Goal: Task Accomplishment & Management: Complete application form

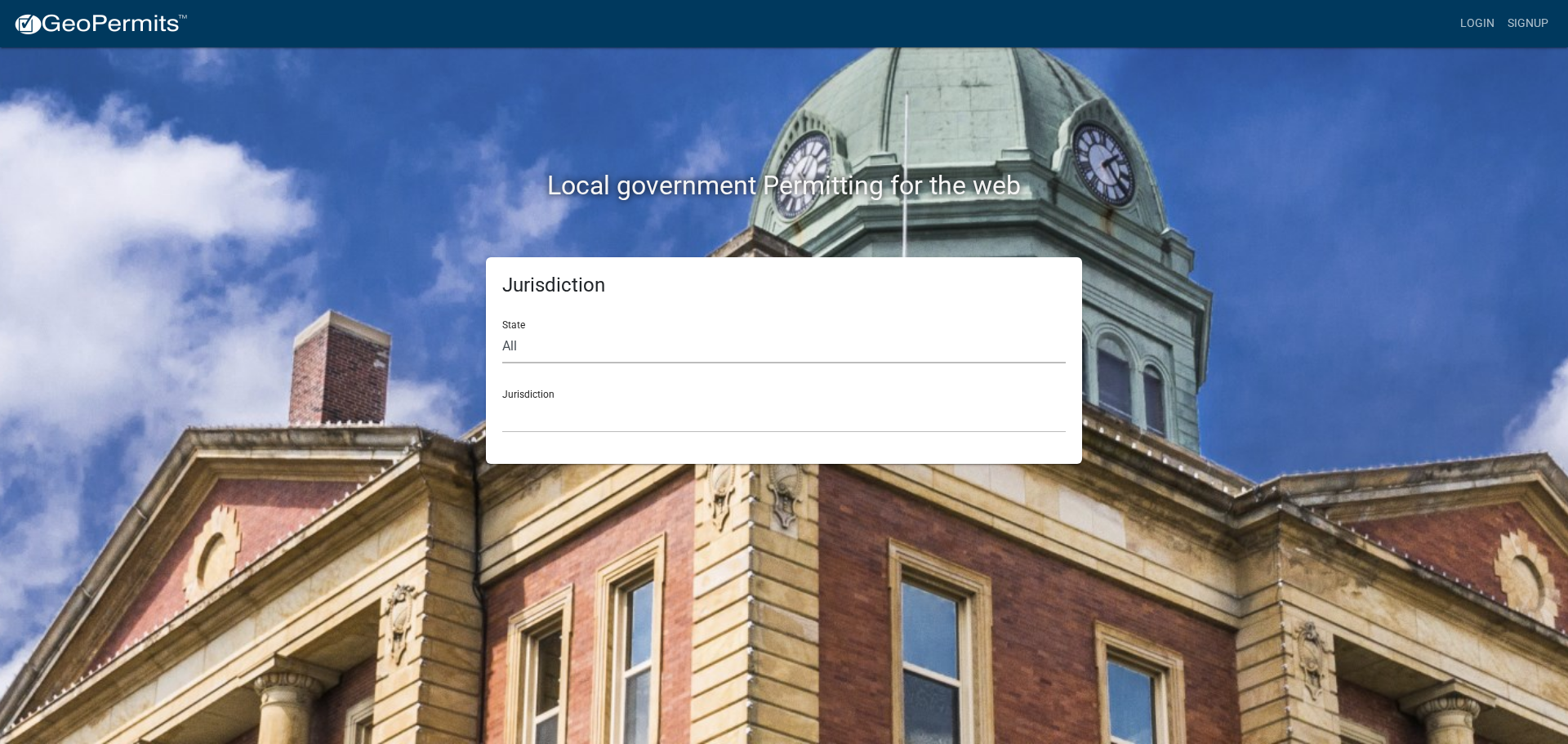
click at [560, 338] on select "All [US_STATE] [US_STATE] [US_STATE] [US_STATE] [US_STATE] [US_STATE] [US_STATE…" at bounding box center [784, 346] width 564 height 34
select select "[US_STATE]"
click at [503, 330] on select "All [US_STATE] [US_STATE] [US_STATE] [US_STATE] [US_STATE] [US_STATE] [US_STATE…" at bounding box center [784, 346] width 564 height 34
click at [567, 428] on select "[GEOGRAPHIC_DATA], [US_STATE][PERSON_NAME][GEOGRAPHIC_DATA], [US_STATE][PERSON_…" at bounding box center [784, 416] width 564 height 34
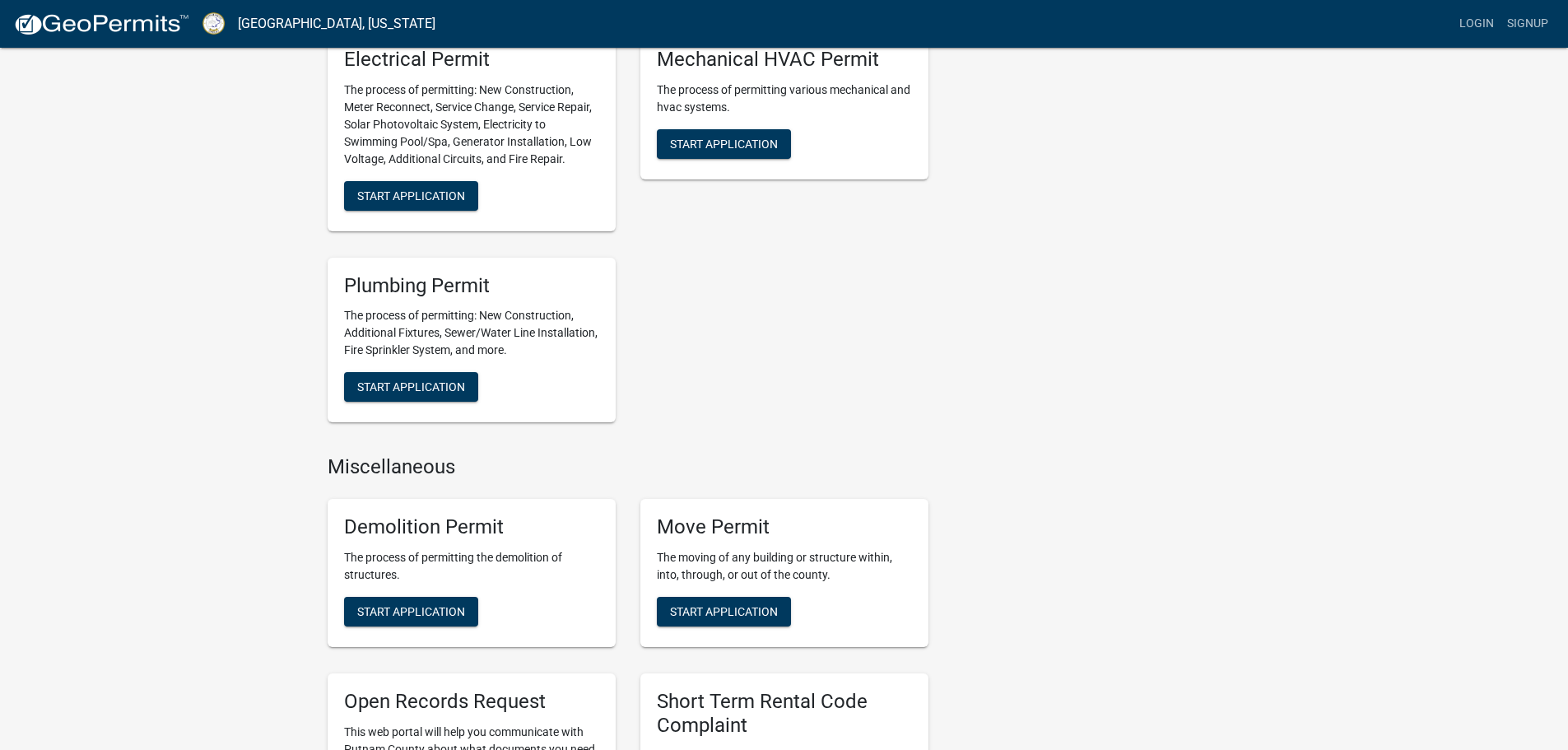
scroll to position [905, 0]
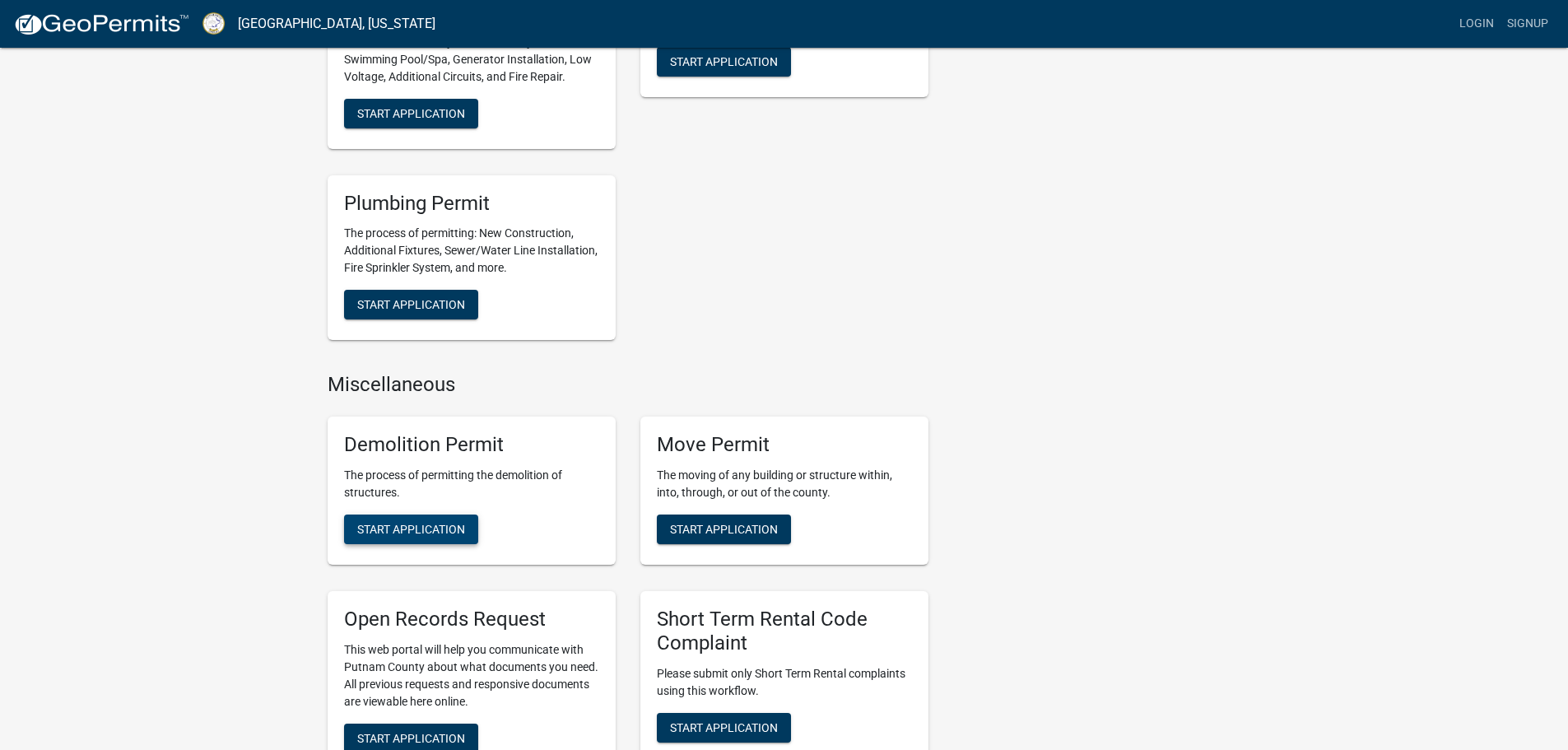
click at [389, 518] on button "Start Application" at bounding box center [411, 529] width 134 height 29
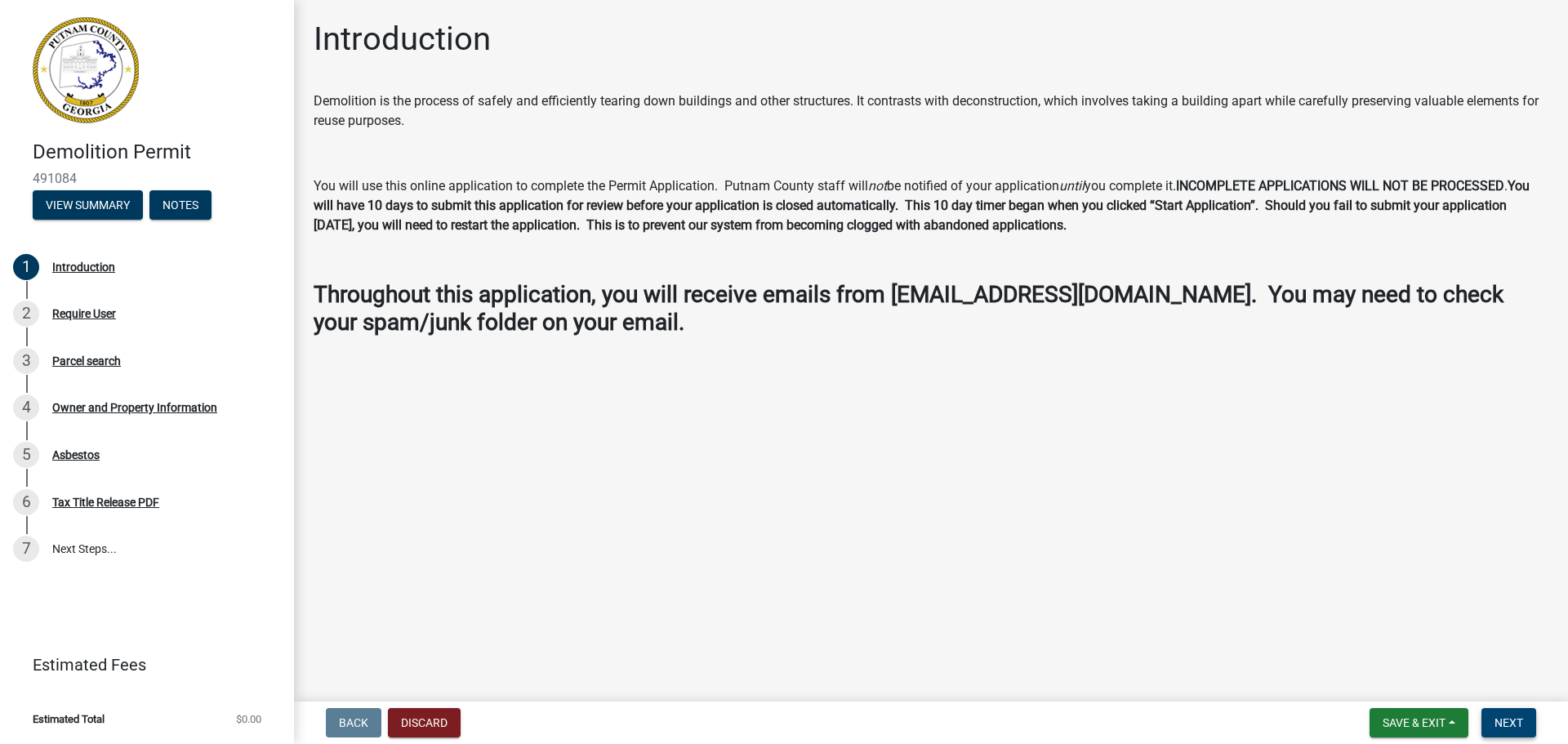
click at [1521, 719] on span "Next" at bounding box center [1508, 722] width 28 height 13
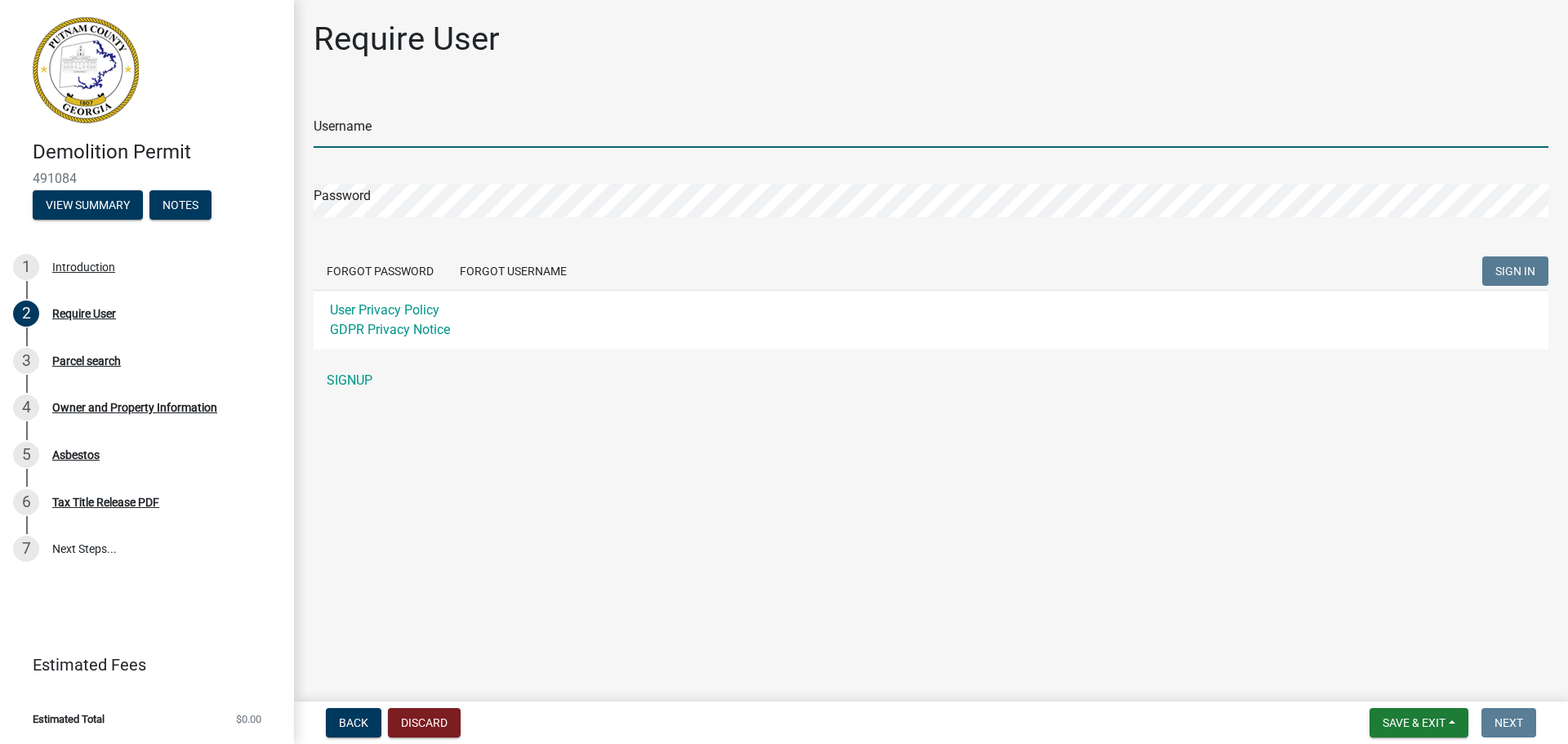
click at [347, 127] on input "Username" at bounding box center [931, 131] width 1235 height 34
type input "[PERSON_NAME][EMAIL_ADDRESS][PERSON_NAME][DOMAIN_NAME]"
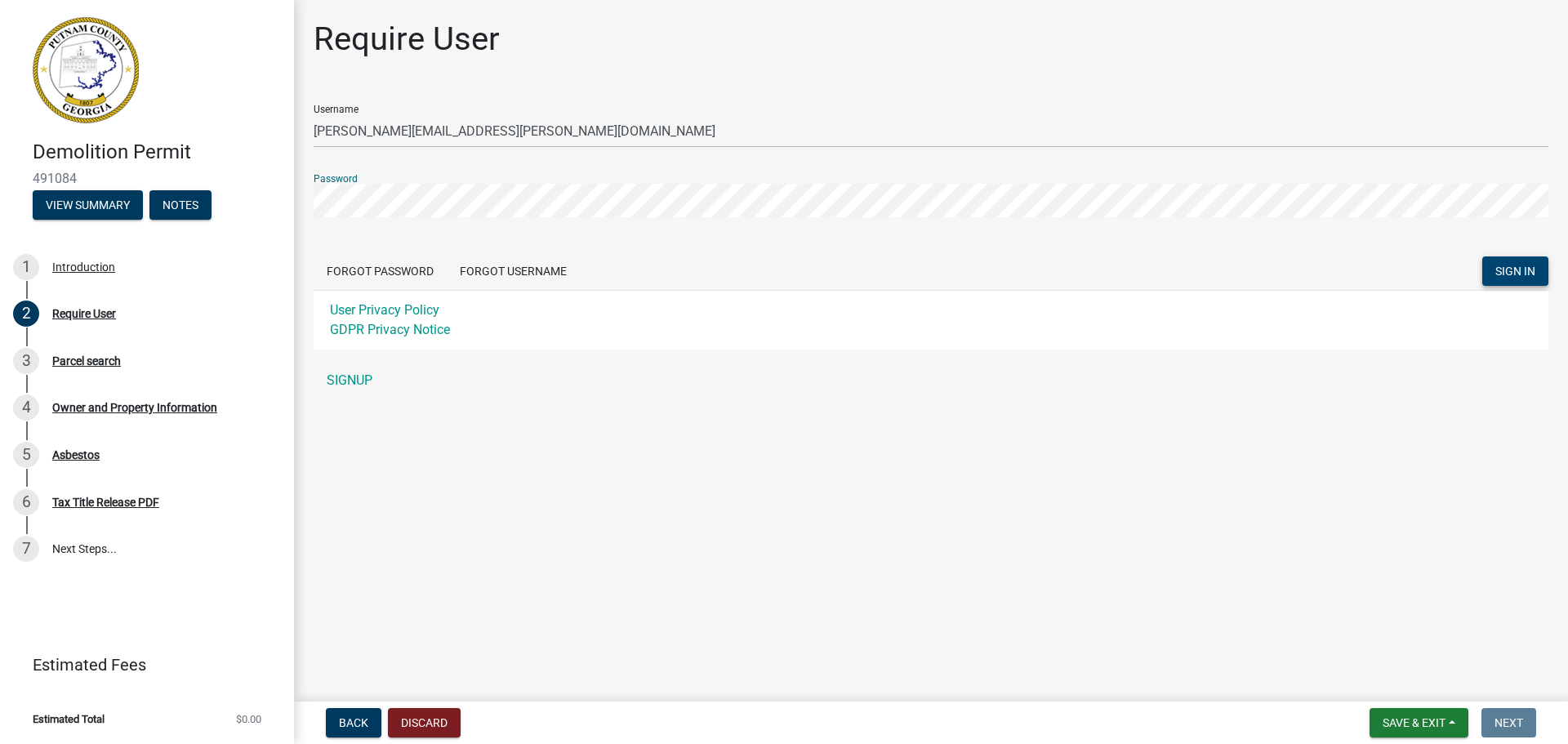
click at [1514, 268] on span "SIGN IN" at bounding box center [1515, 271] width 40 height 13
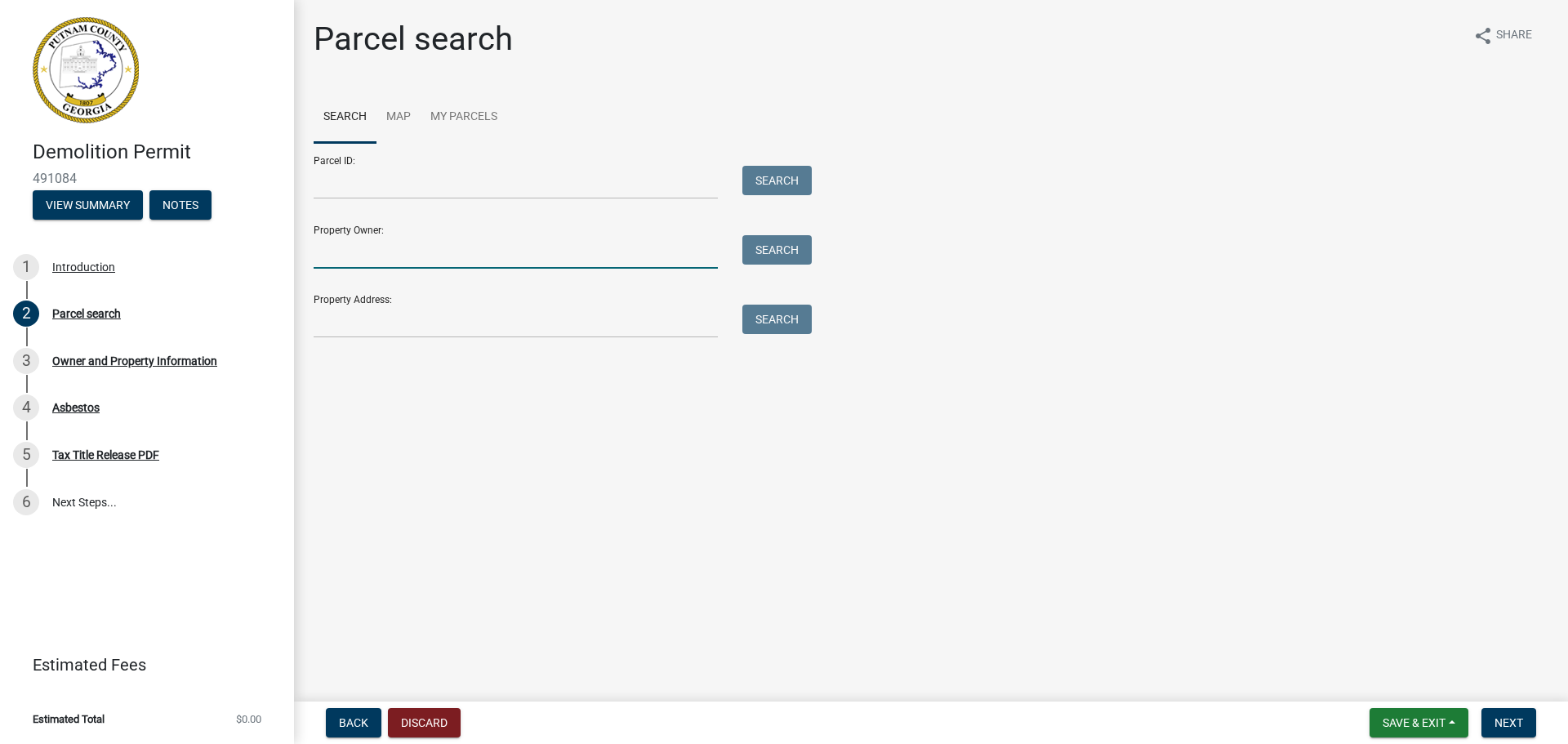
click at [353, 253] on input "Property Owner:" at bounding box center [515, 251] width 405 height 34
type input "neuger"
click at [781, 244] on button "Search" at bounding box center [777, 249] width 70 height 29
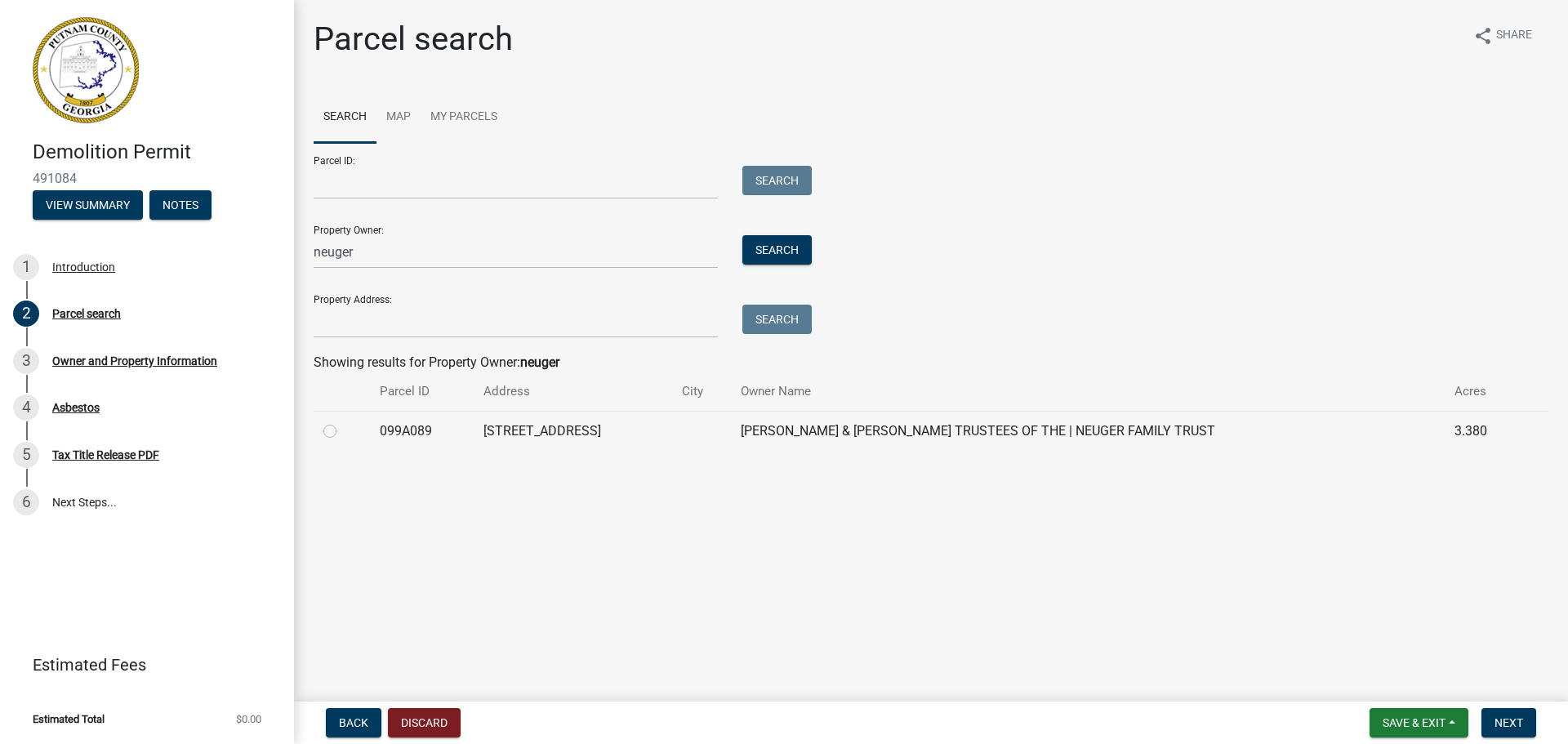
click at [343, 421] on label at bounding box center [343, 421] width 0 height 0
click at [343, 432] on input "radio" at bounding box center [347, 426] width 11 height 11
radio input "true"
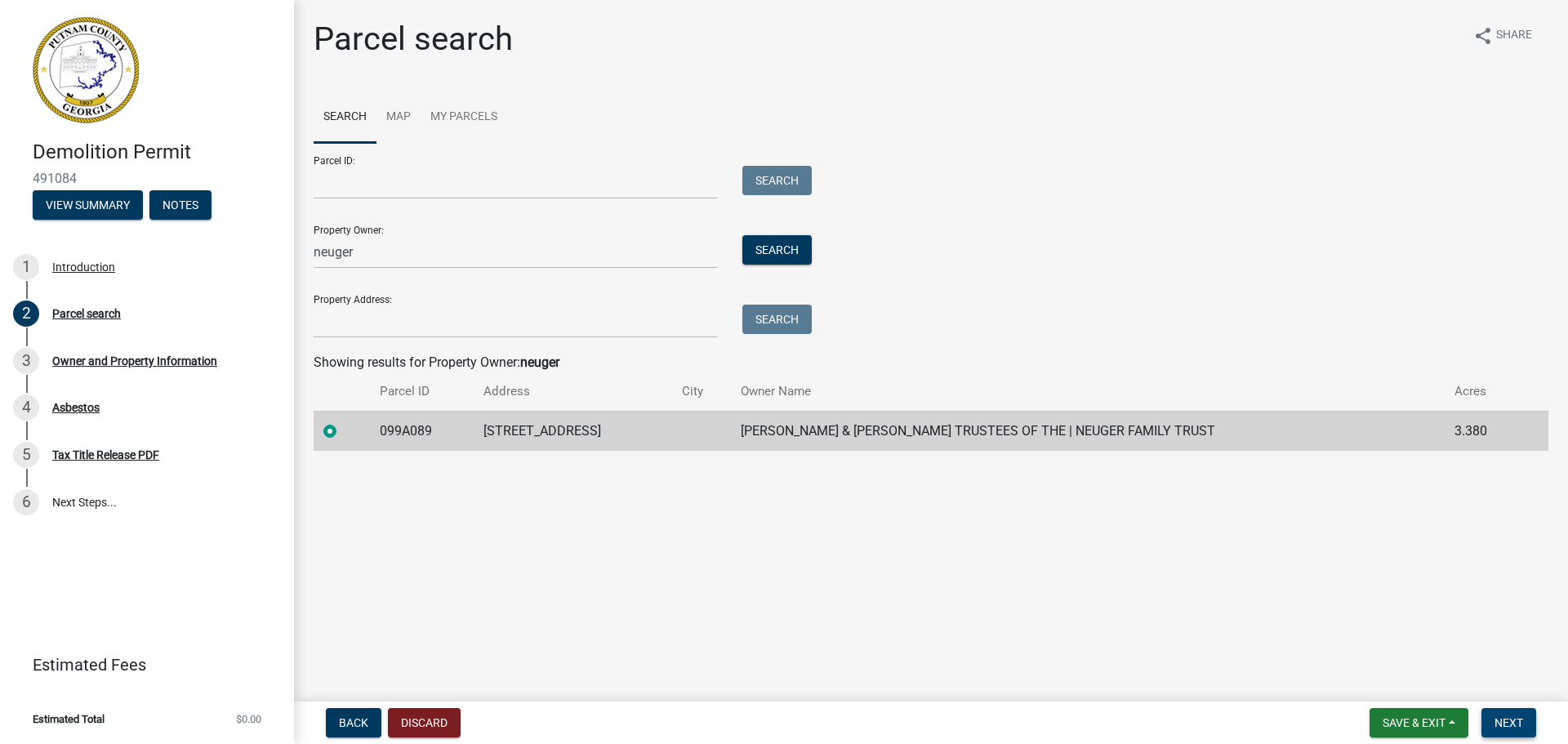
click at [1514, 728] on span "Next" at bounding box center [1508, 722] width 28 height 13
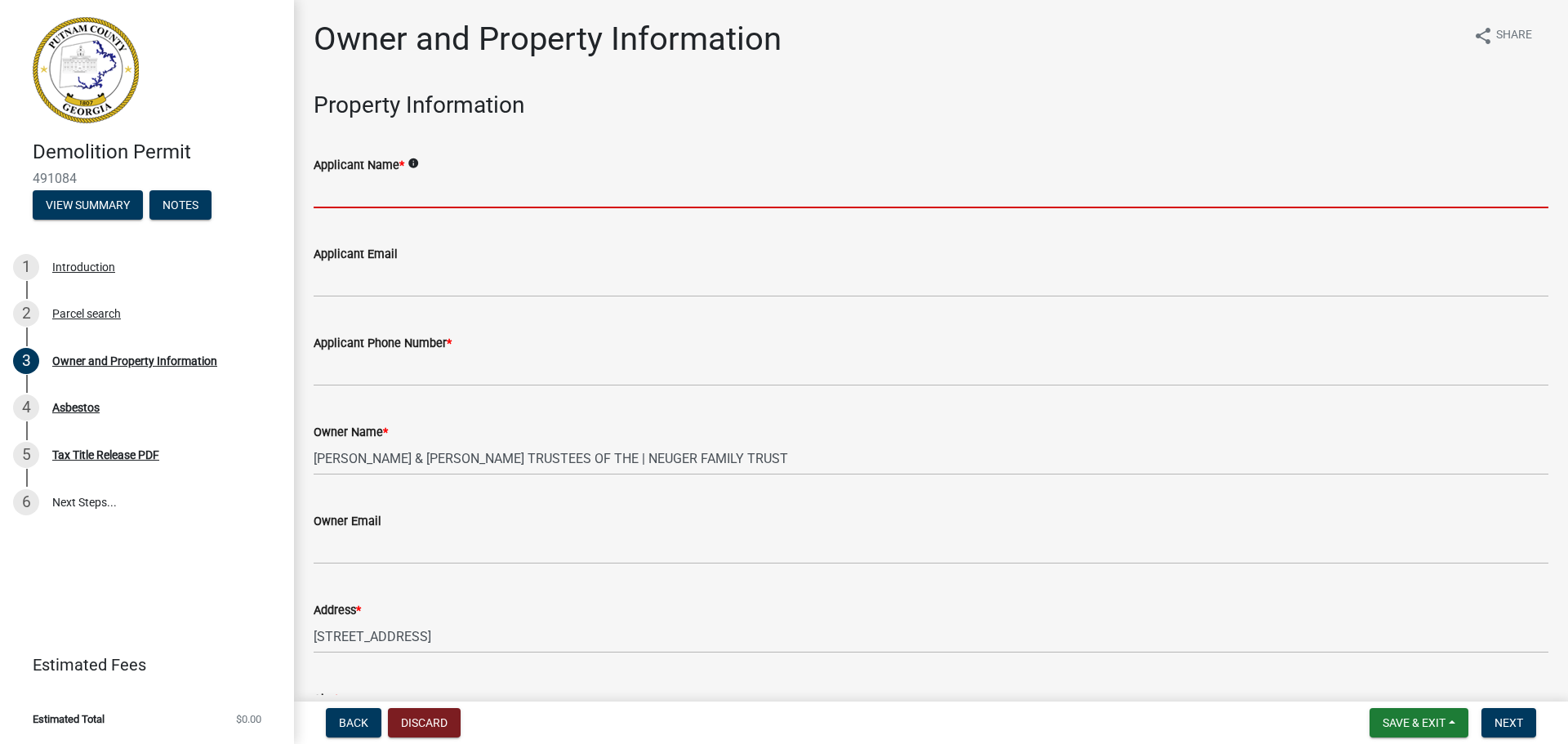
click at [361, 204] on input "Applicant Name *" at bounding box center [931, 191] width 1235 height 34
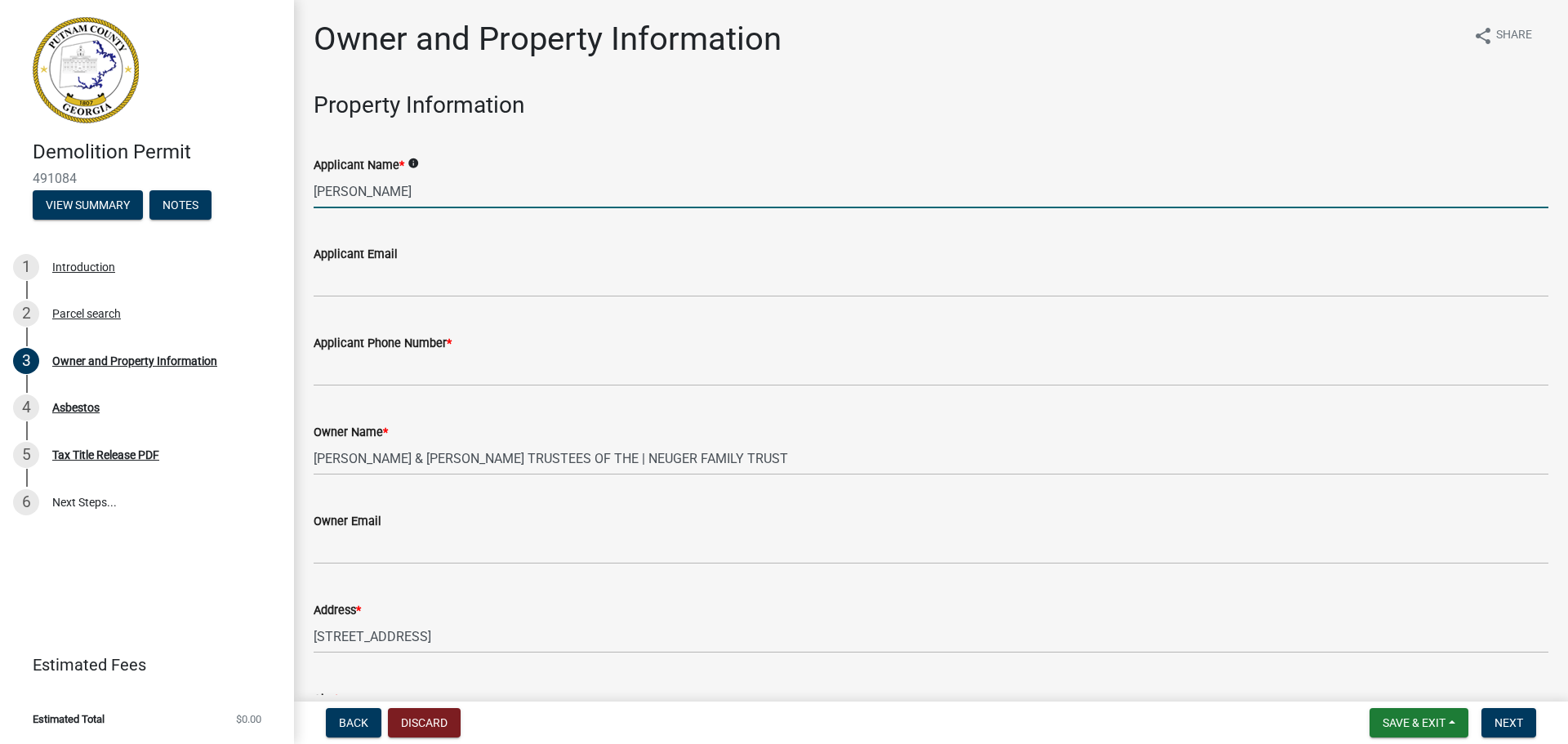
type input "[PERSON_NAME]"
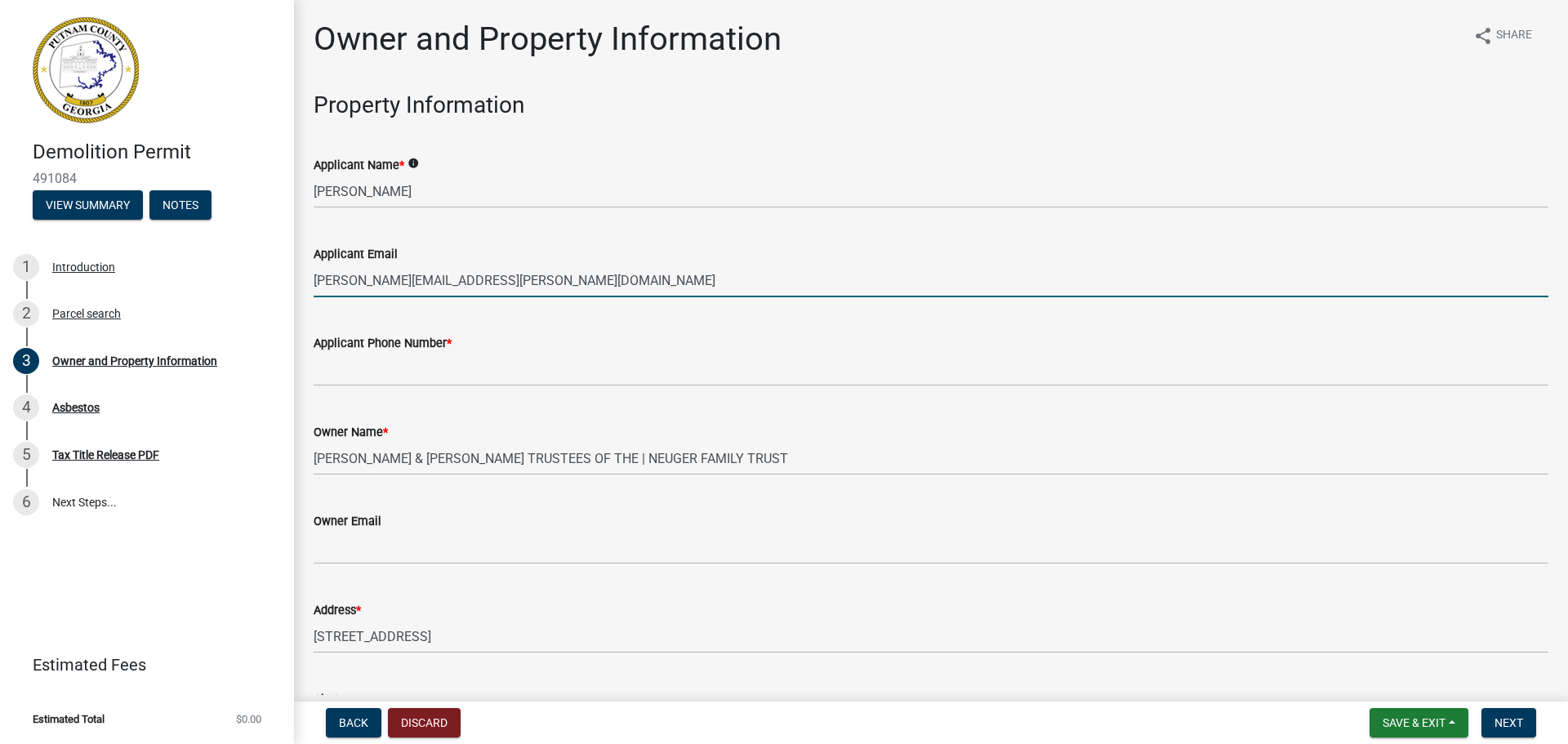
type input "[PERSON_NAME][EMAIL_ADDRESS][PERSON_NAME][DOMAIN_NAME]"
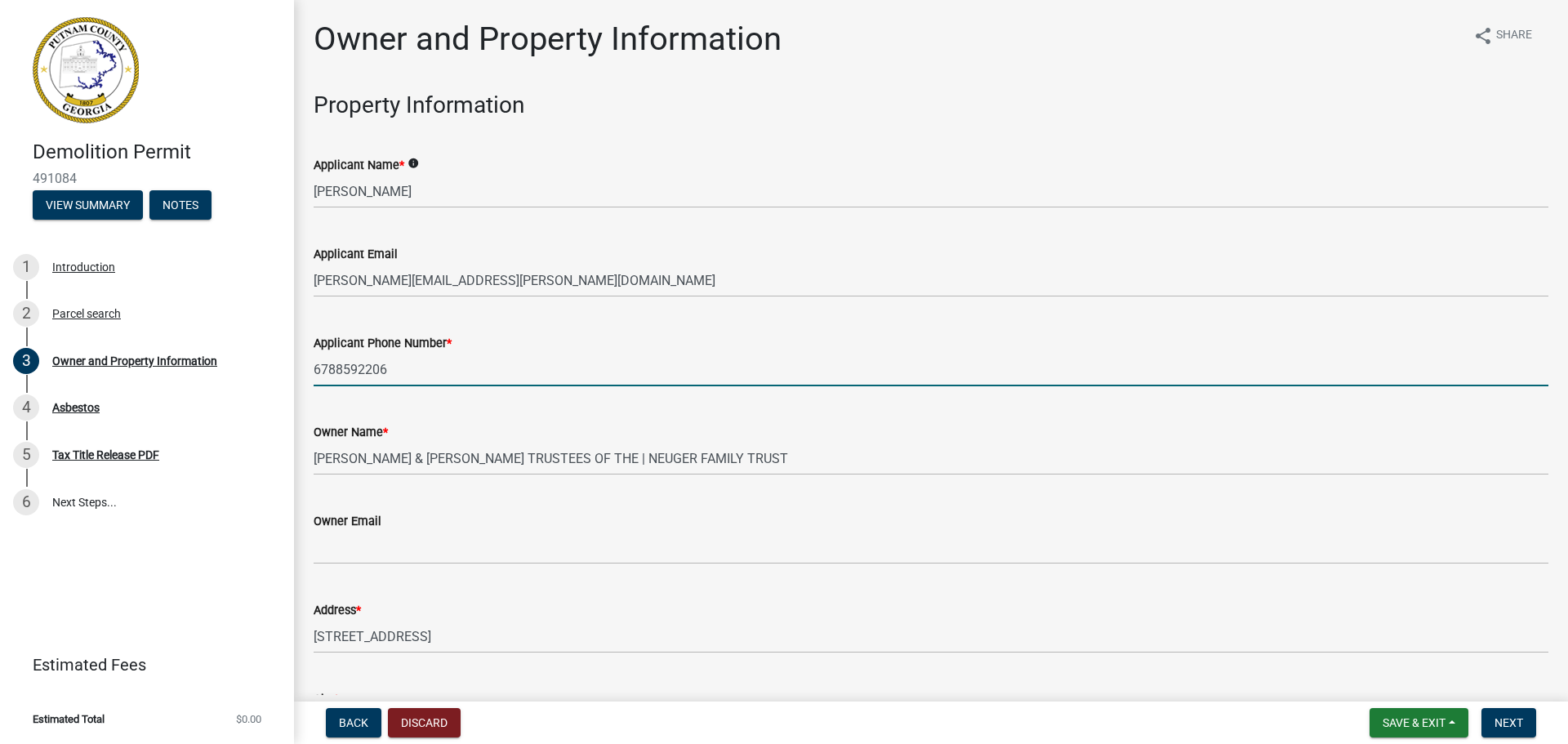
type input "6788592206"
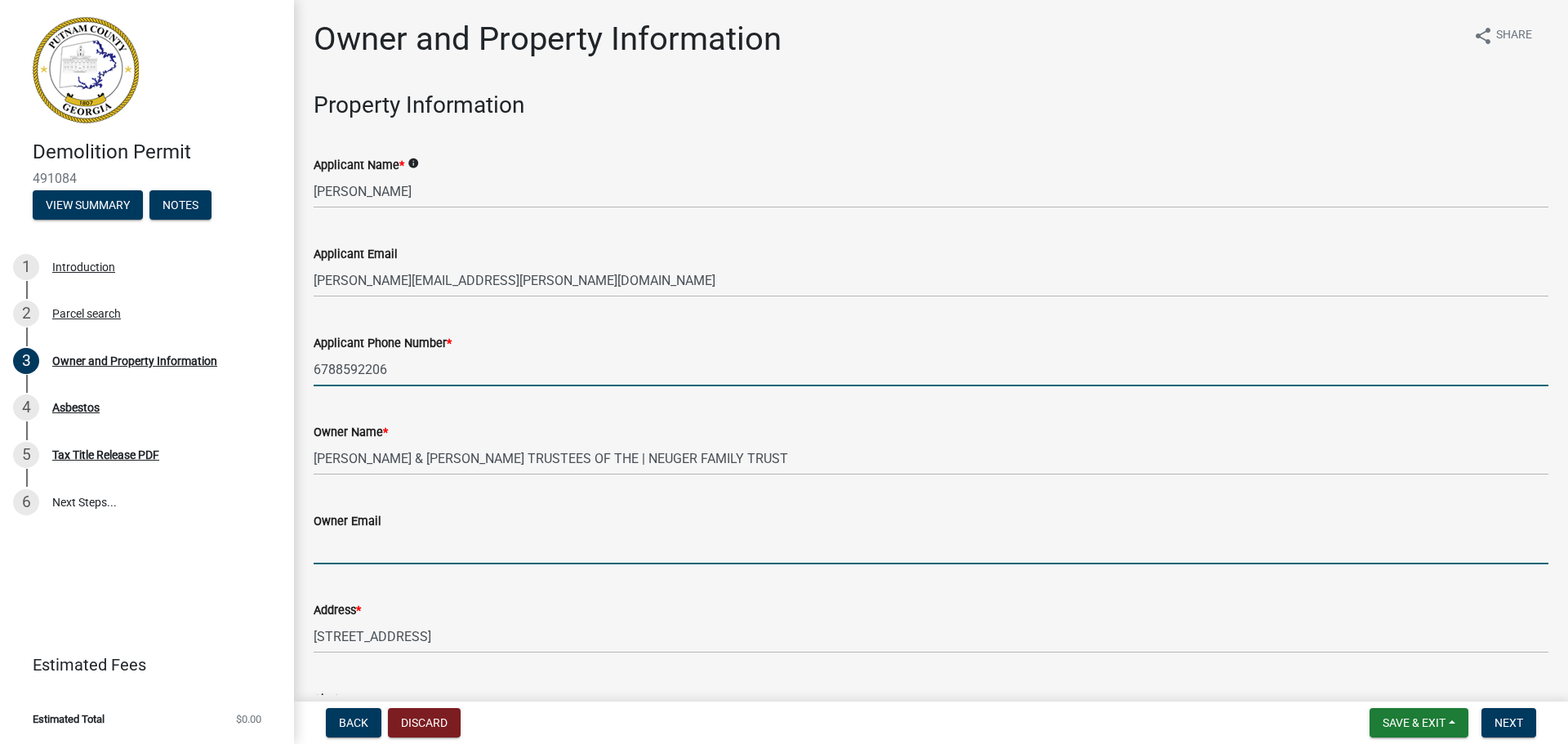
click at [420, 541] on input "Owner Email" at bounding box center [931, 547] width 1235 height 34
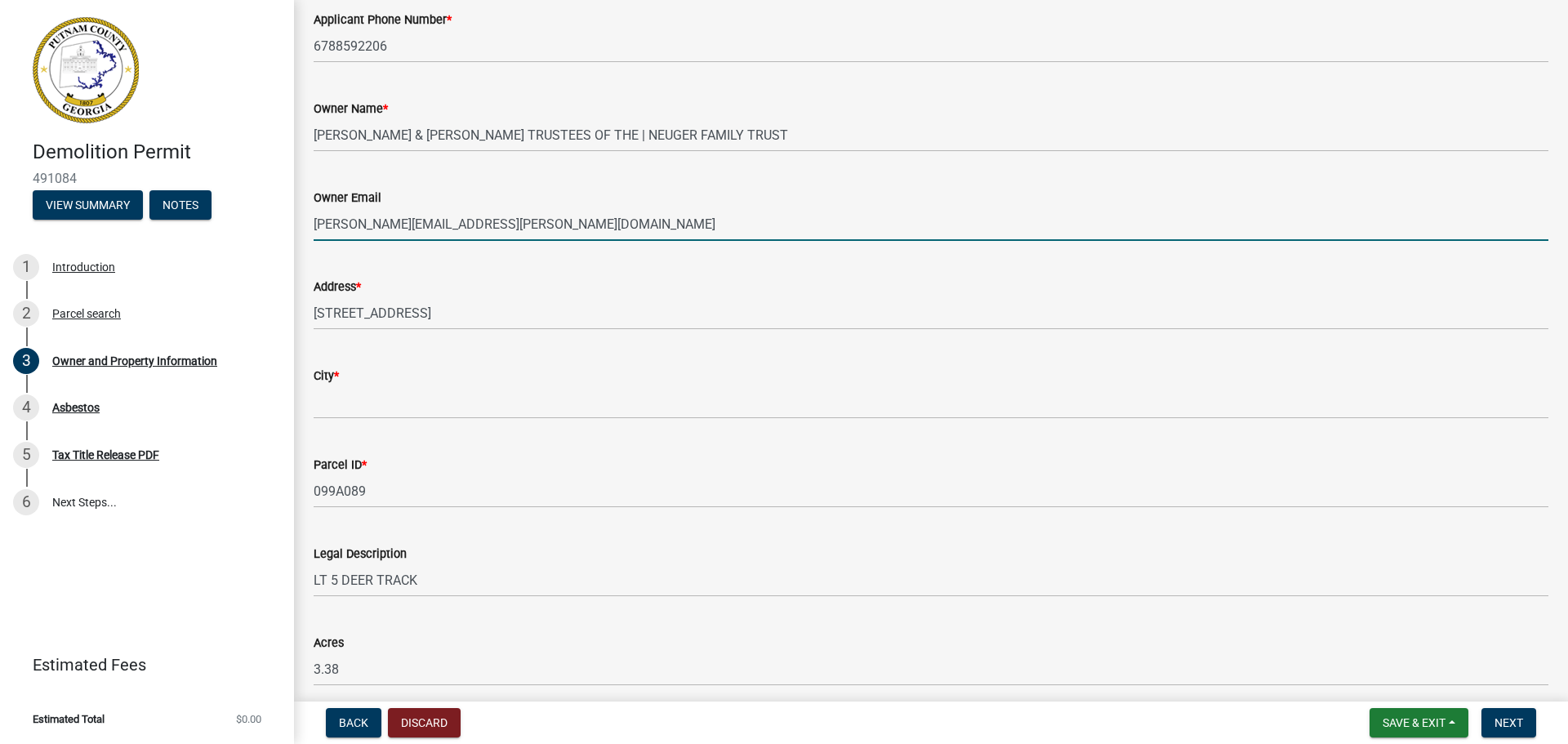
scroll to position [327, 0]
type input "[PERSON_NAME][EMAIL_ADDRESS][PERSON_NAME][DOMAIN_NAME]"
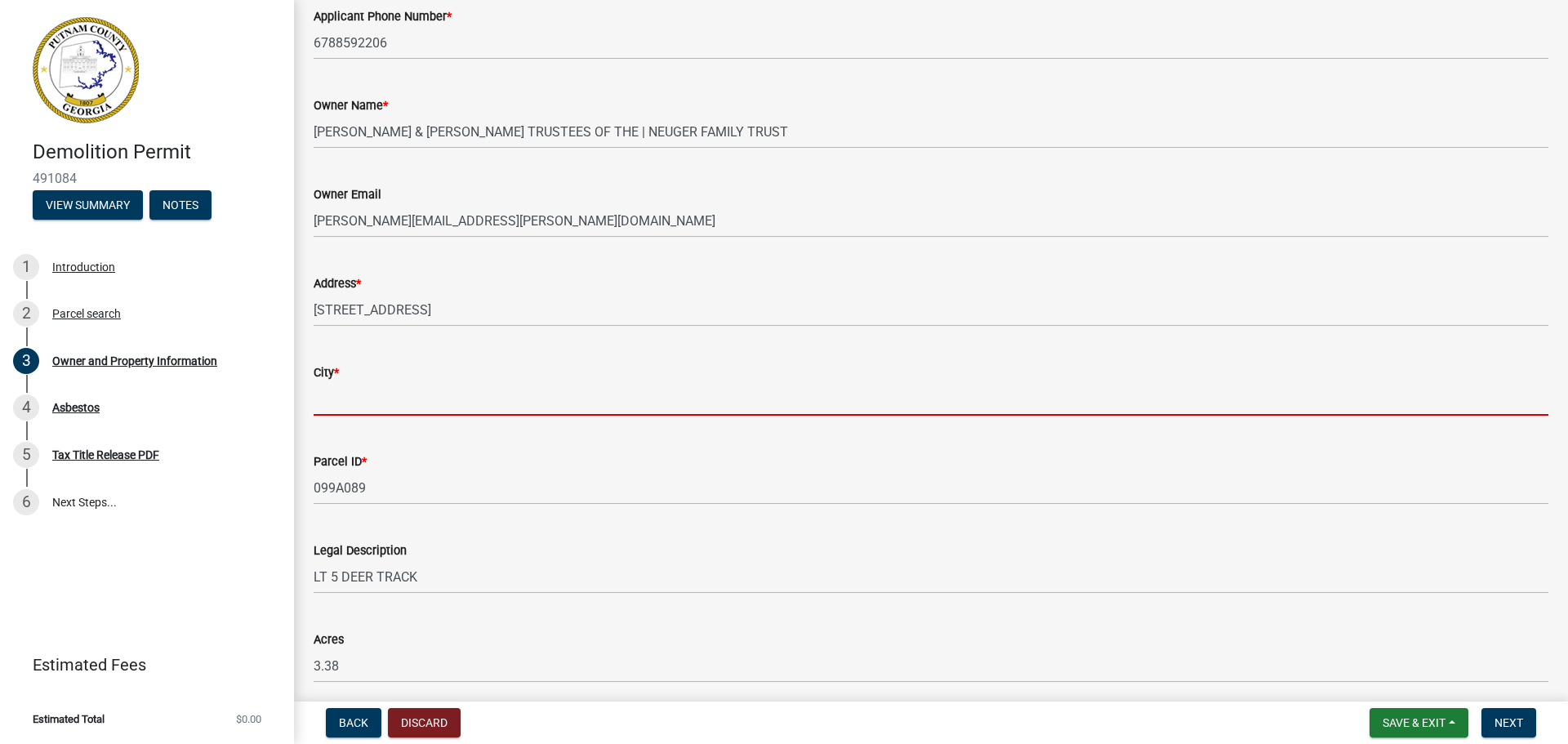
click at [343, 399] on input "City *" at bounding box center [931, 399] width 1235 height 34
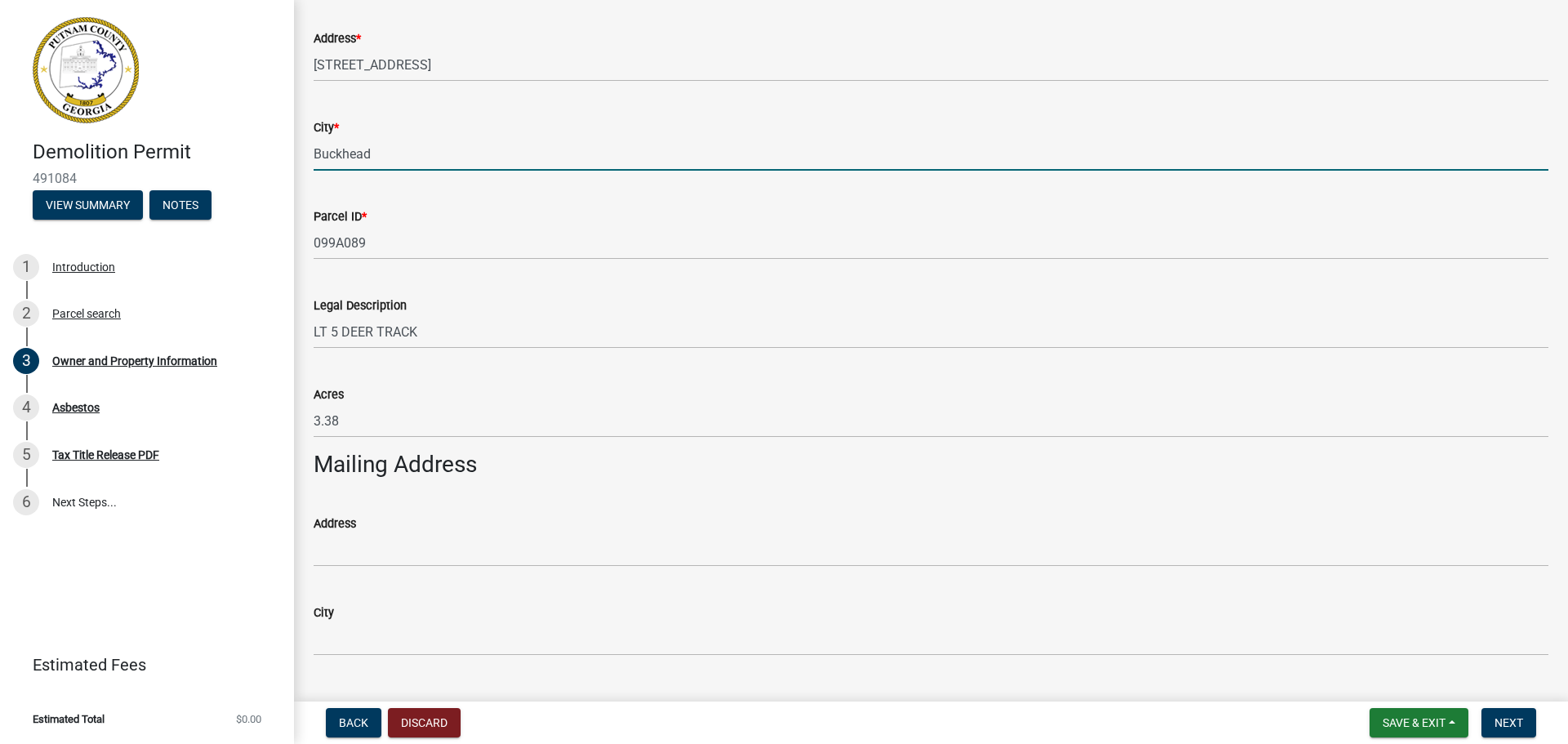
scroll to position [653, 0]
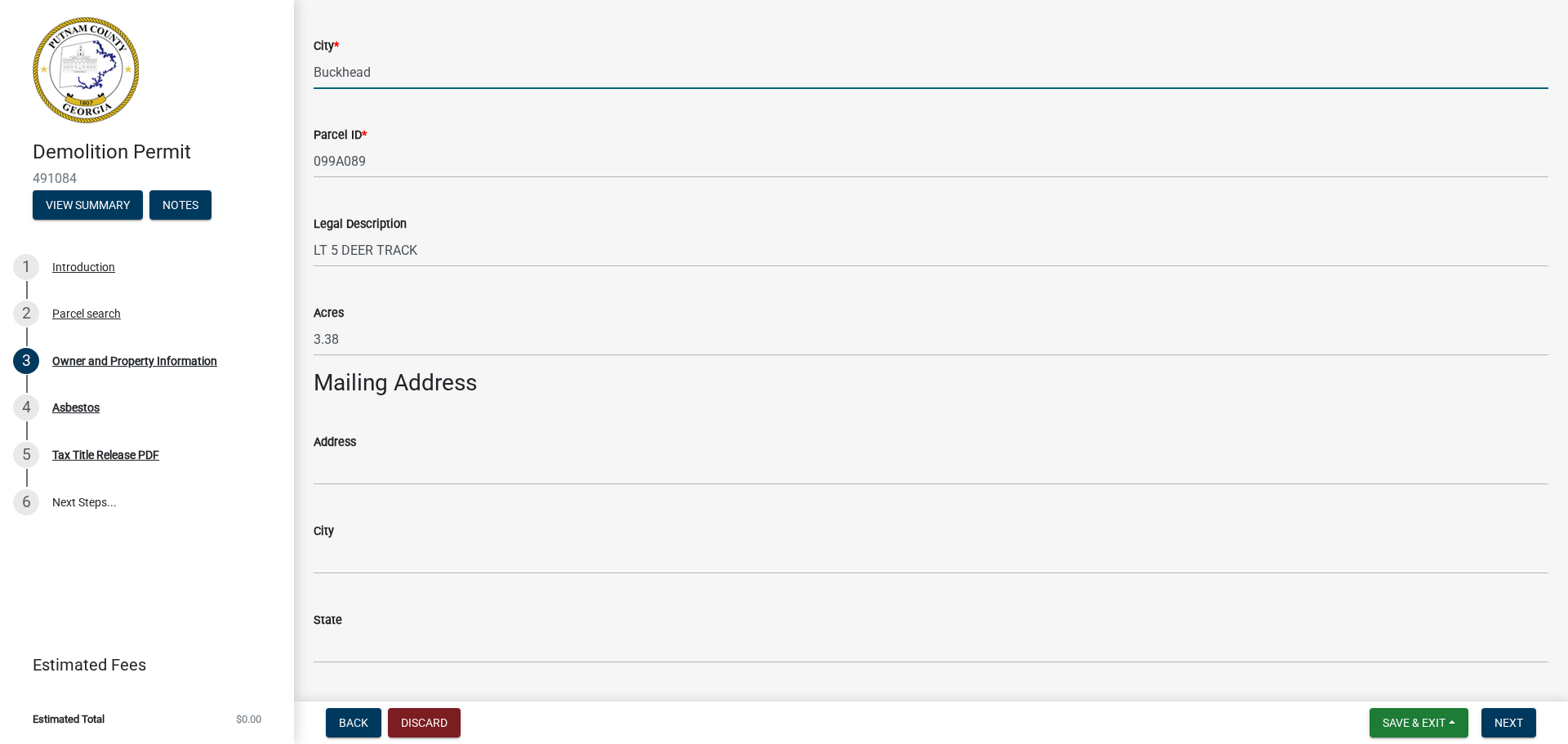
type input "Buckhead"
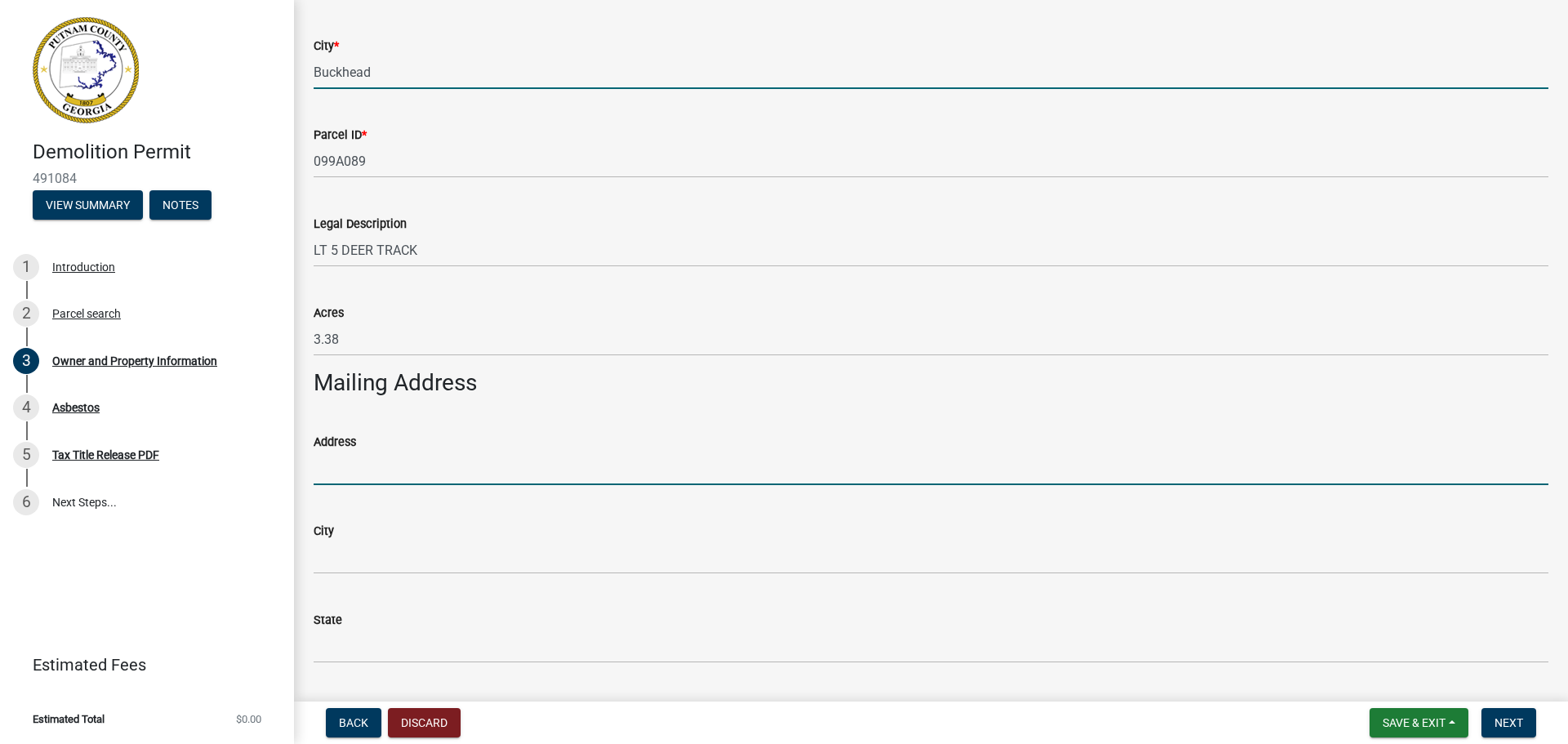
click at [376, 467] on input "Address" at bounding box center [931, 468] width 1235 height 34
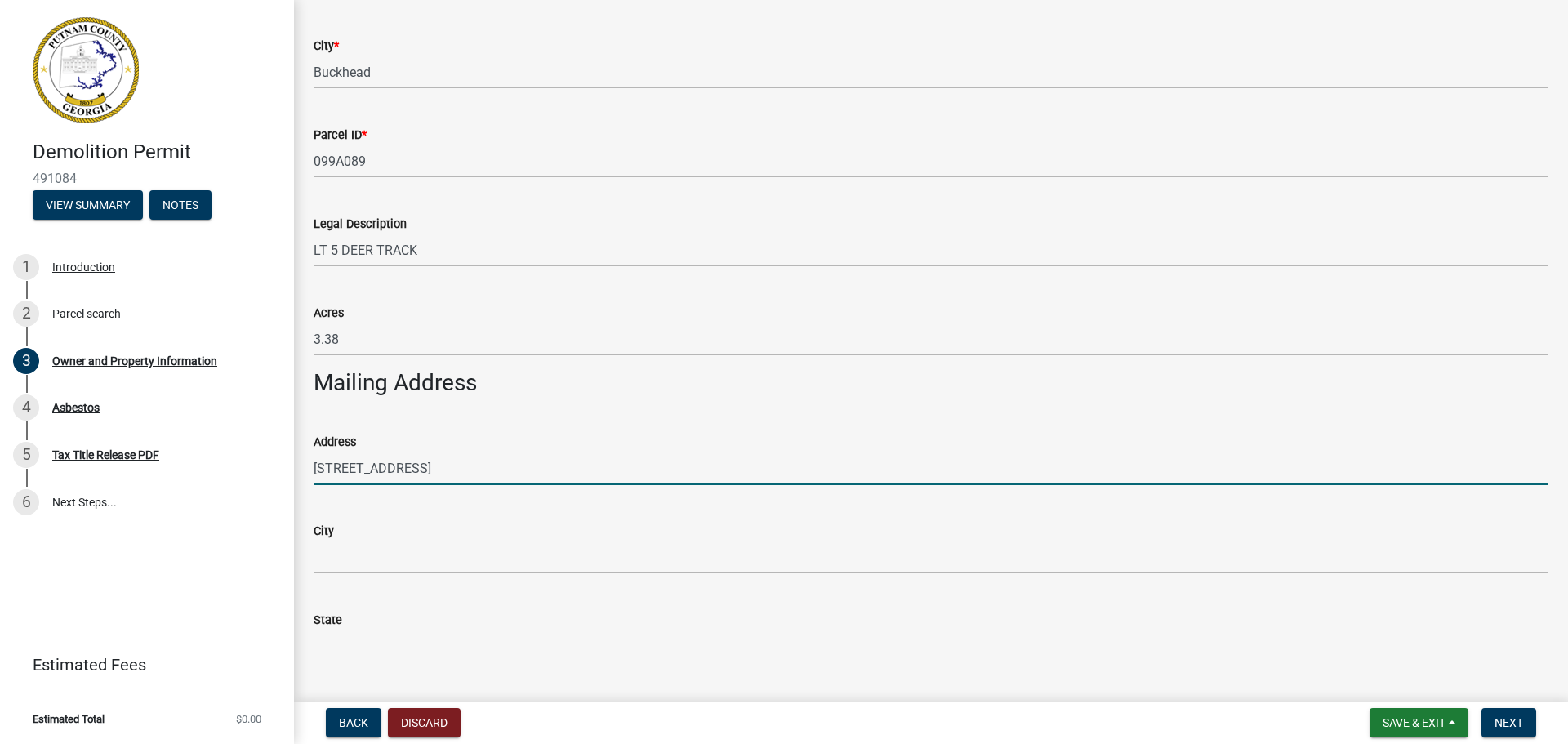
type input "[STREET_ADDRESS]"
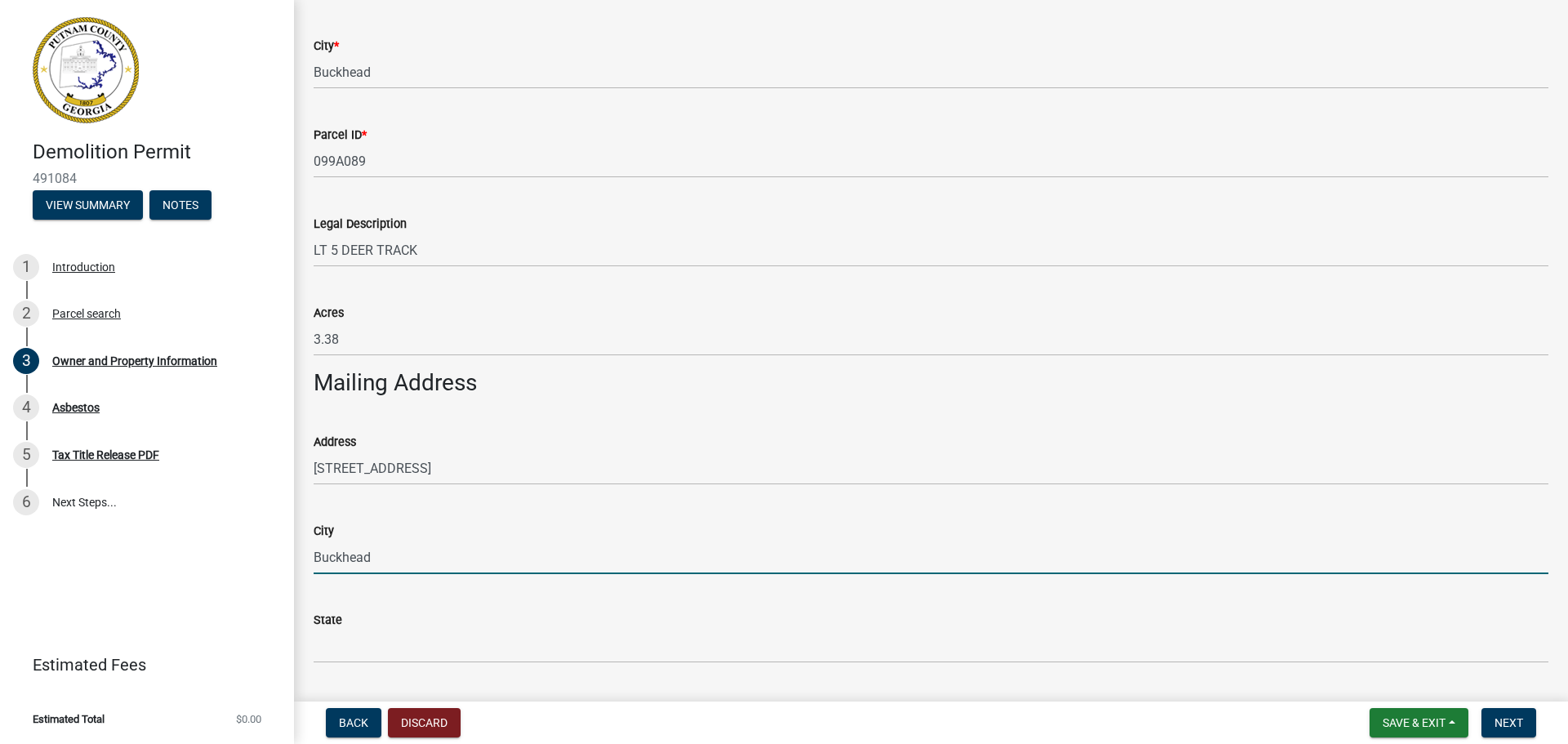
type input "Buckhead"
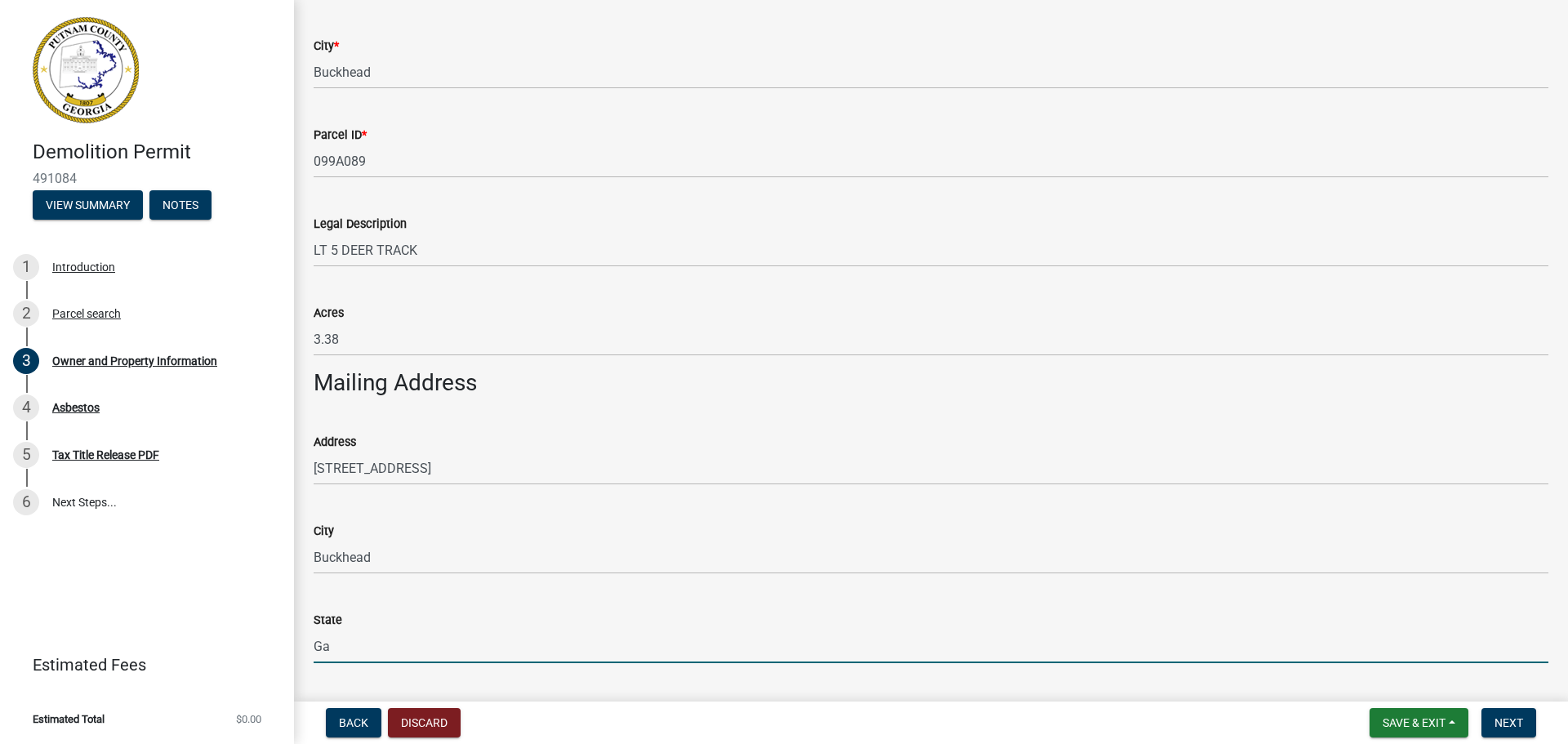
type input "Ga"
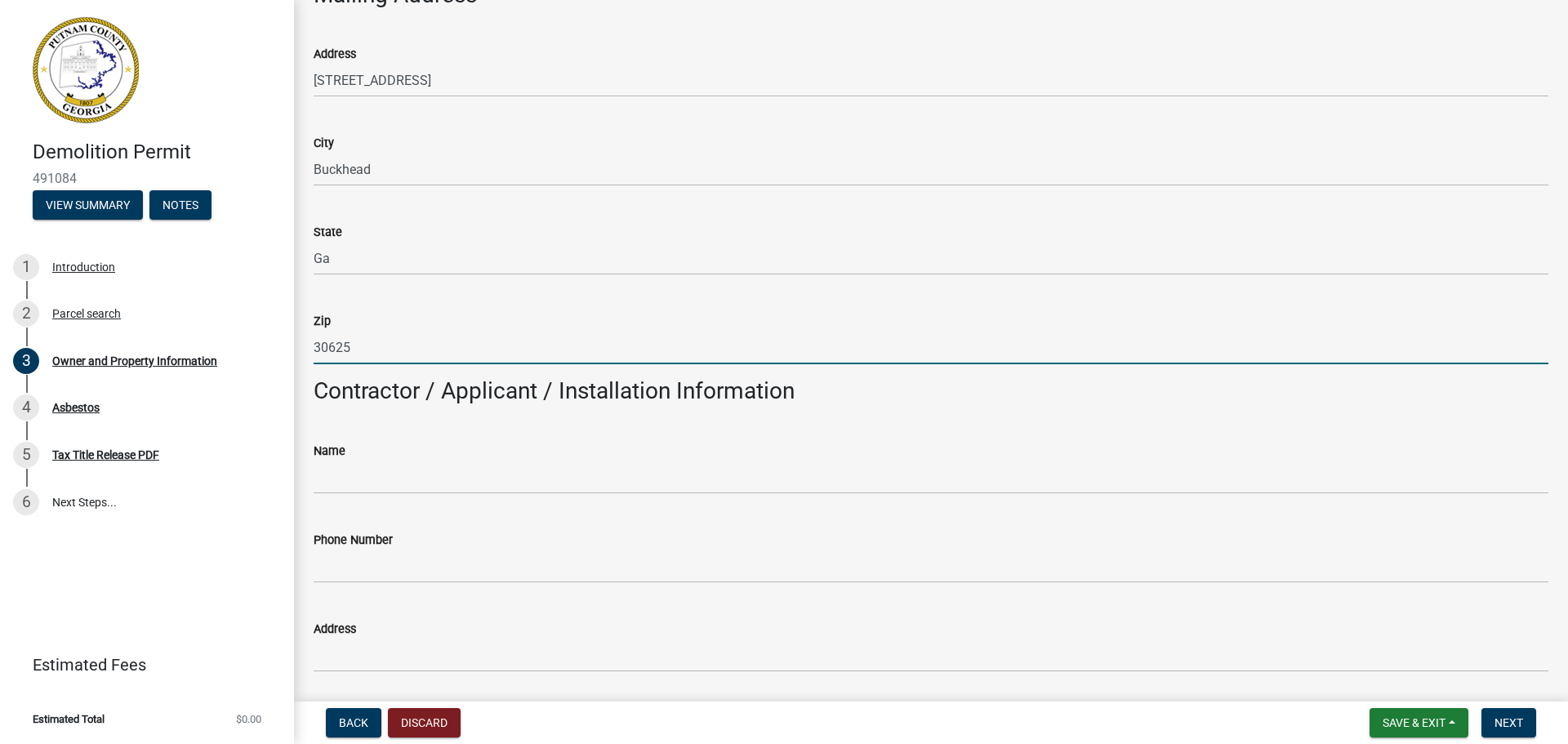
type input "30625"
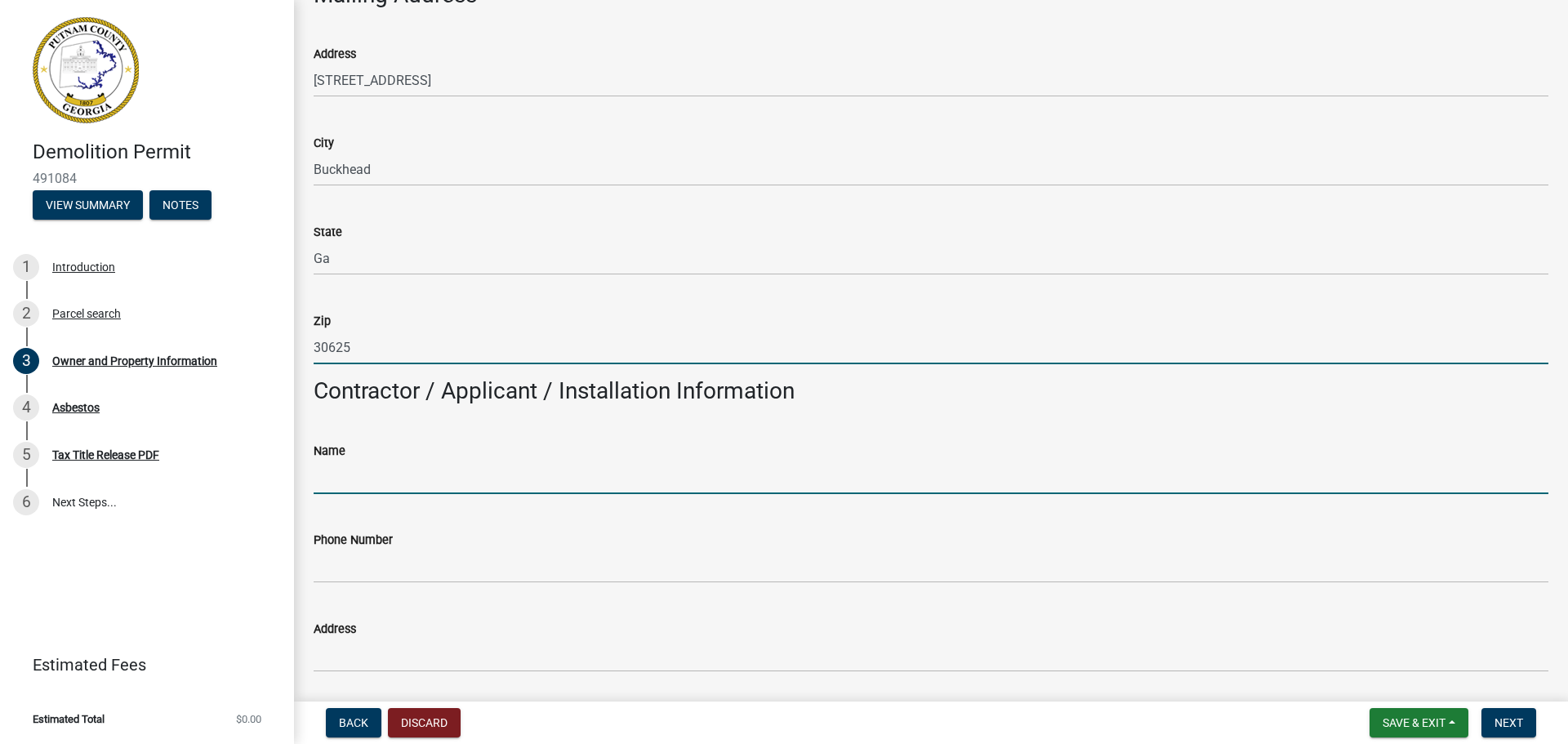
click at [411, 487] on input "Name" at bounding box center [931, 477] width 1235 height 34
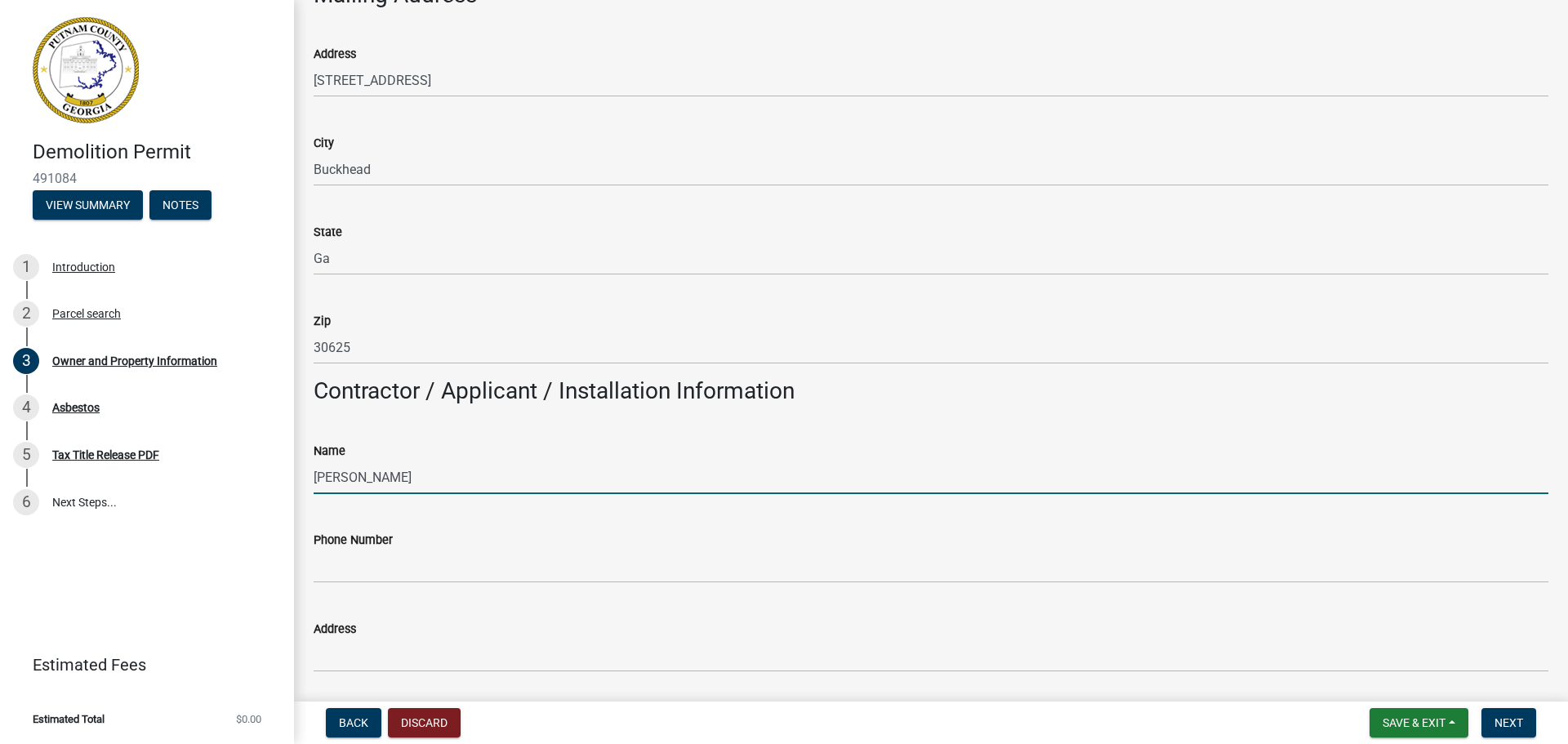
type input "[PERSON_NAME]"
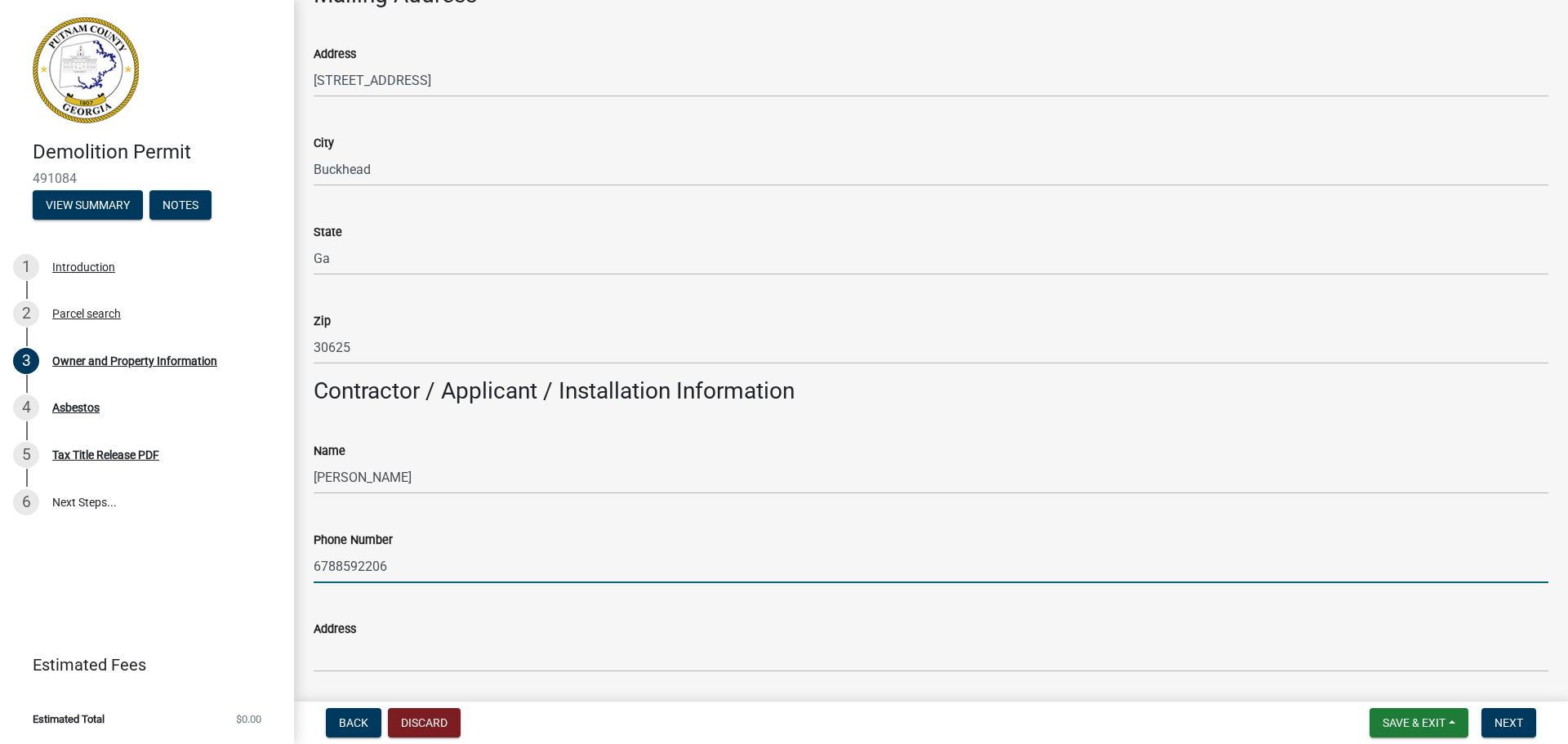
type input "6788592206"
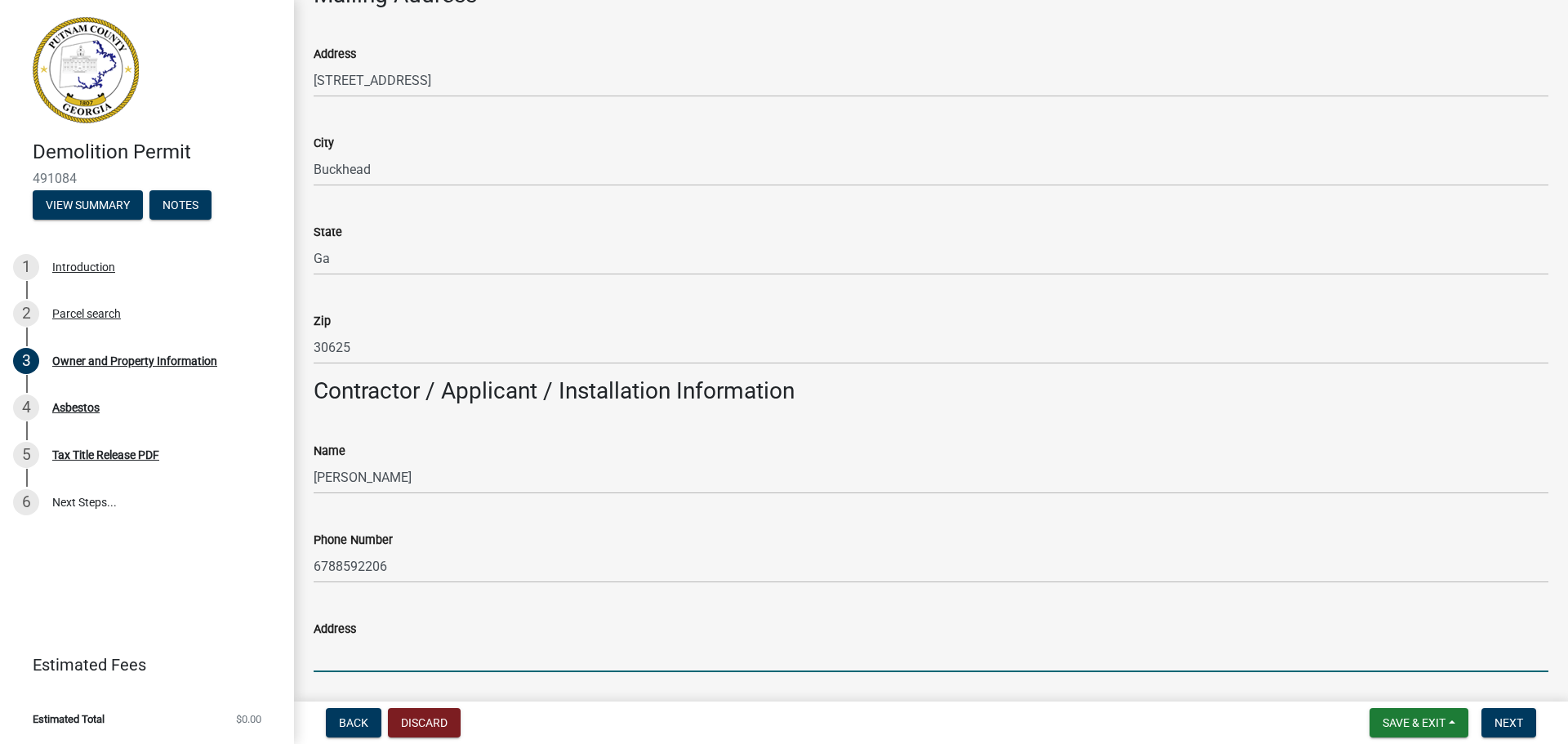
click at [413, 666] on input "Address" at bounding box center [931, 655] width 1235 height 34
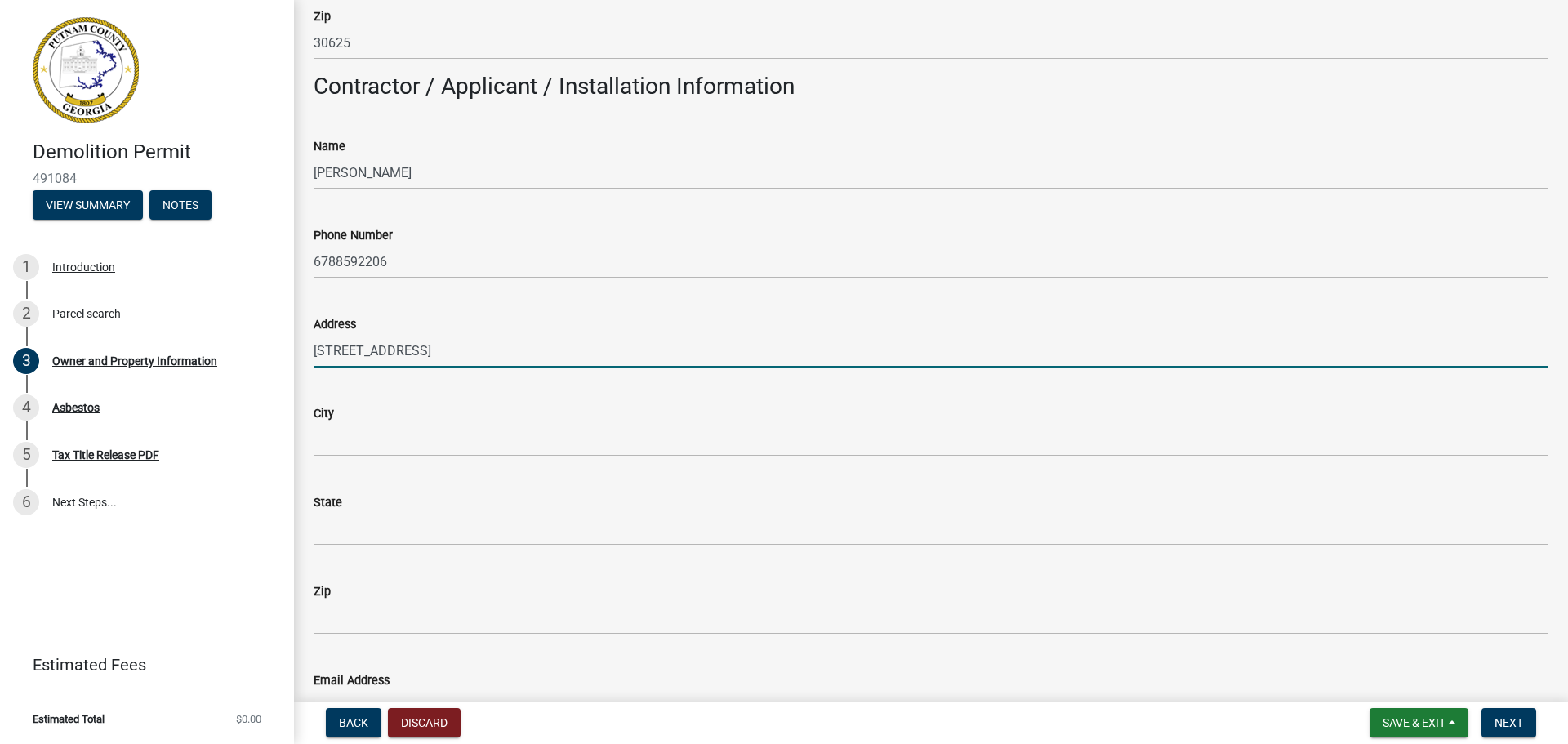
scroll to position [1368, 0]
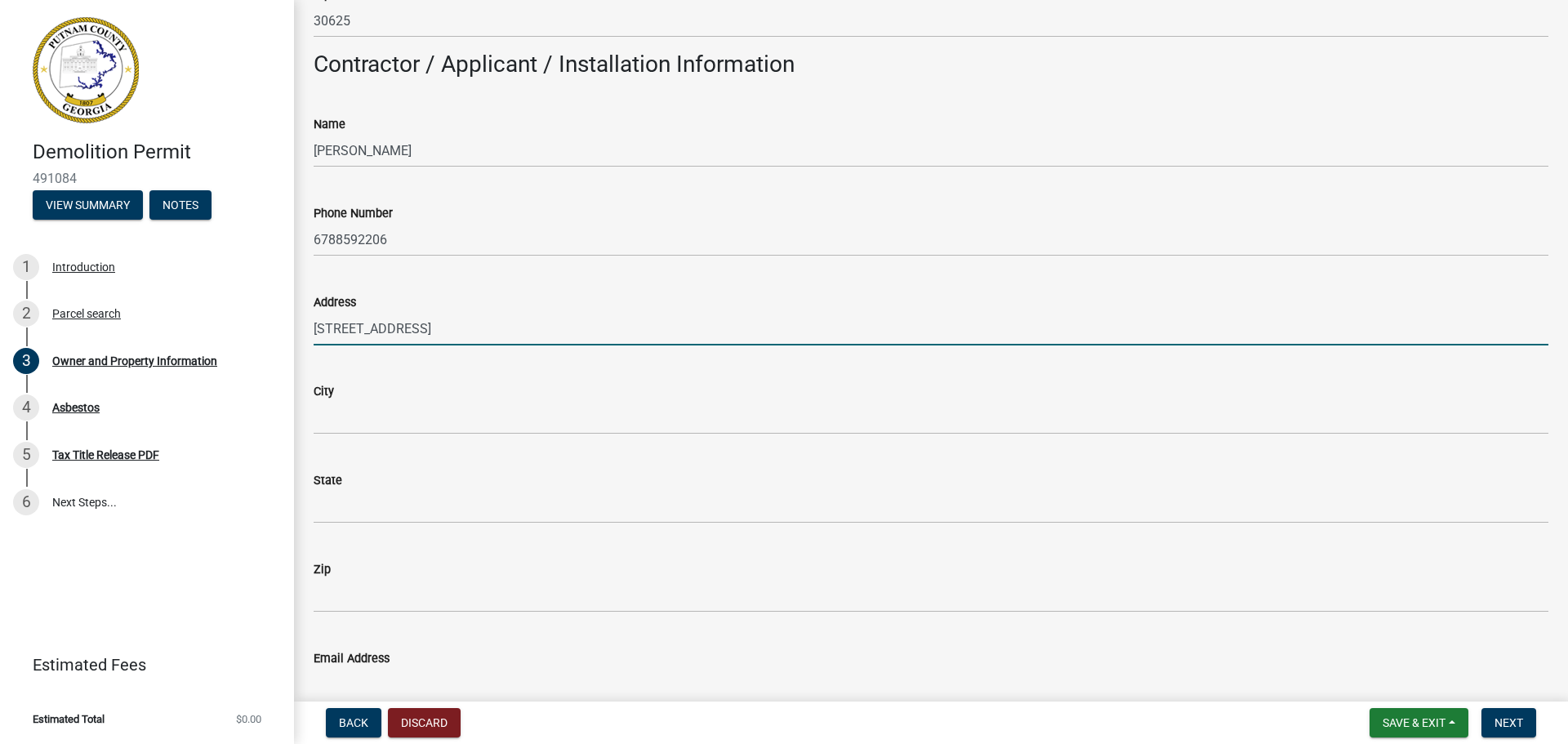
type input "[STREET_ADDRESS]"
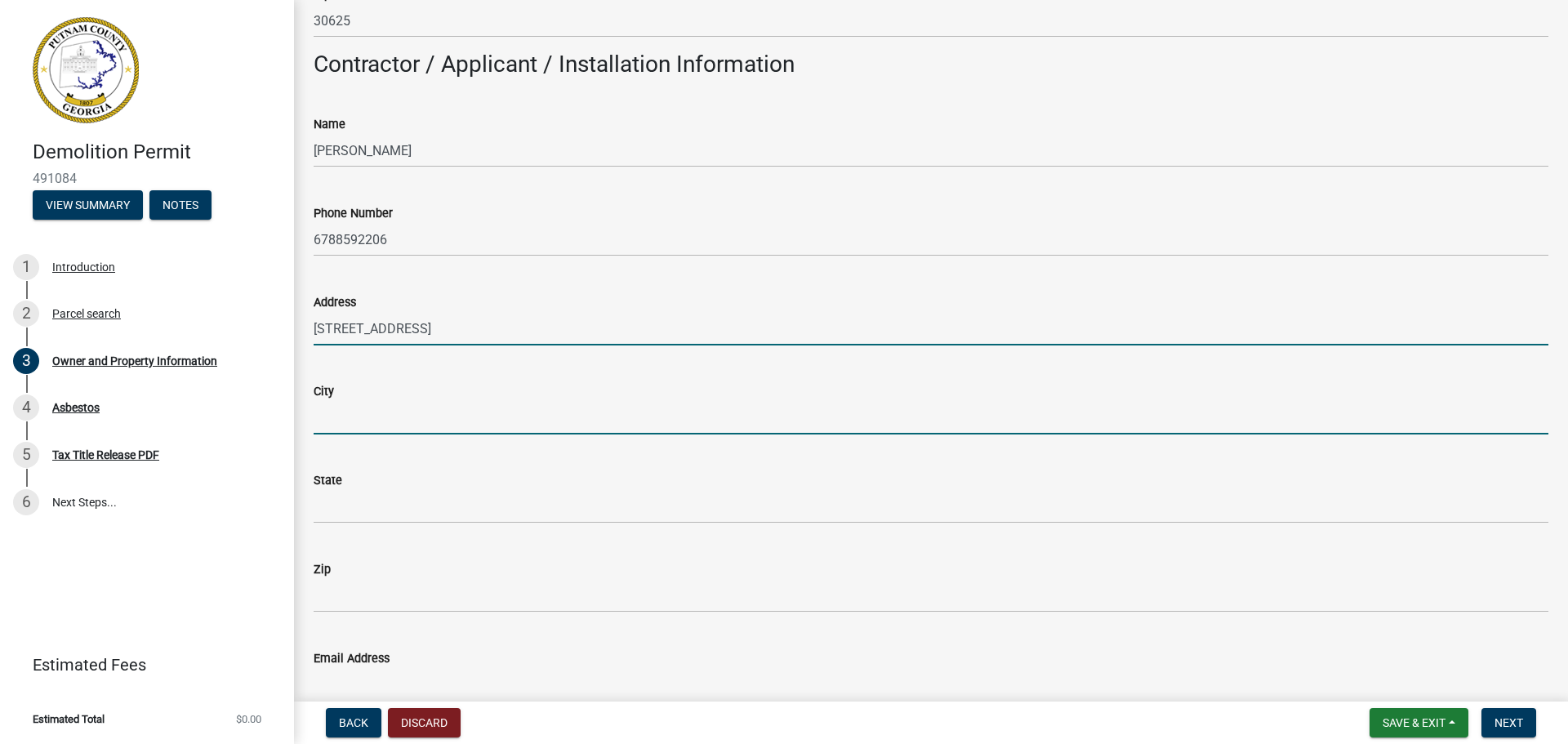
click at [349, 415] on input "City" at bounding box center [931, 417] width 1235 height 34
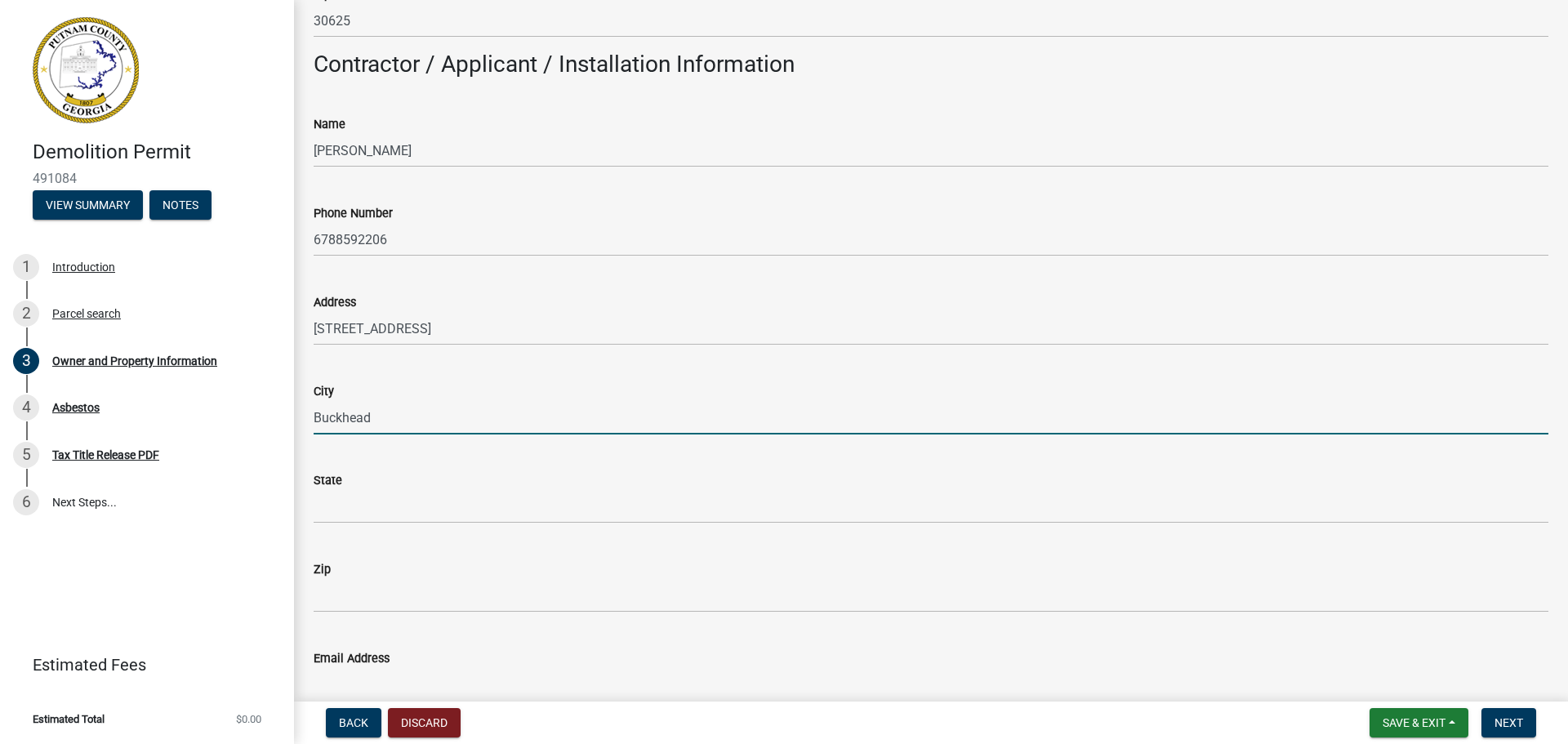
type input "Buckhead"
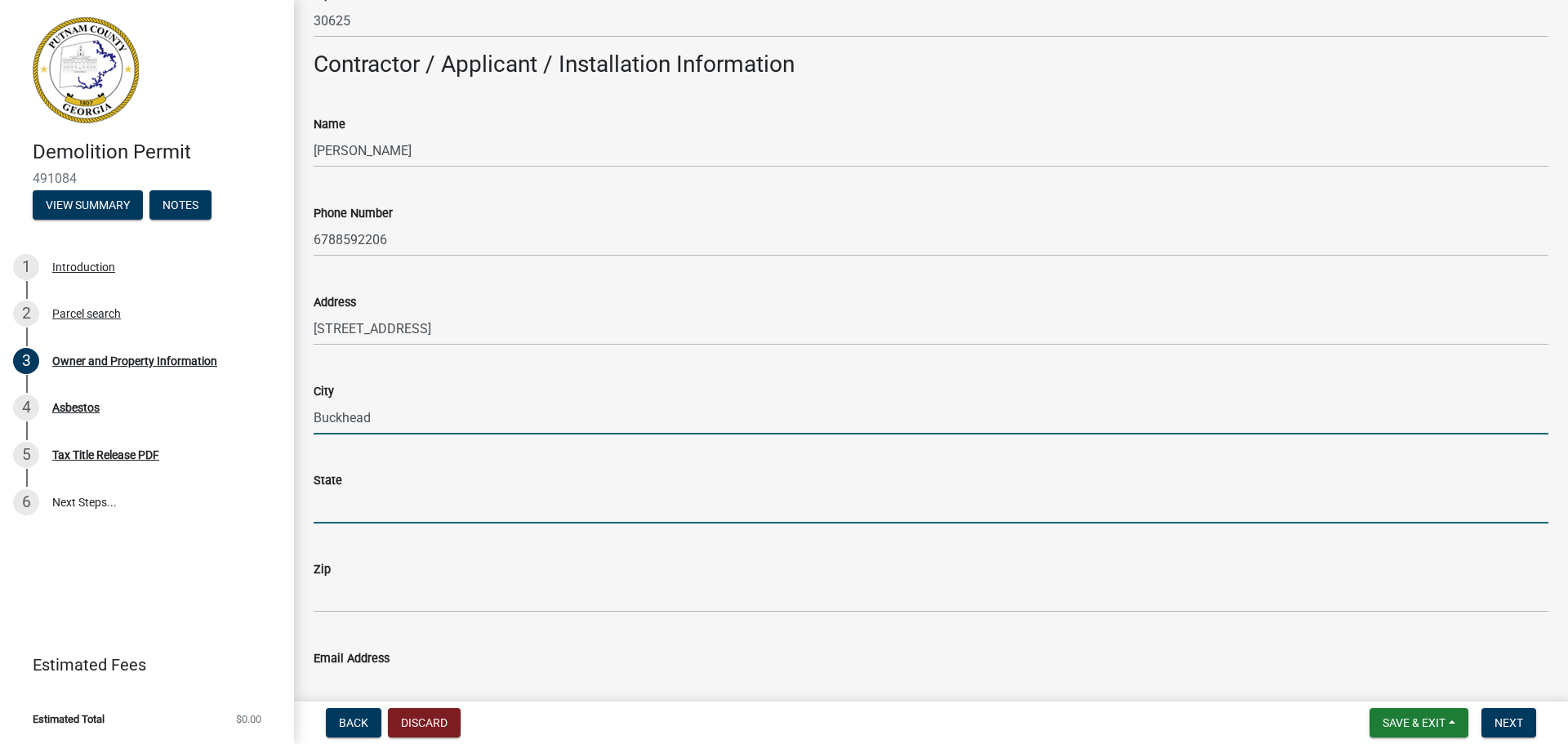
click at [345, 505] on input "State" at bounding box center [931, 506] width 1235 height 34
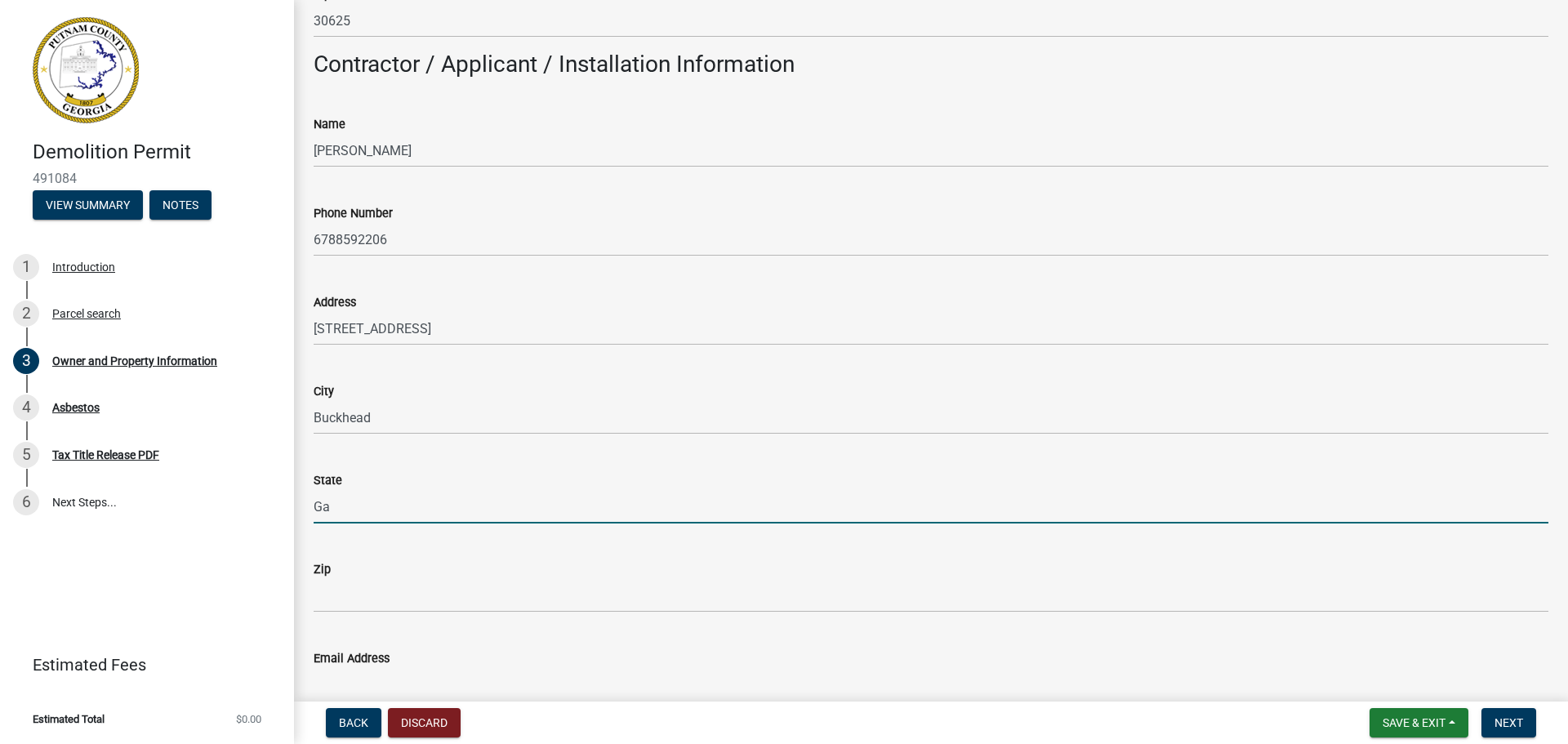
type input "Ga"
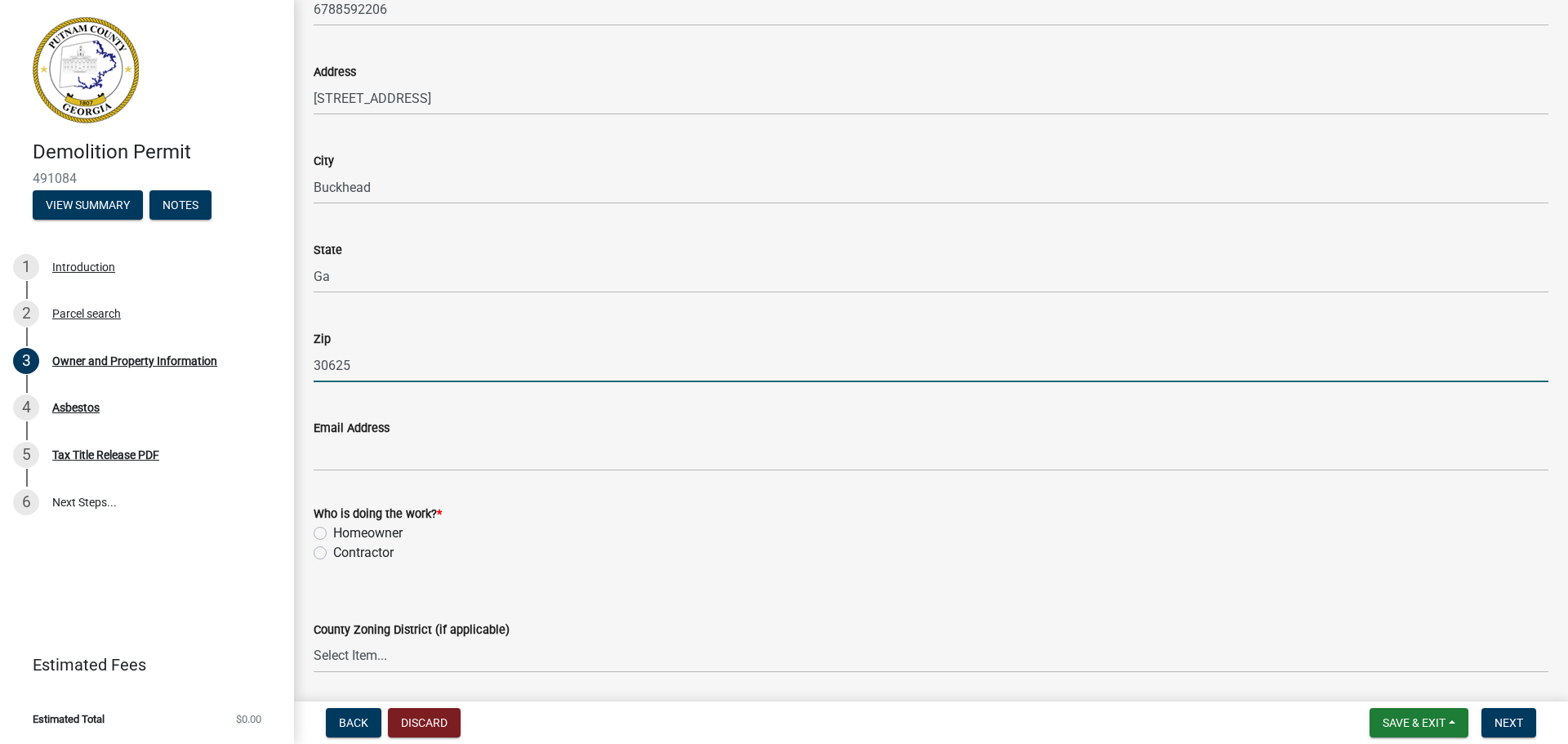
scroll to position [1694, 0]
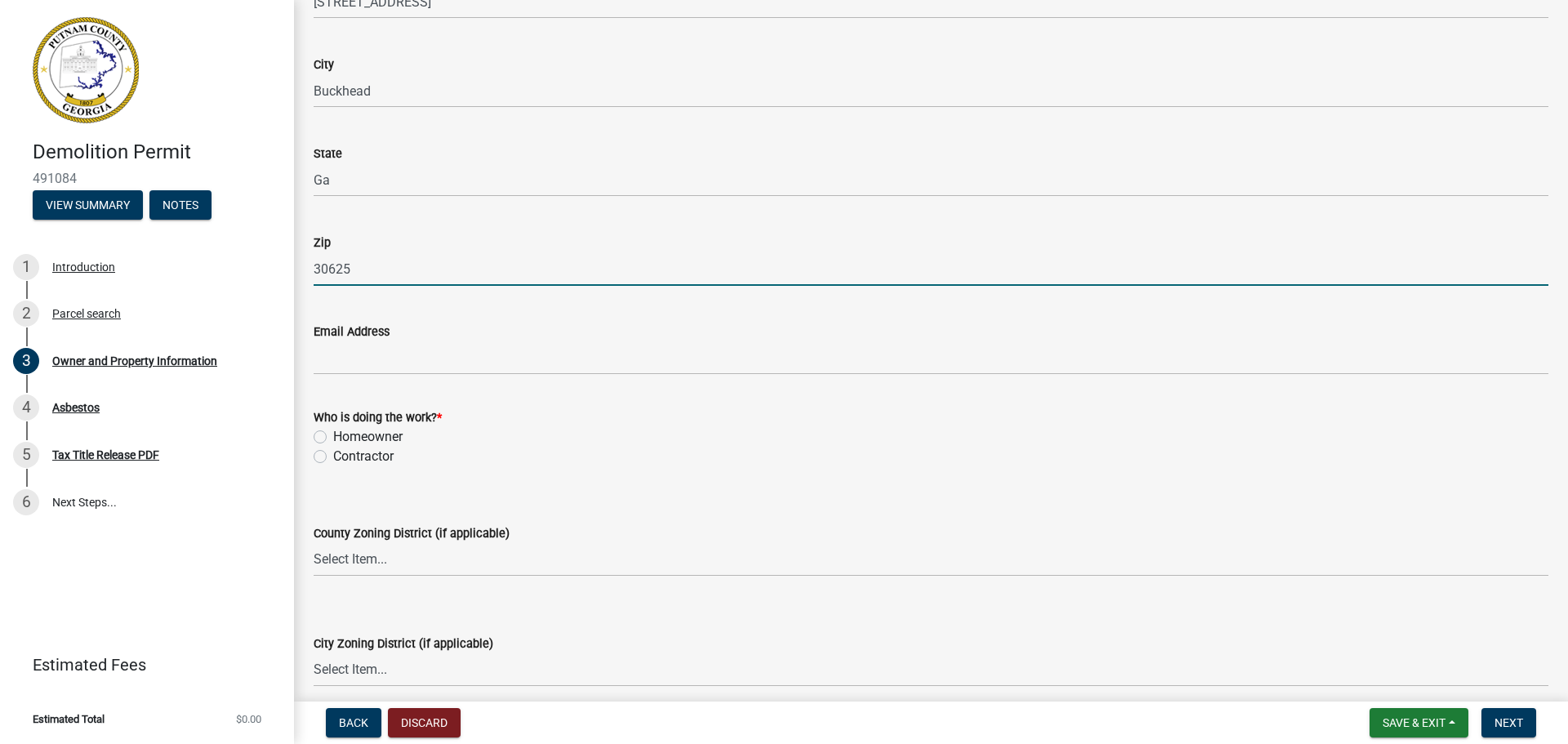
type input "30625"
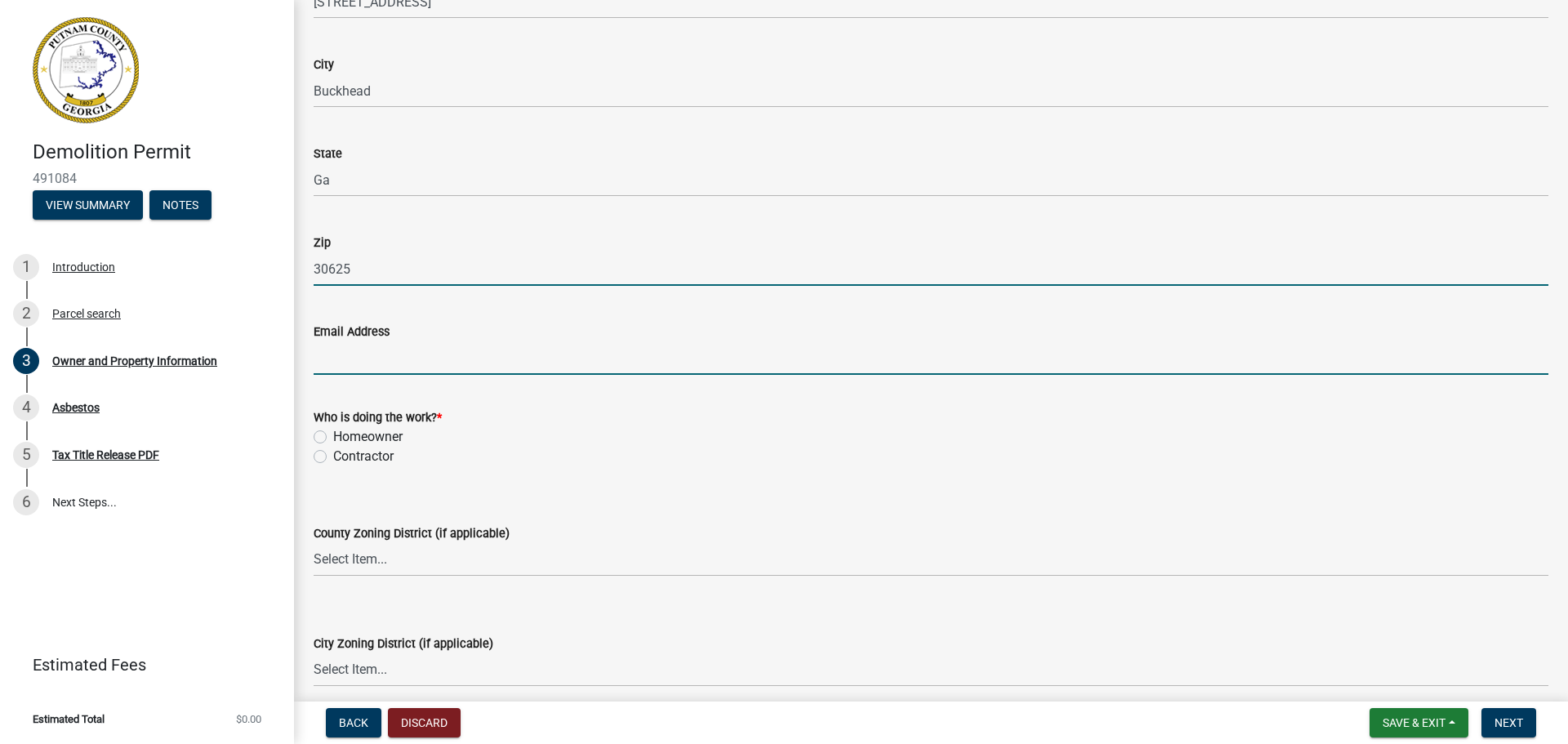
click at [332, 355] on input "Email Address" at bounding box center [931, 358] width 1235 height 34
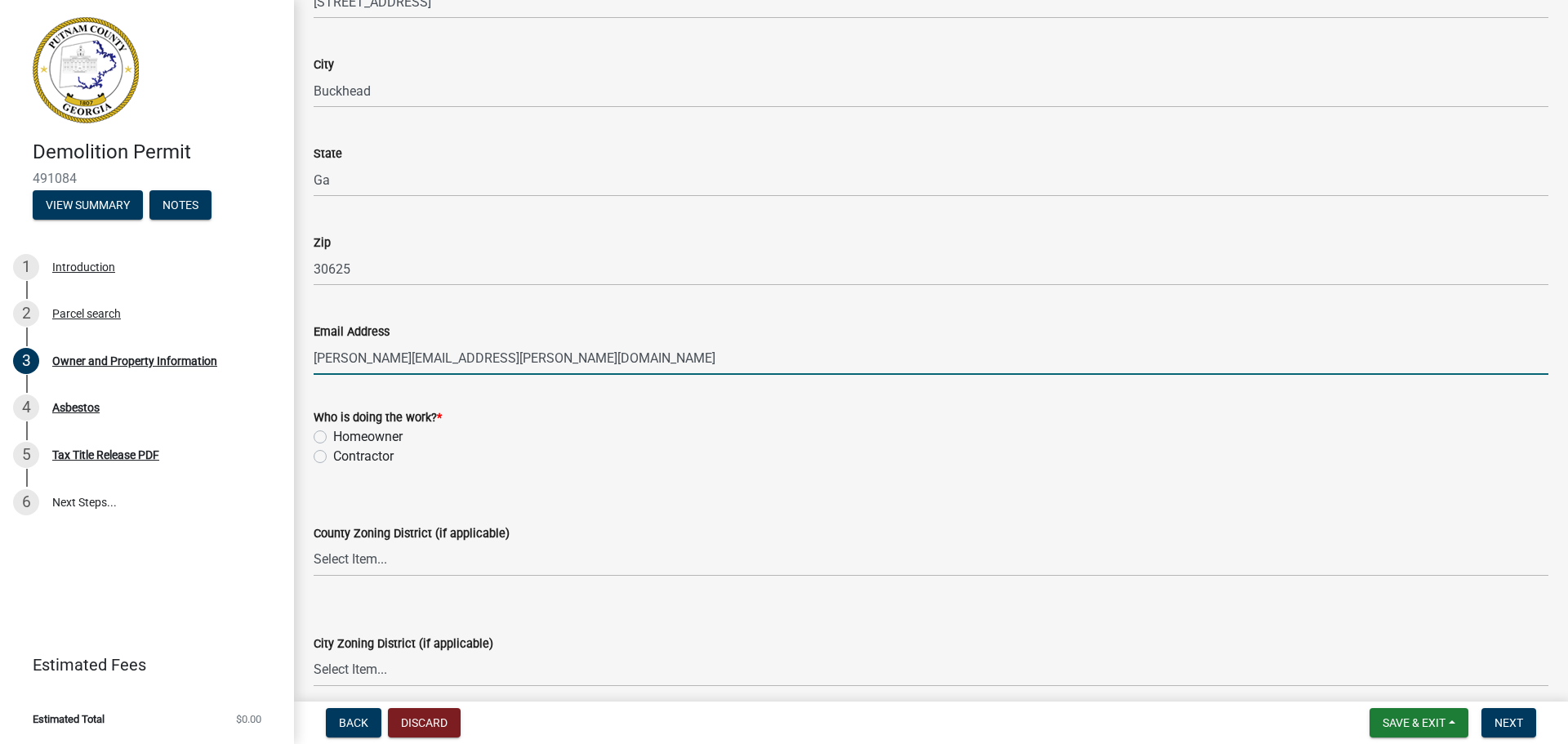
type input "[PERSON_NAME][EMAIL_ADDRESS][PERSON_NAME][DOMAIN_NAME]"
click at [333, 434] on label "Homeowner" at bounding box center [368, 437] width 70 height 19
click at [333, 434] on input "Homeowner" at bounding box center [338, 432] width 11 height 11
radio input "true"
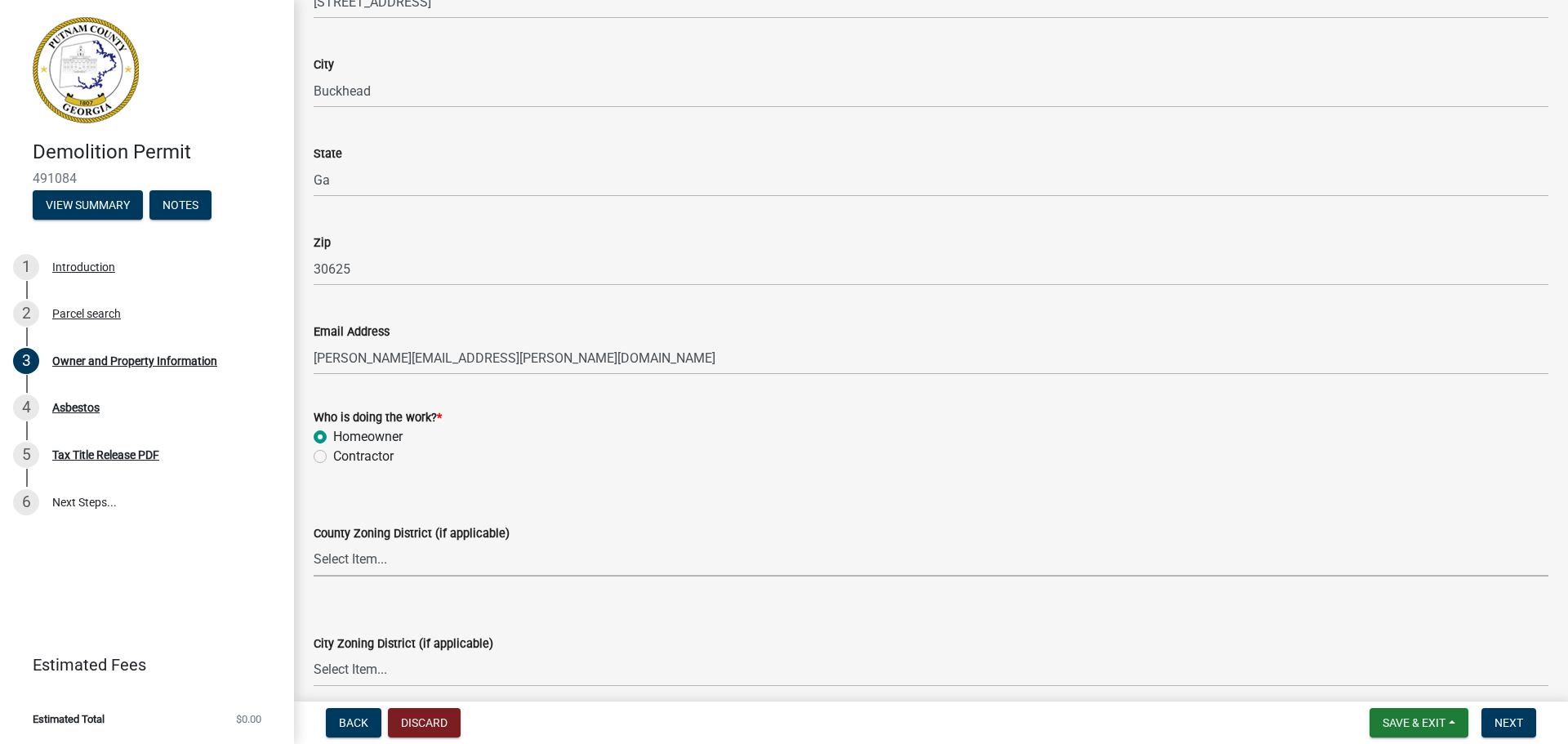
click at [400, 562] on select "Select Item... AG-1 R-1R R-1 R-2 MHP RM-1 RM-3 C-1 C-2 I-M PUD N/A" at bounding box center [931, 560] width 1235 height 34
click at [313, 543] on select "Select Item... AG-1 R-1R R-1 R-2 MHP RM-1 RM-3 C-1 C-2 I-M PUD N/A" at bounding box center [931, 560] width 1235 height 34
select select "34fe85c2-5f76-4343-b6bb-8ca387e0bed7"
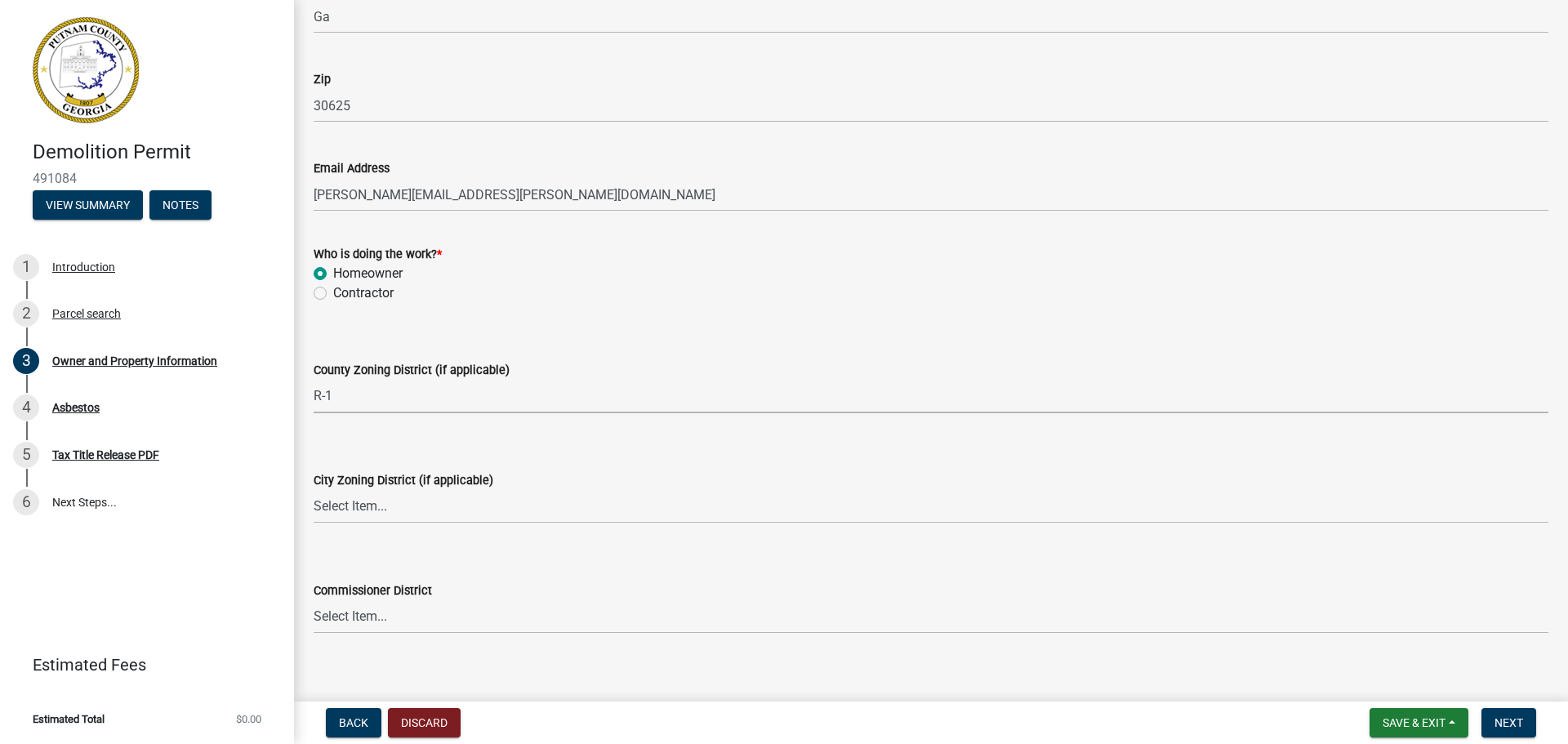
scroll to position [1939, 0]
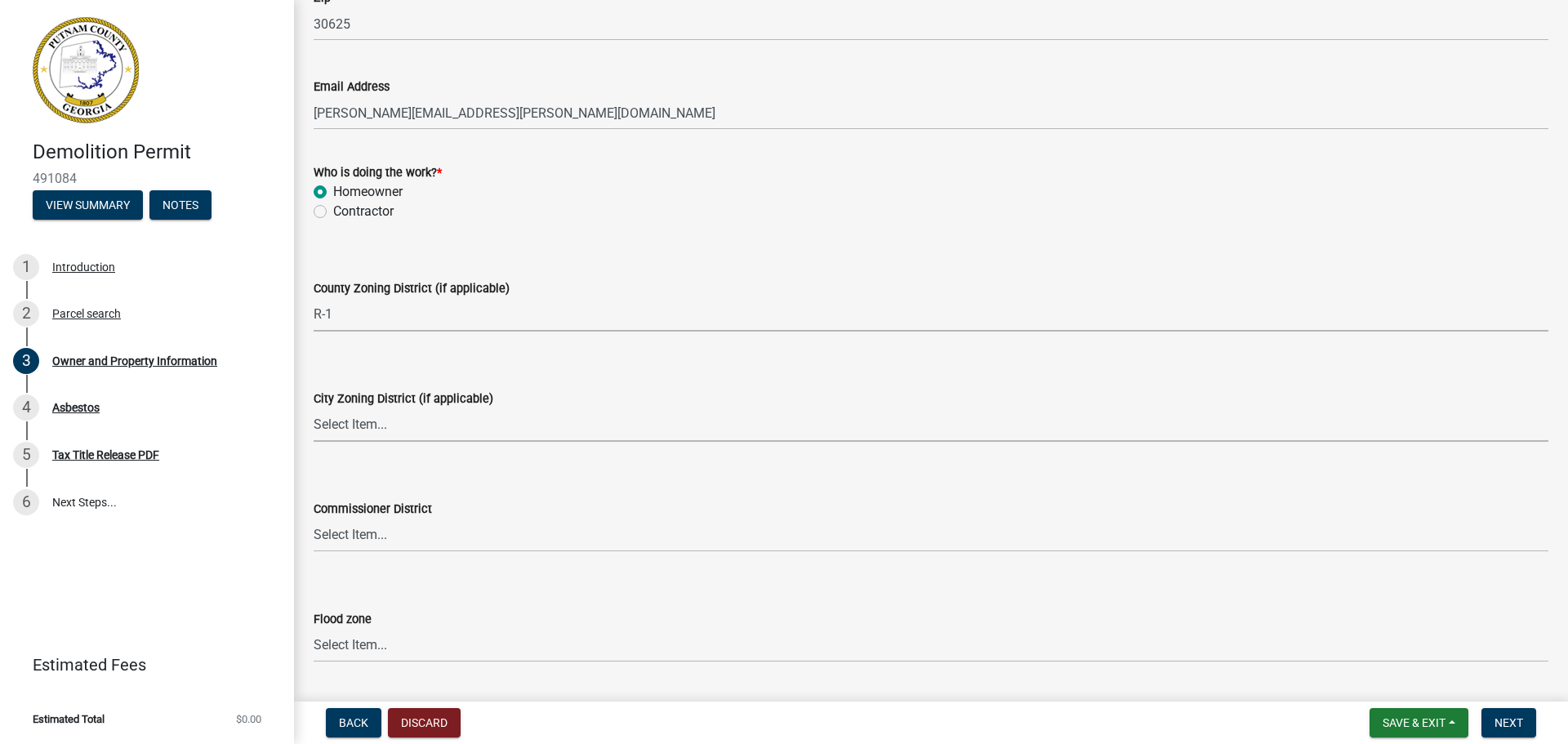
click at [363, 425] on select "Select Item... A-1 A-2 R-1 R-2 R-3 R-4 MHP C-1 C-2 I-1 I-2 DB FH H-P N/A" at bounding box center [931, 425] width 1235 height 34
click at [390, 473] on div "Commissioner District Select Item... District 1 District 2 District 3 District 4" at bounding box center [931, 503] width 1235 height 95
click at [390, 538] on select "Select Item... District 1 District 2 District 3 District 4" at bounding box center [931, 534] width 1235 height 34
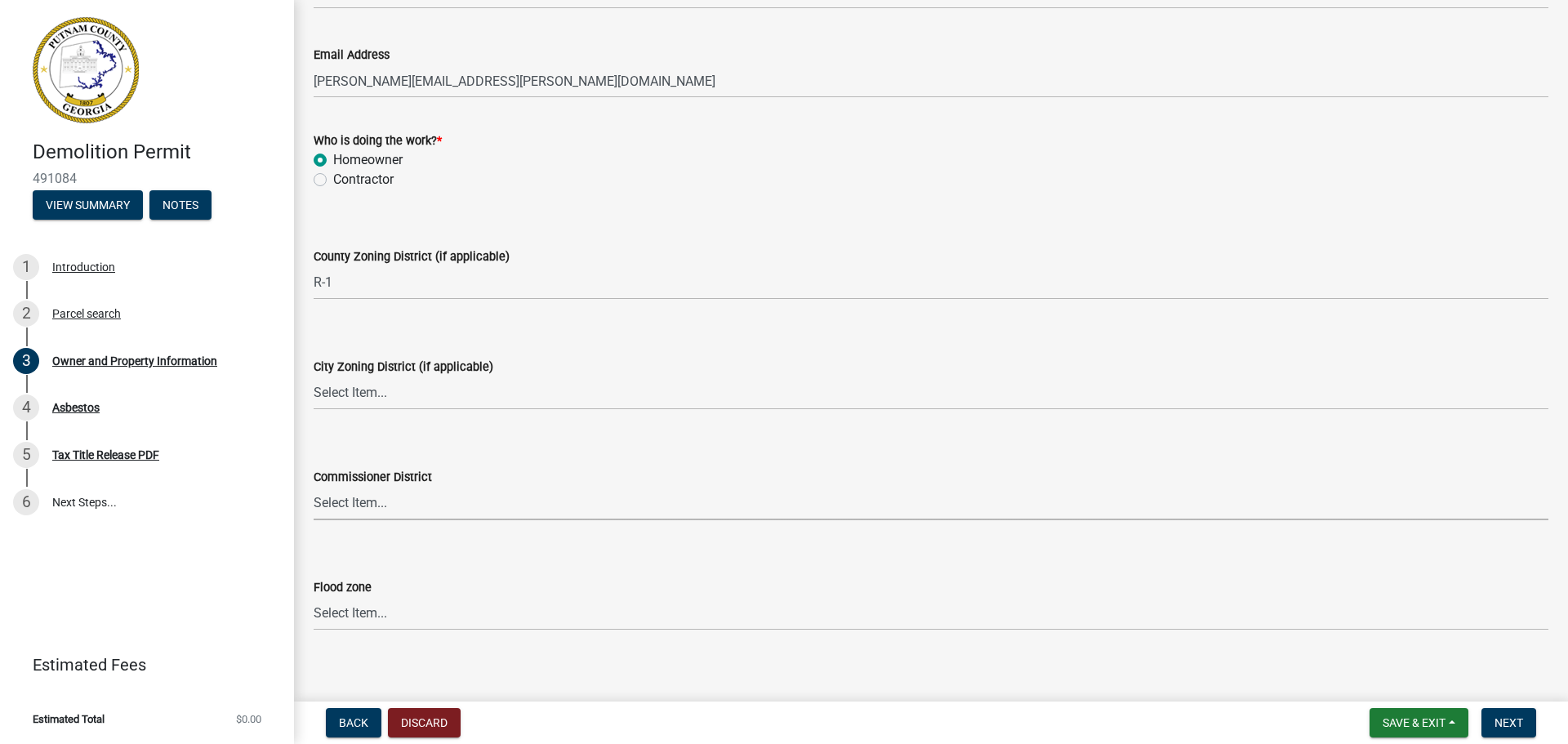
scroll to position [1985, 0]
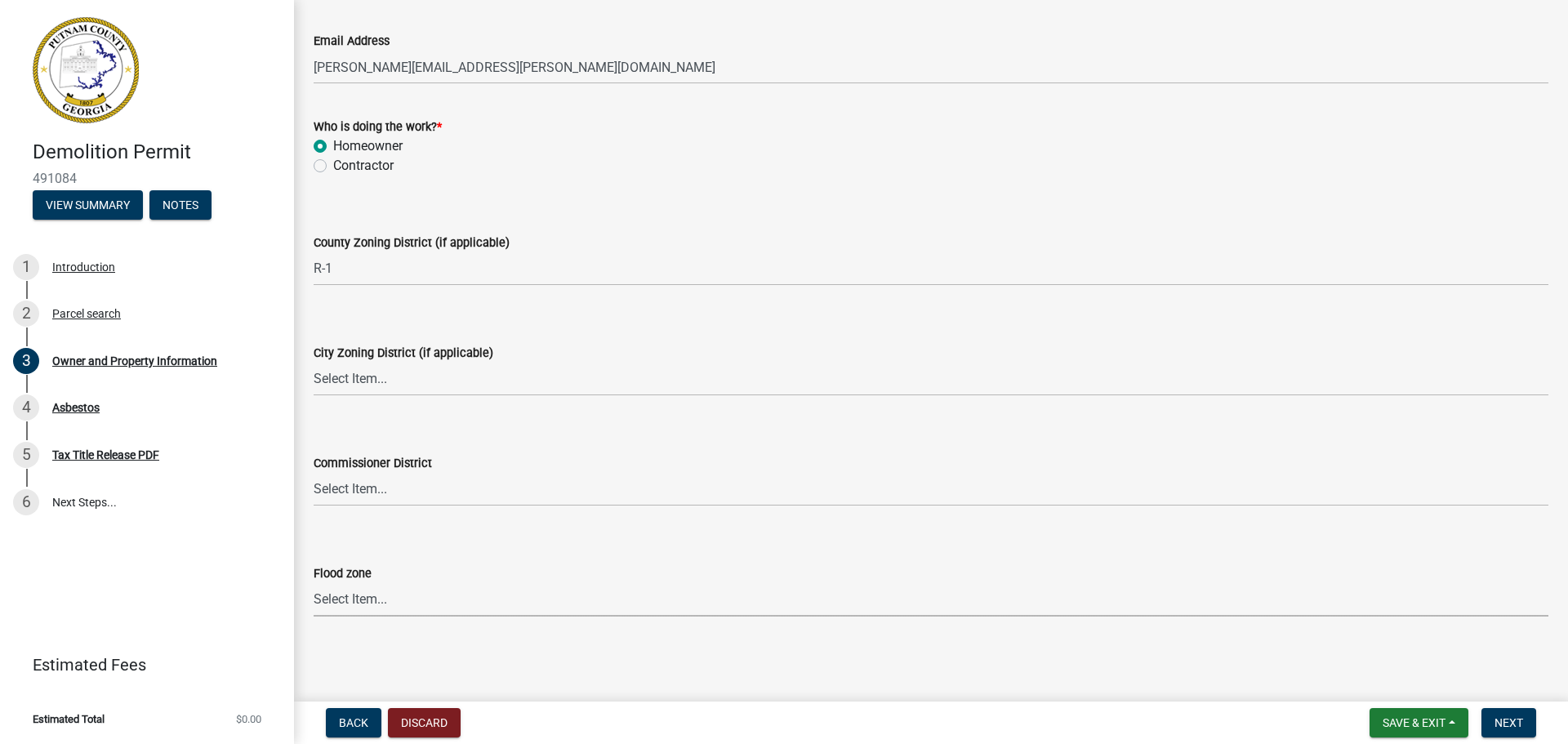
click at [375, 598] on select "Select Item... Zone A Zone V Zone A99 Zone AE Zone AO Zone AH Zone VE Zone AR Z…" at bounding box center [931, 599] width 1235 height 34
click at [313, 583] on select "Select Item... Zone A Zone V Zone A99 Zone AE Zone AO Zone AH Zone VE Zone AR Z…" at bounding box center [931, 599] width 1235 height 34
select select "6f1acead-4b1a-4680-ba5d-beeb03d30465"
click at [382, 489] on select "Select Item... District 1 District 2 District 3 District 4" at bounding box center [931, 489] width 1235 height 34
click at [313, 472] on select "Select Item... District 1 District 2 District 3 District 4" at bounding box center [931, 489] width 1235 height 34
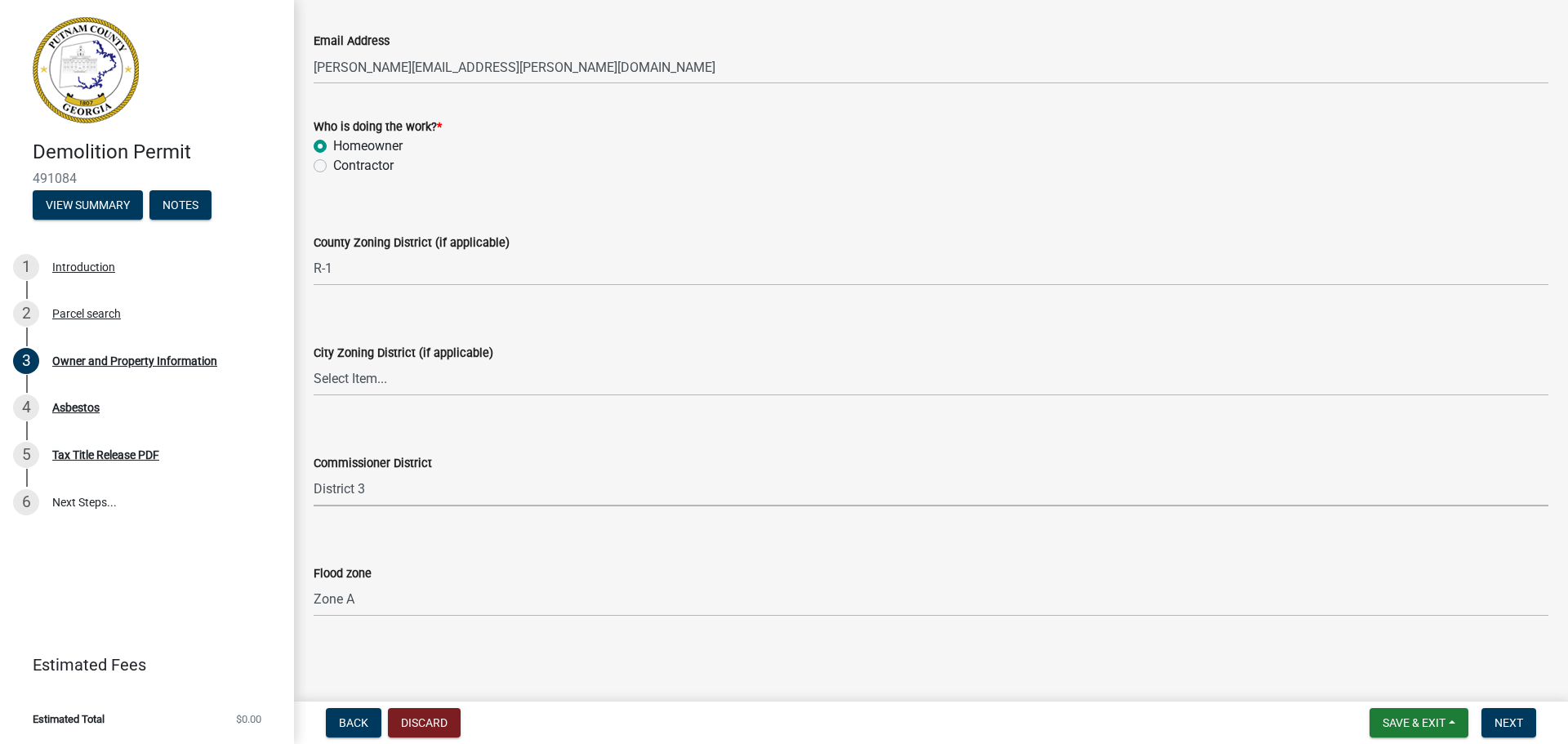
select select "469c5908-2854-42d5-89ed-bee7fc26529e"
click at [406, 260] on select "Select Item... AG-1 R-1R R-1 R-2 MHP RM-1 RM-3 C-1 C-2 I-M PUD N/A" at bounding box center [931, 269] width 1235 height 34
click at [406, 263] on select "Select Item... AG-1 R-1R R-1 R-2 MHP RM-1 RM-3 C-1 C-2 I-M PUD N/A" at bounding box center [931, 269] width 1235 height 34
click at [417, 378] on select "Select Item... A-1 A-2 R-1 R-2 R-3 R-4 MHP C-1 C-2 I-1 I-2 DB FH H-P N/A" at bounding box center [931, 379] width 1235 height 34
click at [327, 379] on select "Select Item... A-1 A-2 R-1 R-2 R-3 R-4 MHP C-1 C-2 I-1 I-2 DB FH H-P N/A" at bounding box center [931, 379] width 1235 height 34
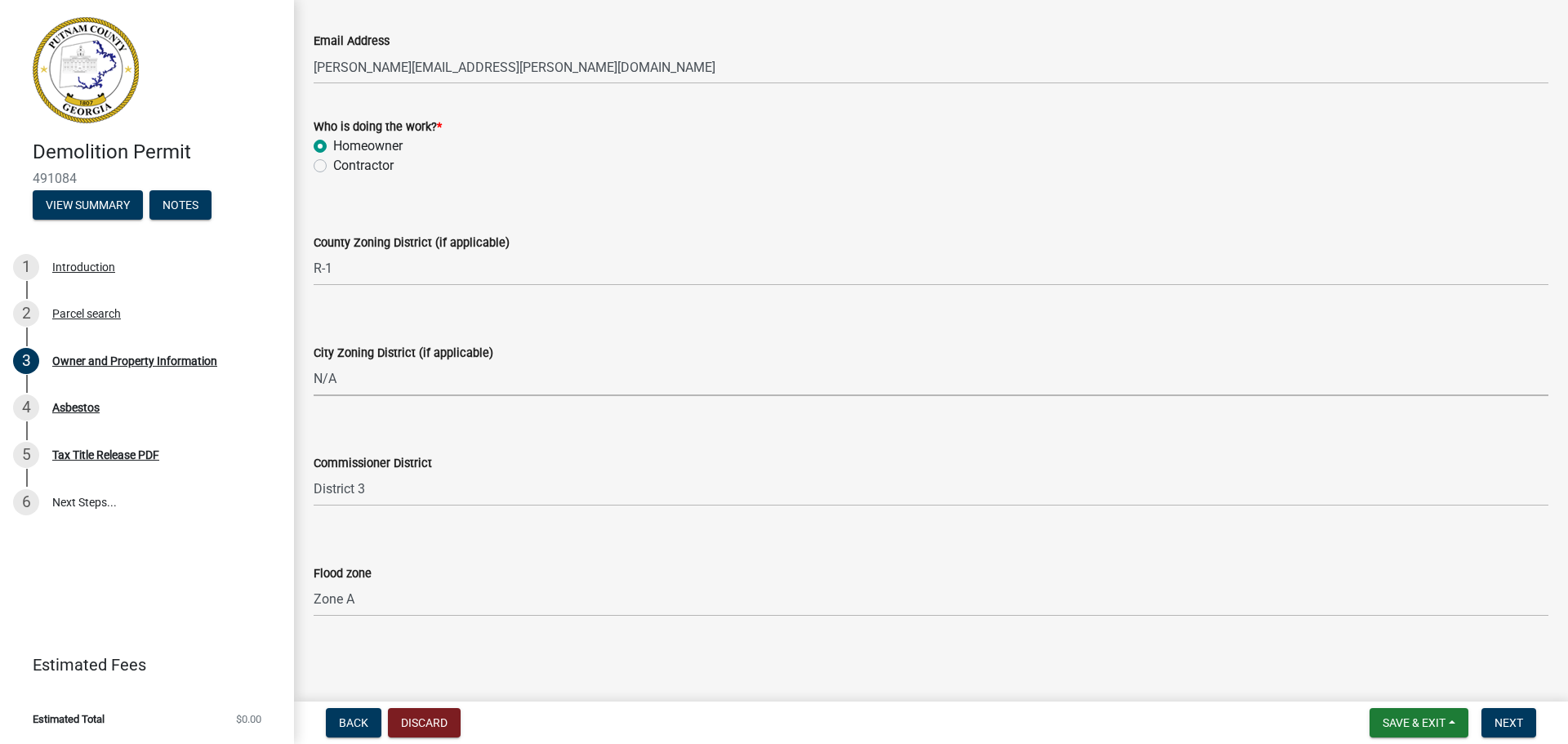
click at [313, 363] on select "Select Item... A-1 A-2 R-1 R-2 R-3 R-4 MHP C-1 C-2 I-1 I-2 DB FH H-P N/A" at bounding box center [931, 379] width 1235 height 34
select select "83394b22-4a11-496c-8e5c-75ade2e72faf"
click at [1506, 723] on span "Next" at bounding box center [1508, 722] width 28 height 13
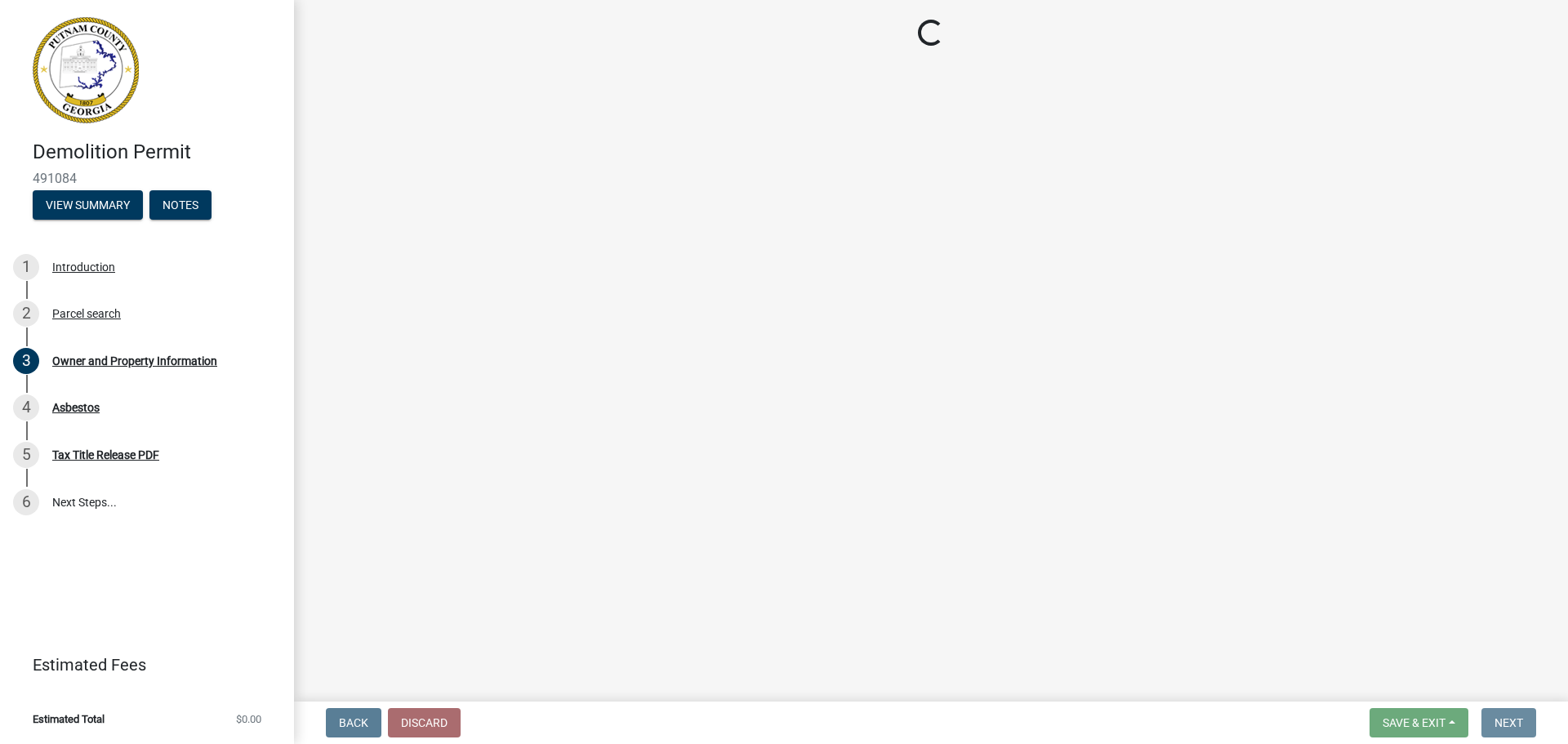
scroll to position [0, 0]
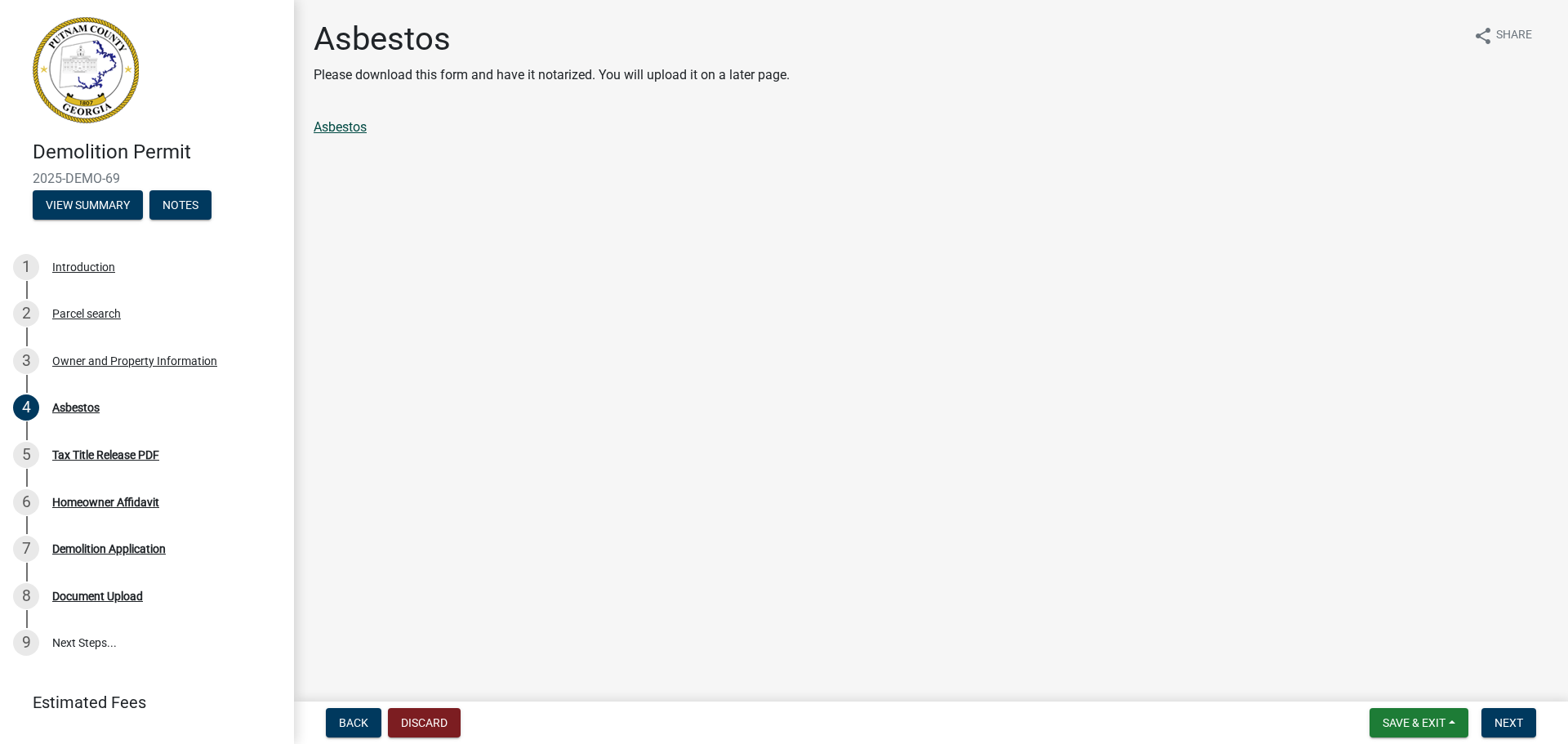
click at [335, 129] on link "Asbestos" at bounding box center [340, 127] width 53 height 16
click at [1517, 719] on span "Next" at bounding box center [1508, 722] width 28 height 13
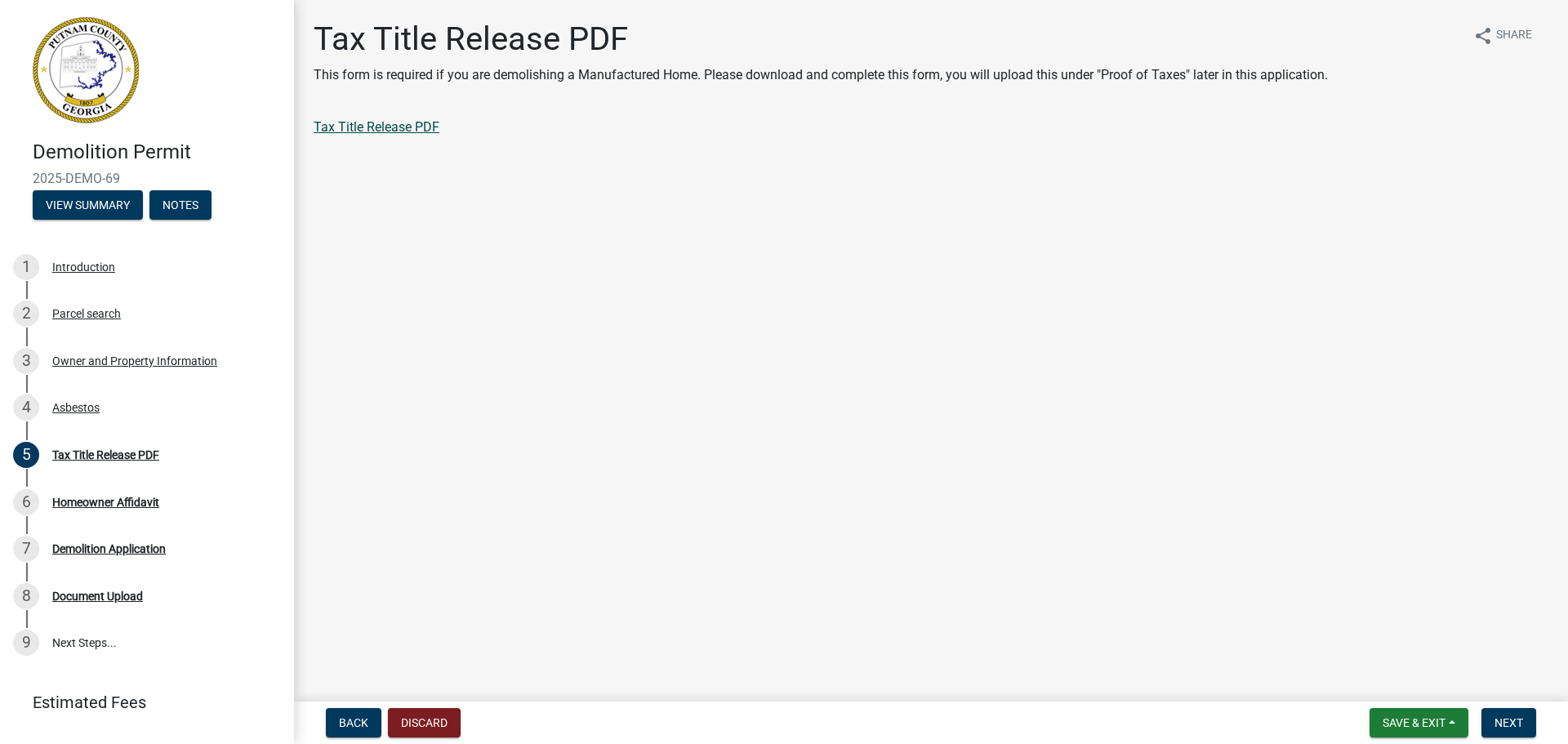
click at [362, 131] on link "Tax Title Release PDF" at bounding box center [376, 127] width 126 height 16
click at [1516, 718] on span "Next" at bounding box center [1508, 722] width 28 height 13
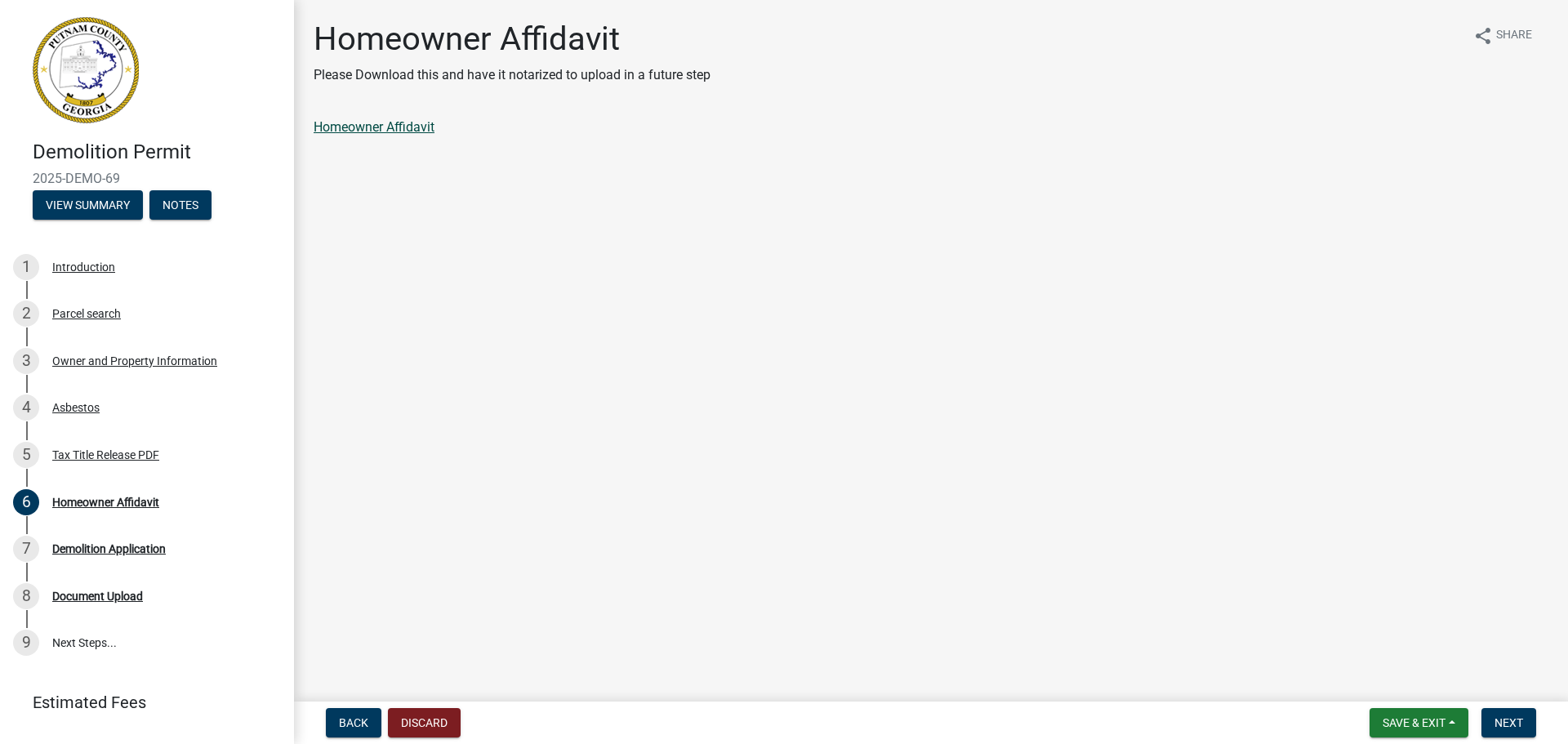
click at [382, 128] on link "Homeowner Affidavit" at bounding box center [374, 127] width 121 height 16
click at [1513, 725] on span "Next" at bounding box center [1508, 722] width 28 height 13
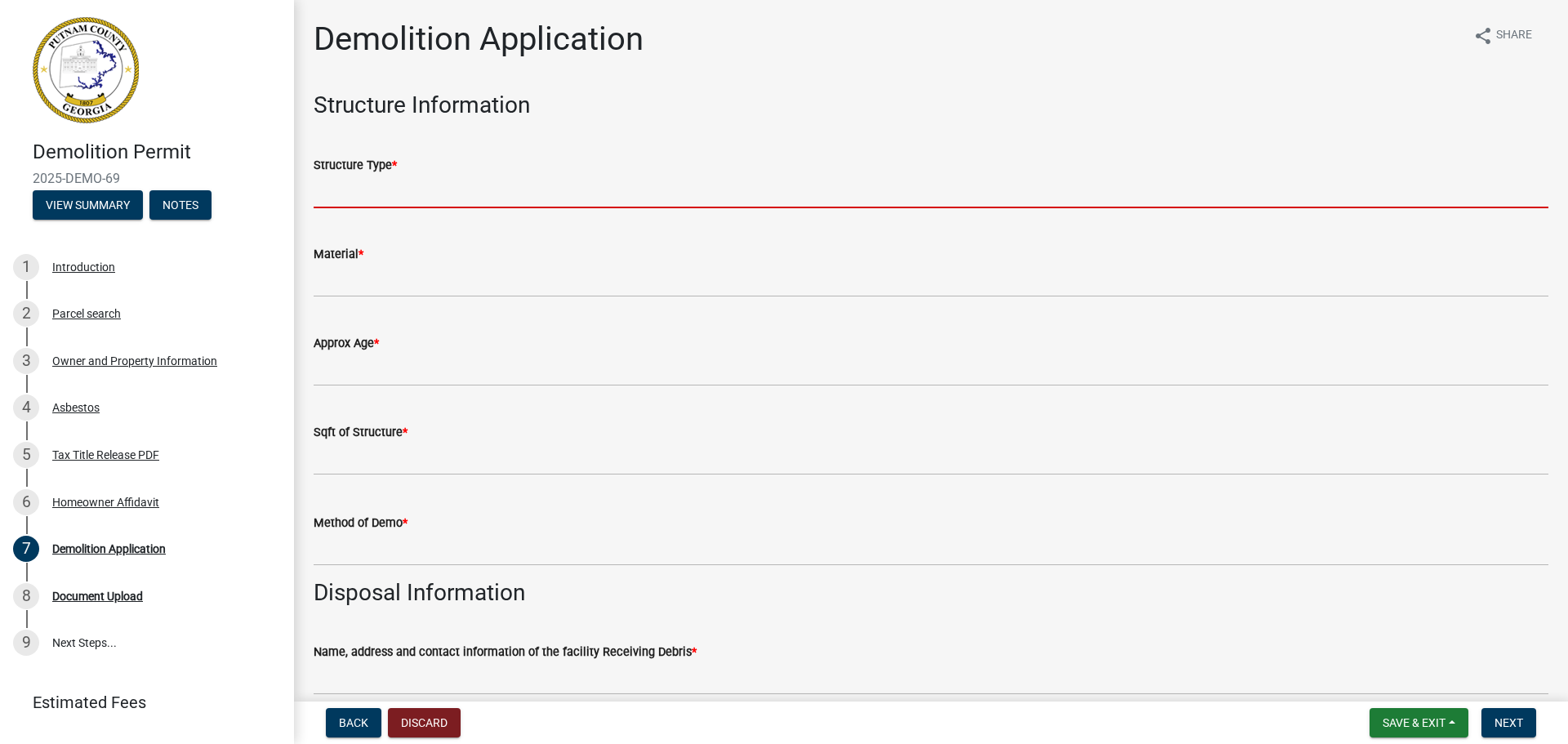
click at [408, 183] on input "Structure Type *" at bounding box center [931, 191] width 1235 height 34
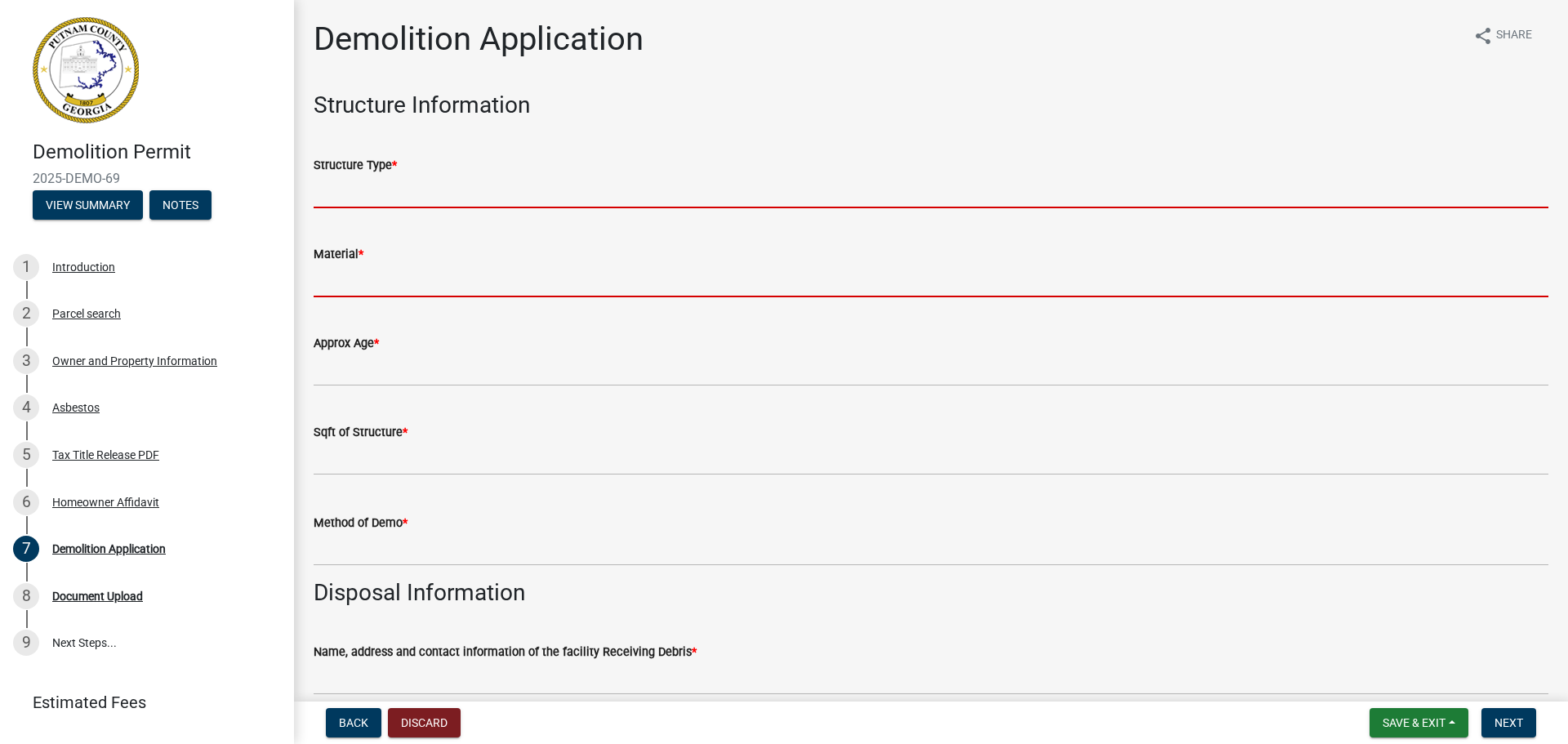
click at [376, 280] on form "Material *" at bounding box center [931, 271] width 1235 height 53
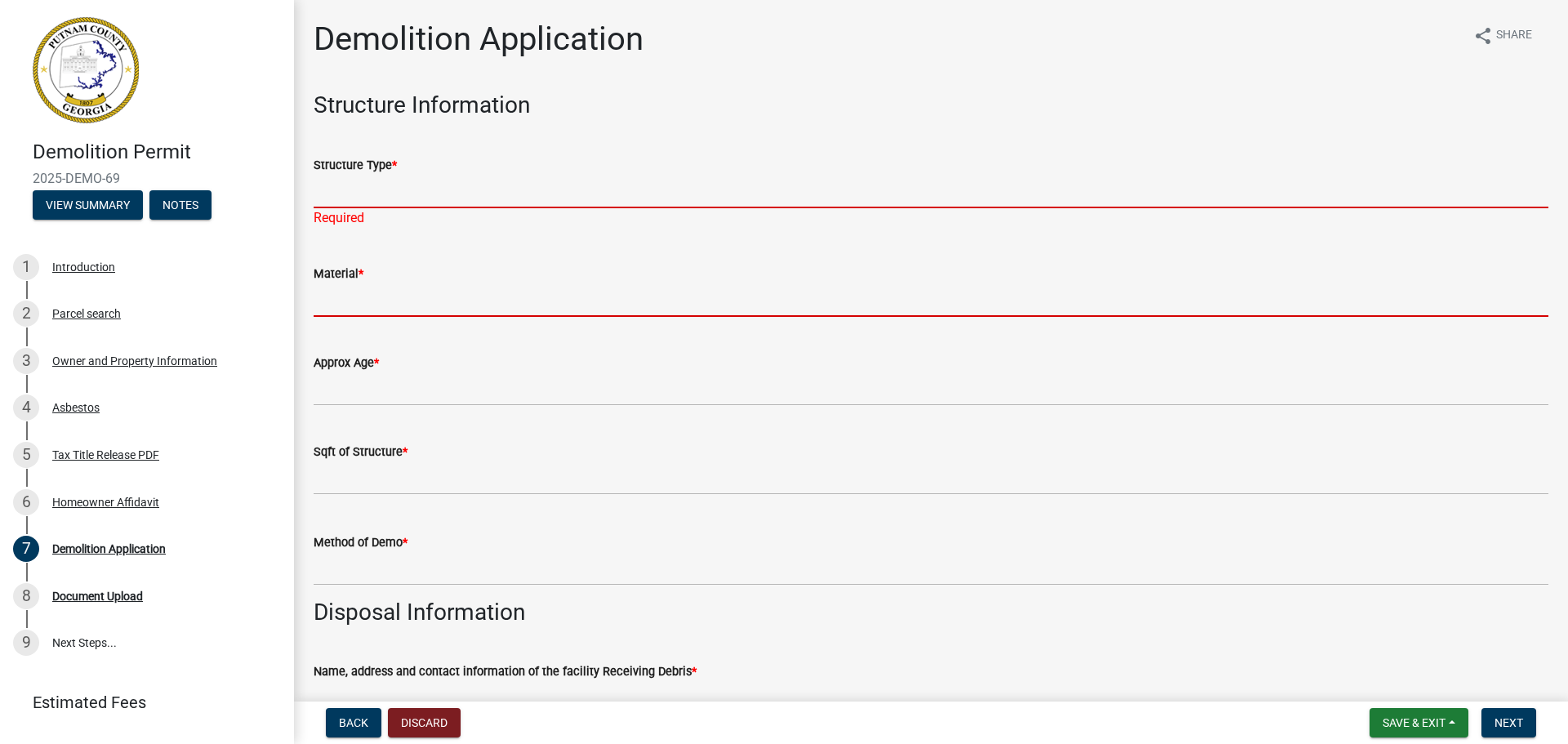
click at [380, 182] on input "Structure Type *" at bounding box center [931, 191] width 1235 height 34
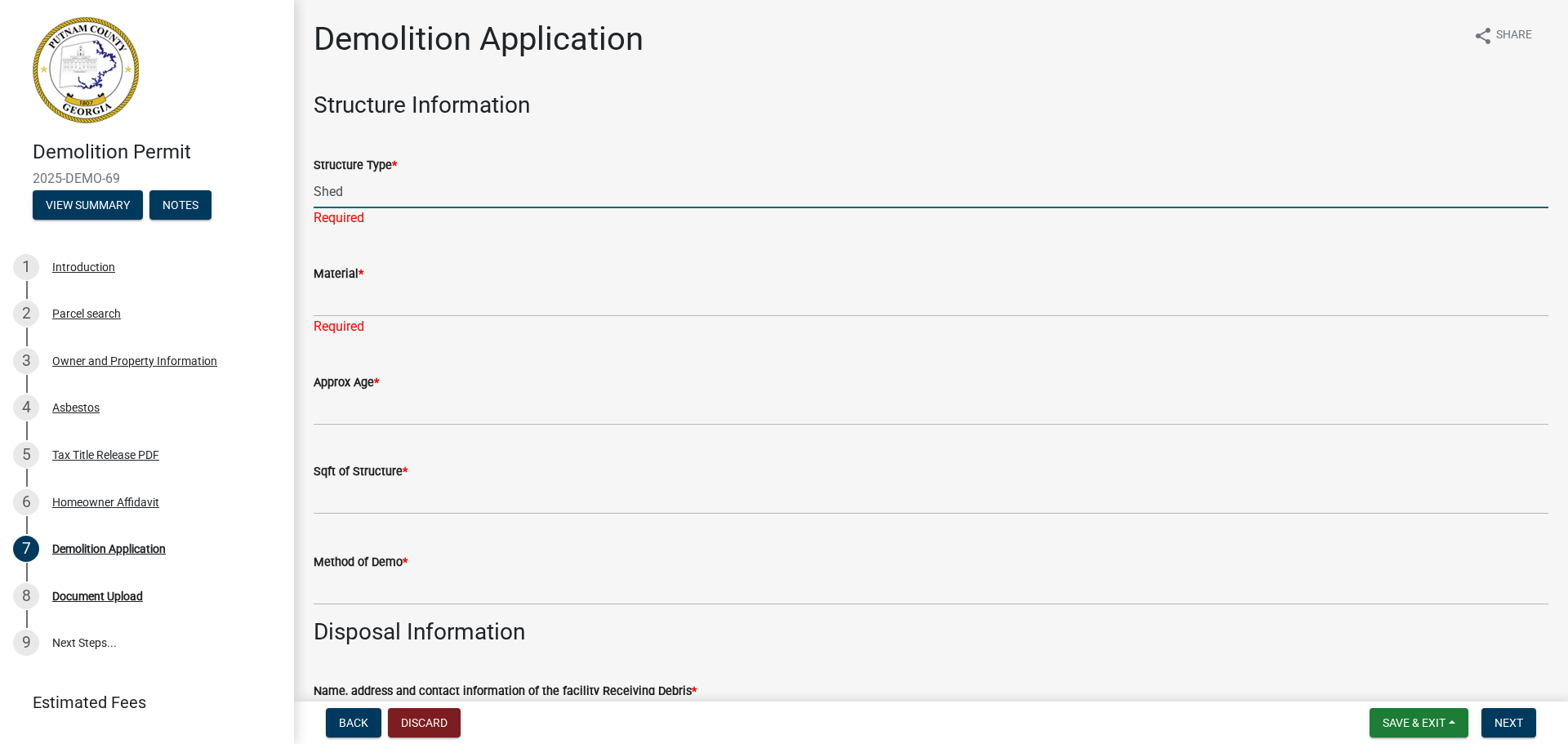
type input "Shed"
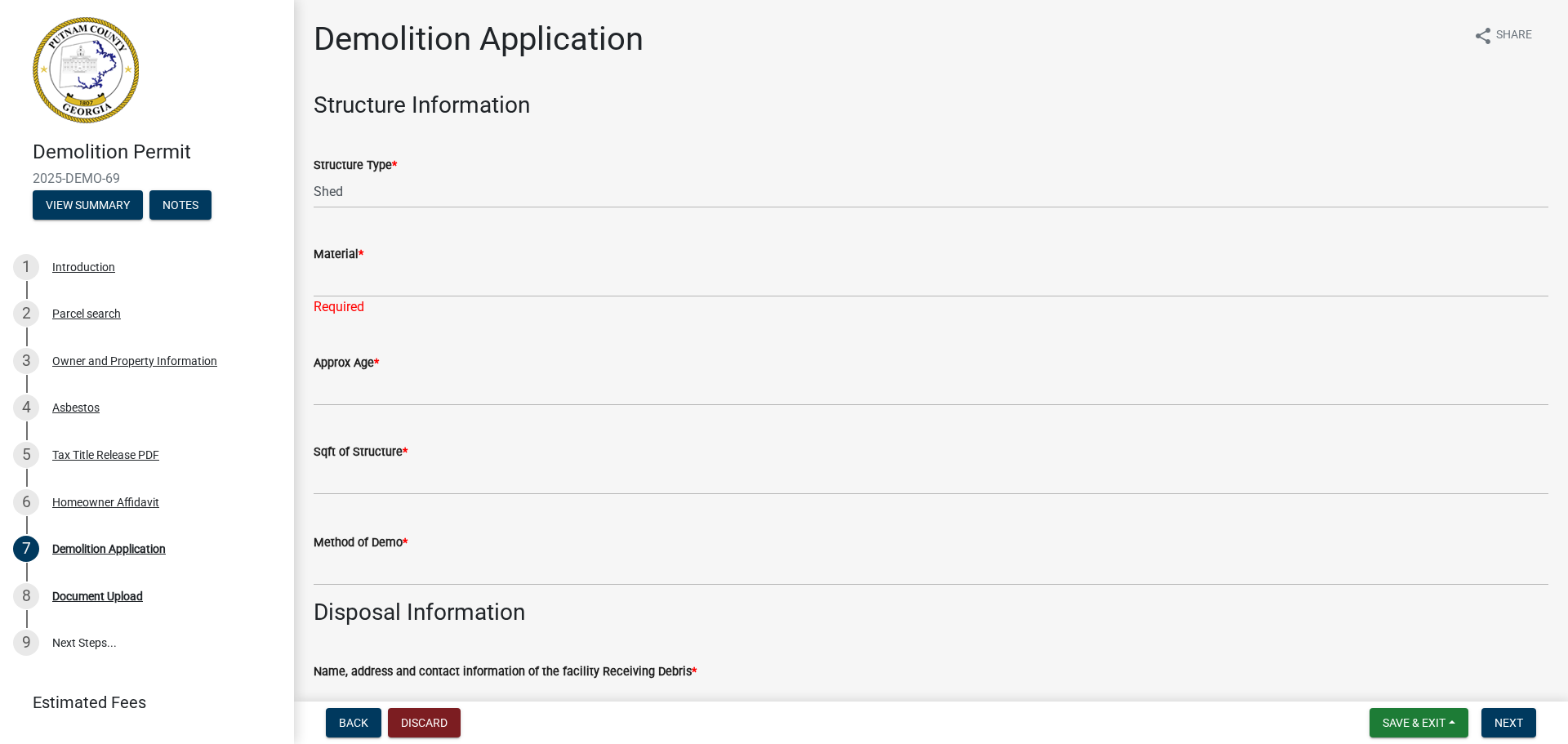
click at [364, 321] on wm-data-entity-input "Material * Required" at bounding box center [931, 275] width 1235 height 109
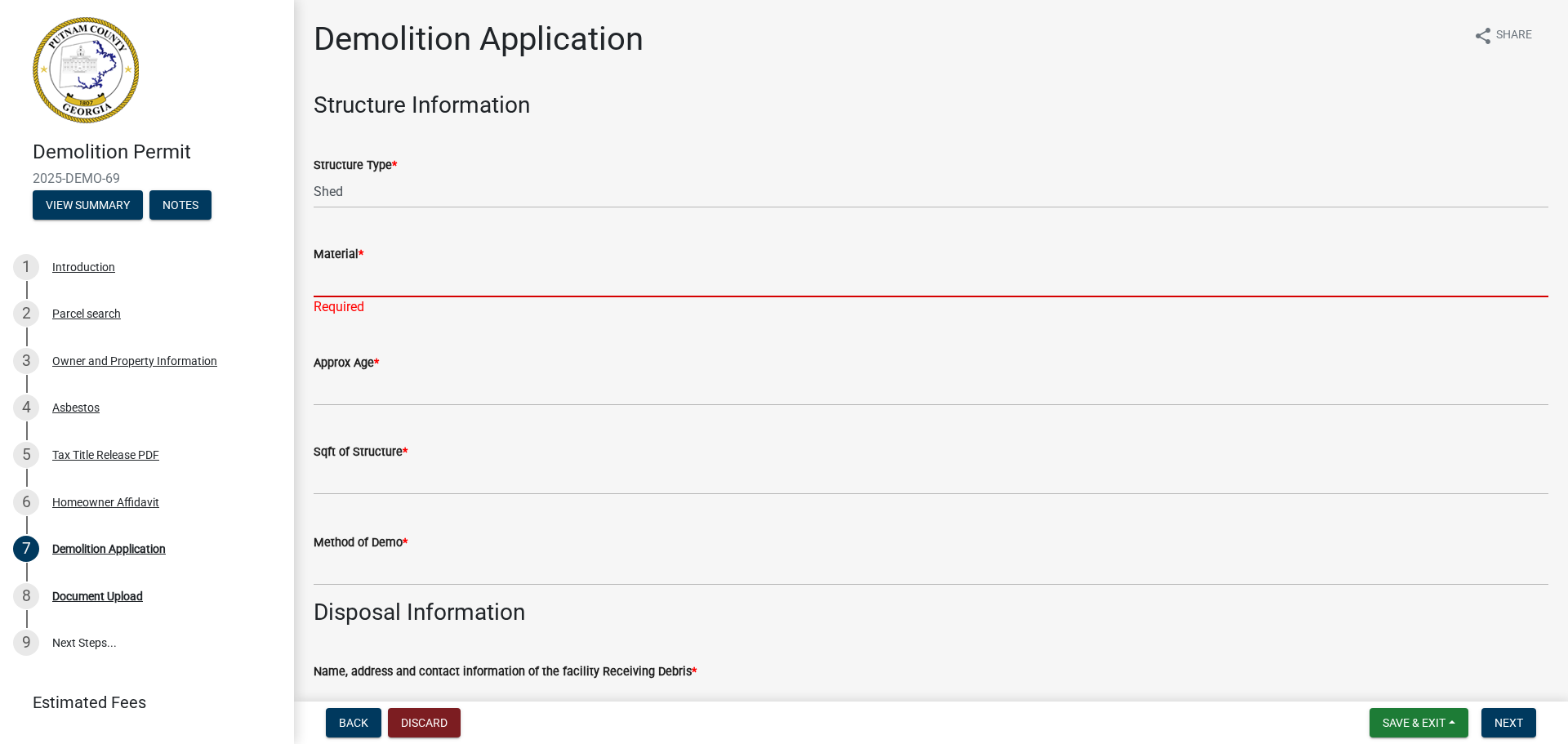
click at [366, 279] on input "Material *" at bounding box center [931, 280] width 1235 height 34
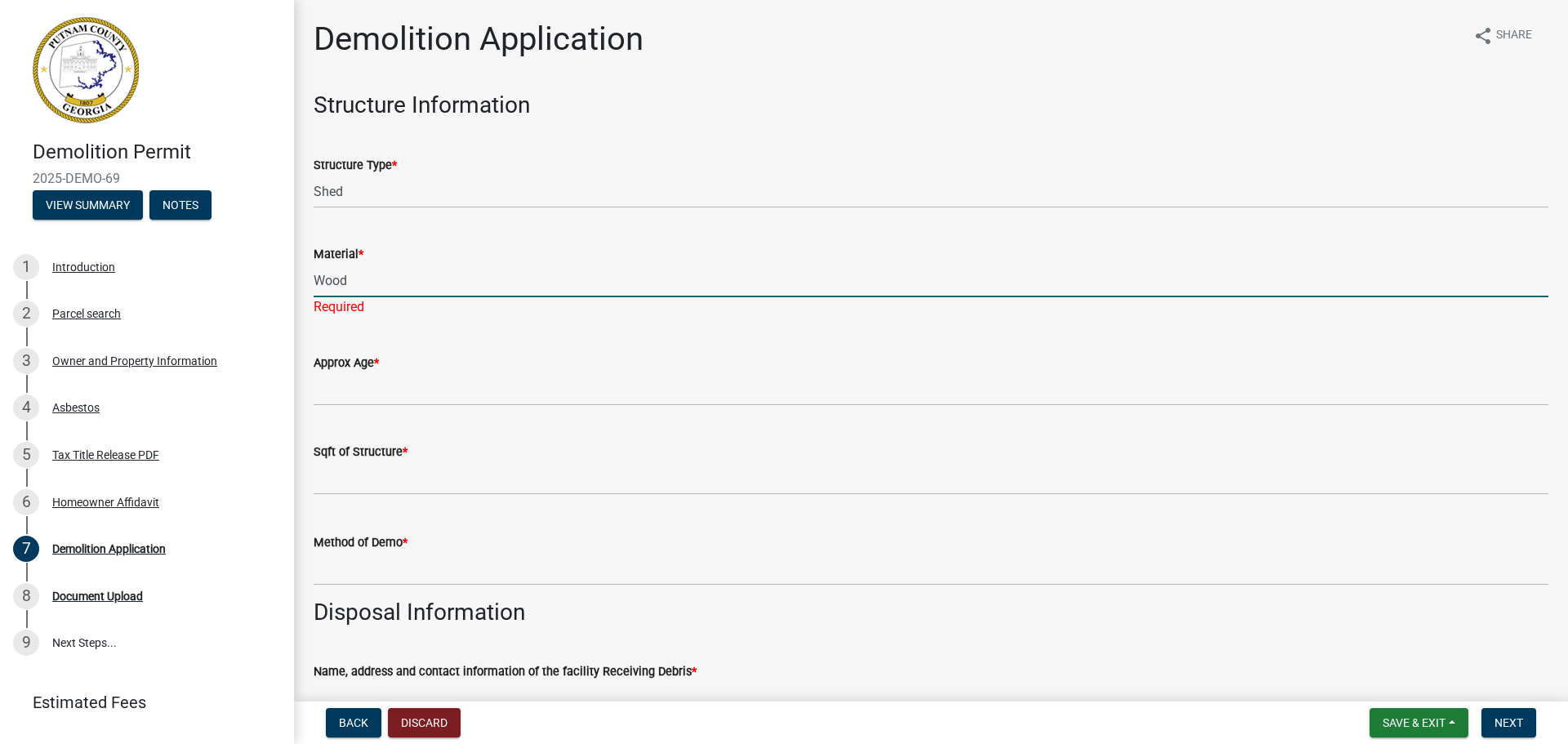
type input "Wood"
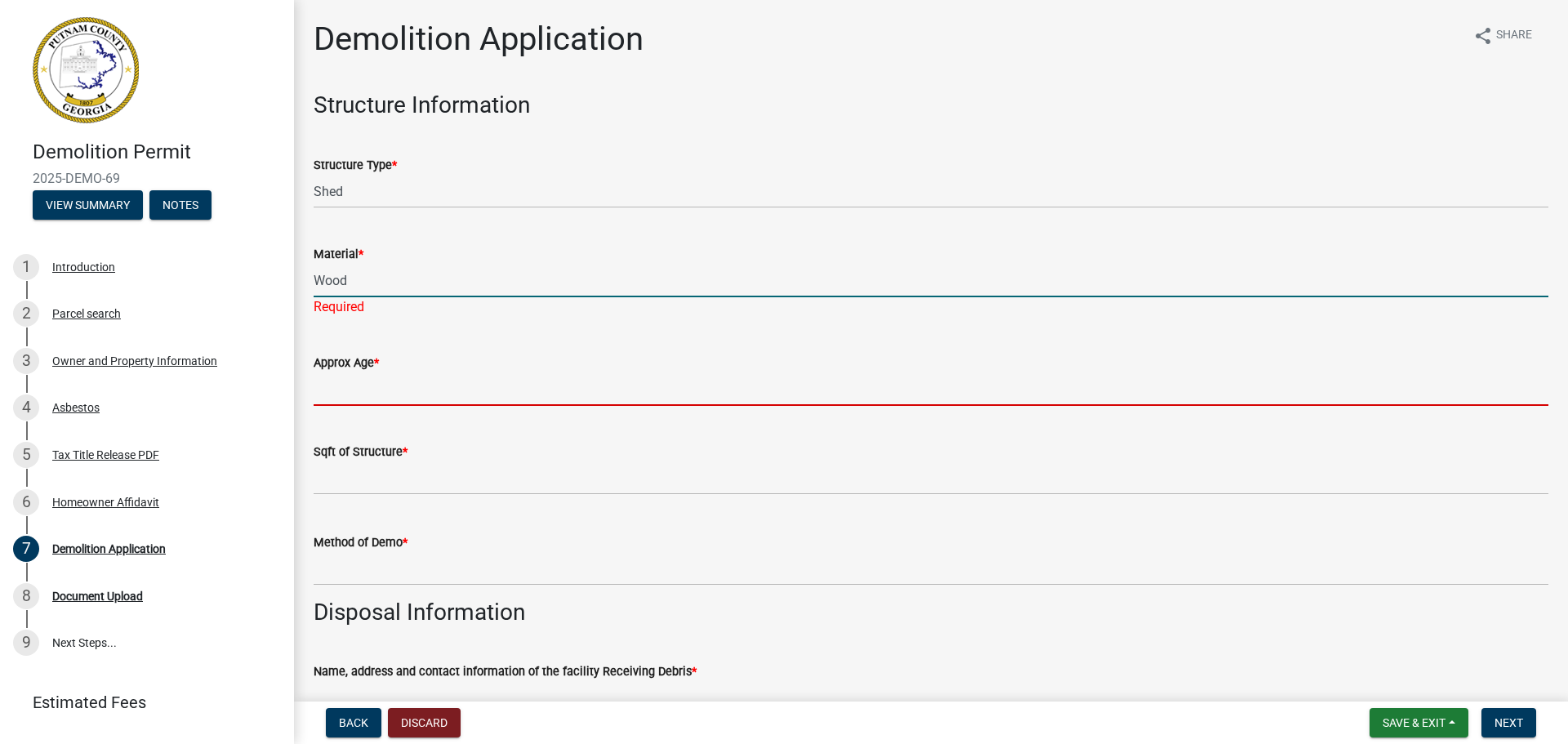
click at [365, 392] on wm-data-entity-input "Approx Age *" at bounding box center [931, 374] width 1235 height 89
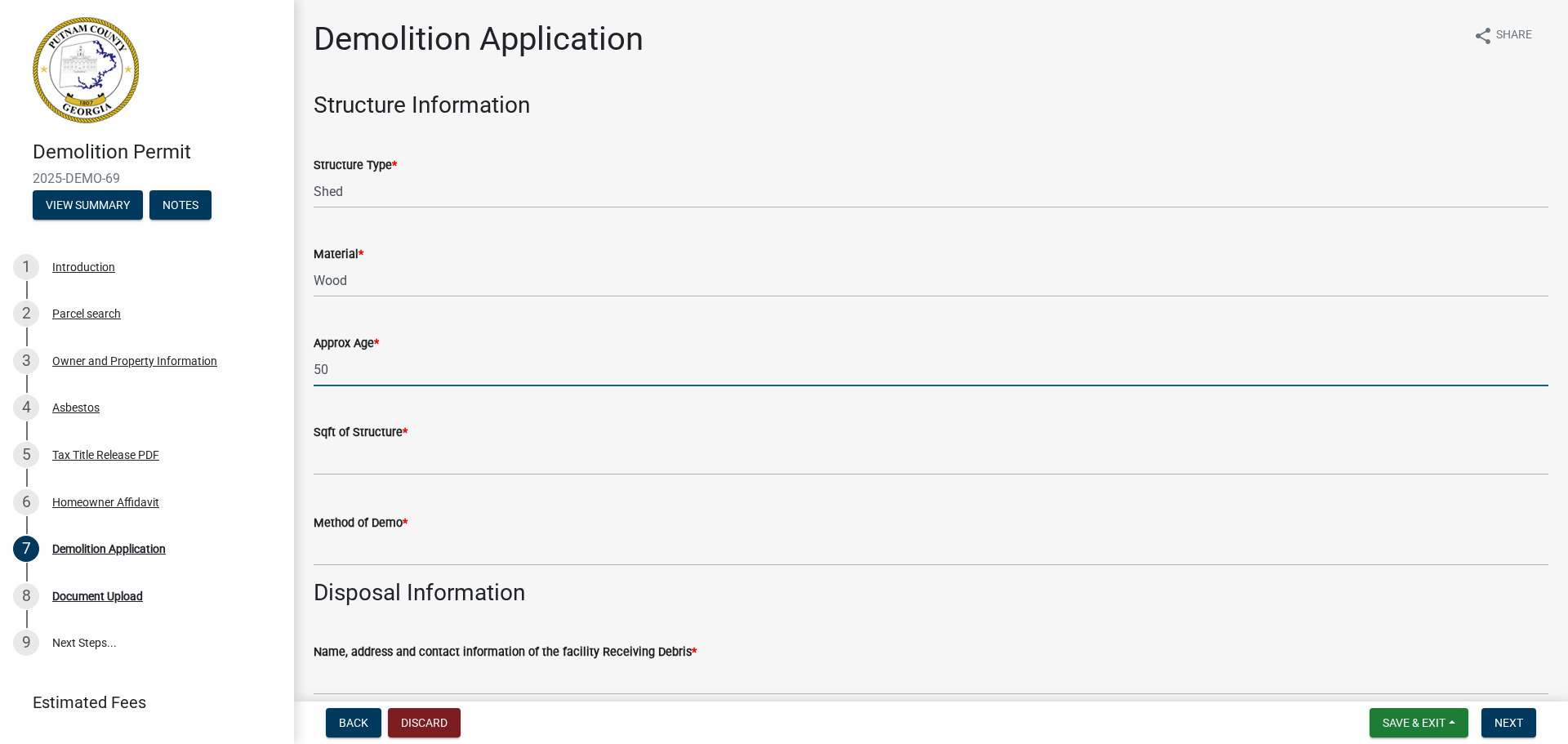
type input "50"
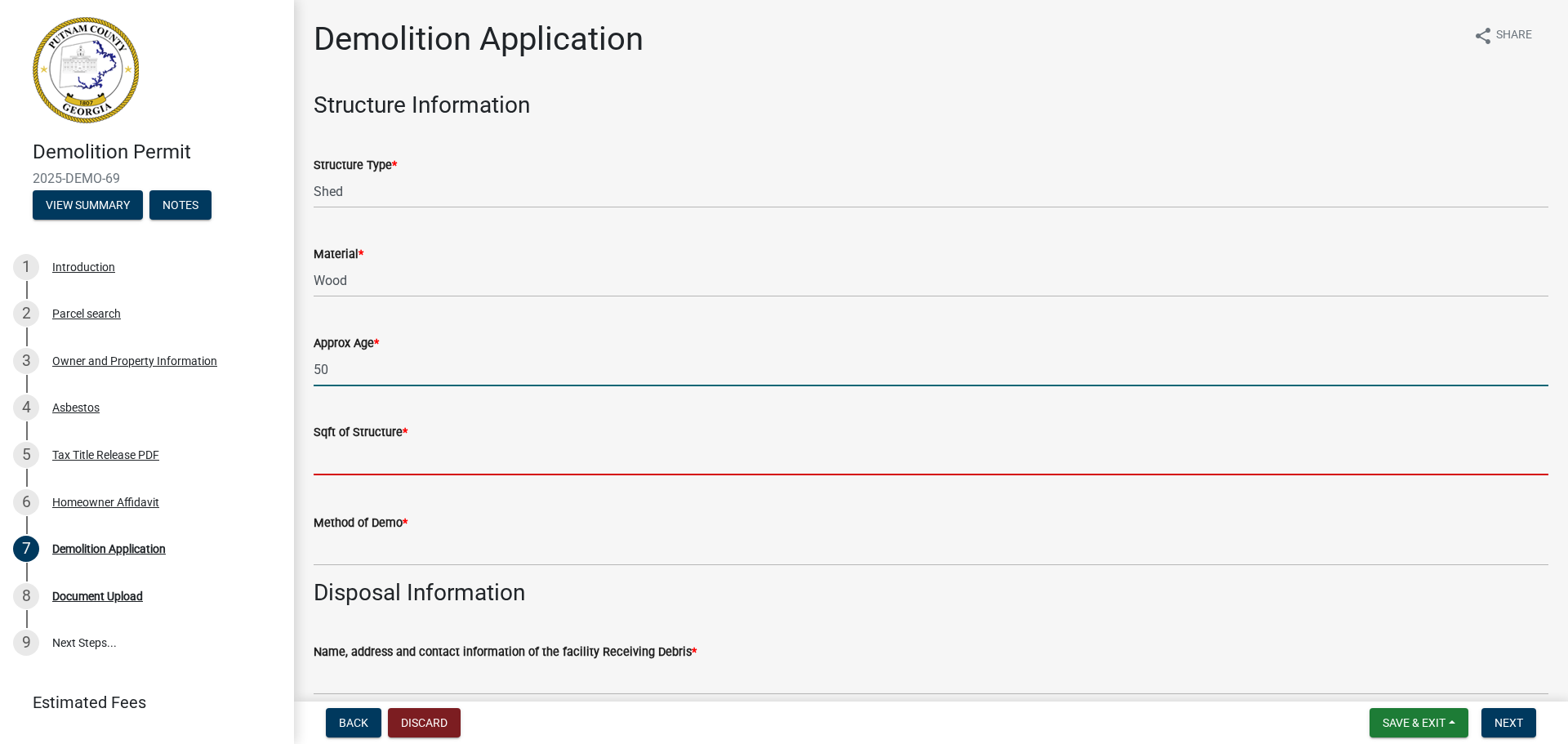
click at [352, 456] on input "text" at bounding box center [931, 458] width 1235 height 34
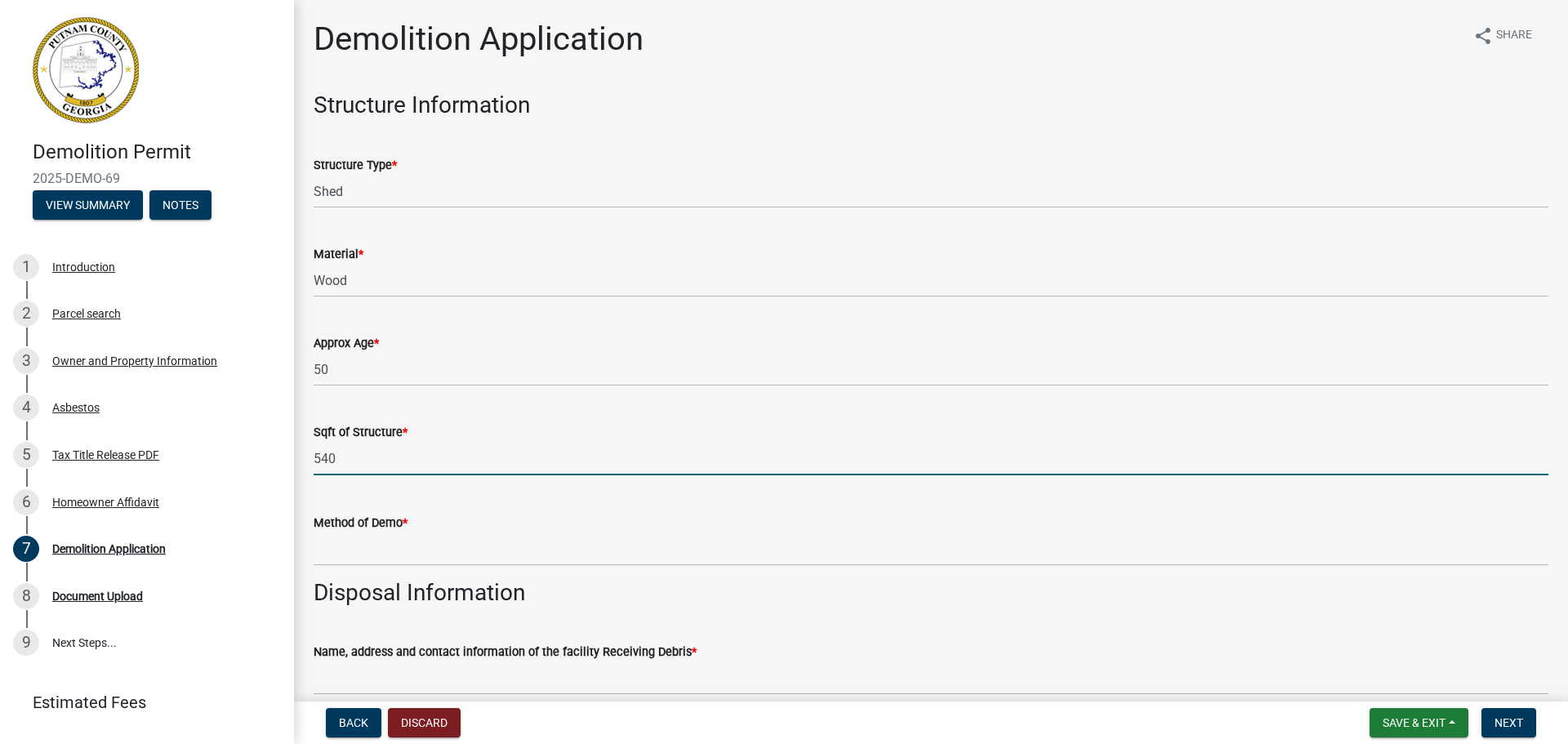
type input "540"
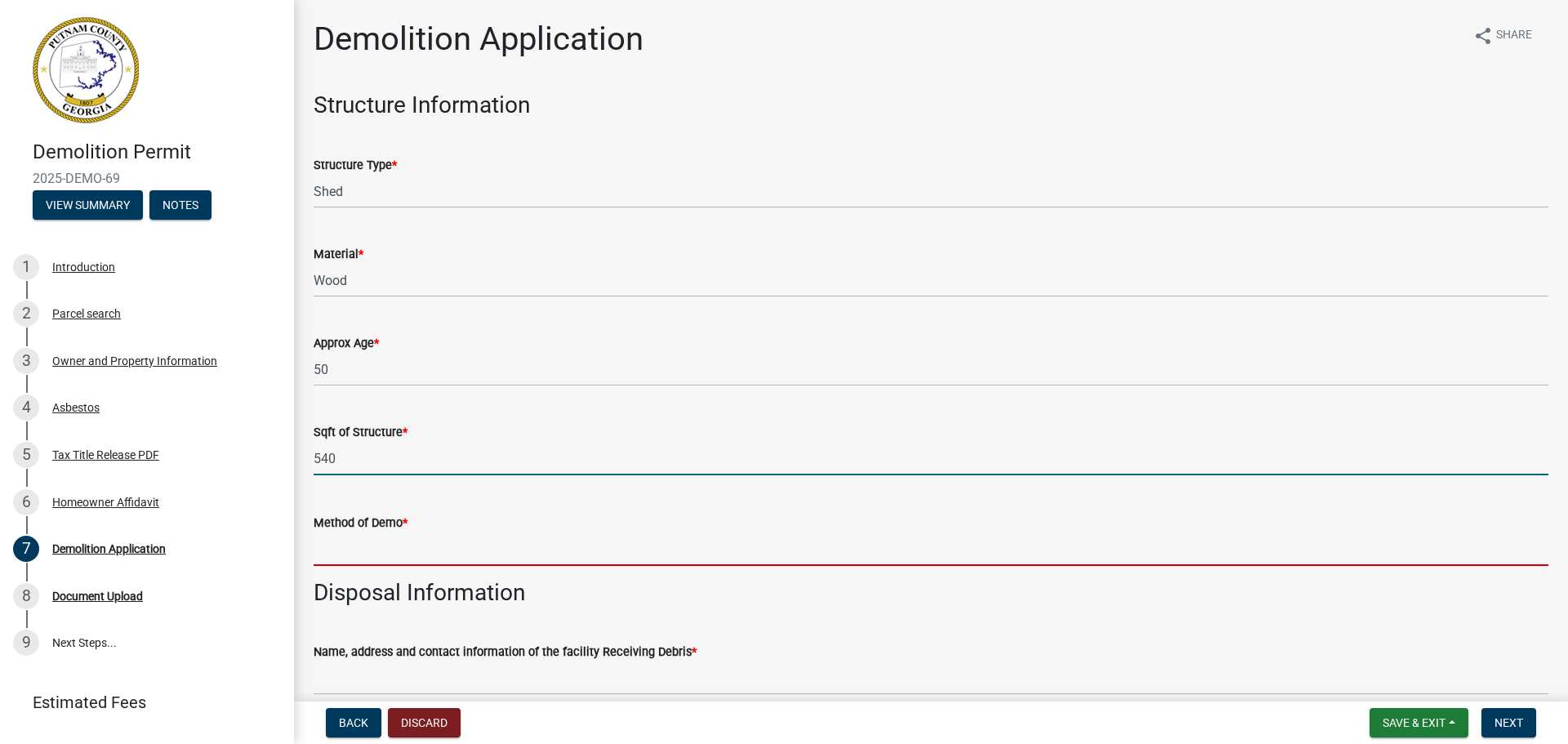
click at [346, 544] on input "Method of Demo *" at bounding box center [931, 549] width 1235 height 34
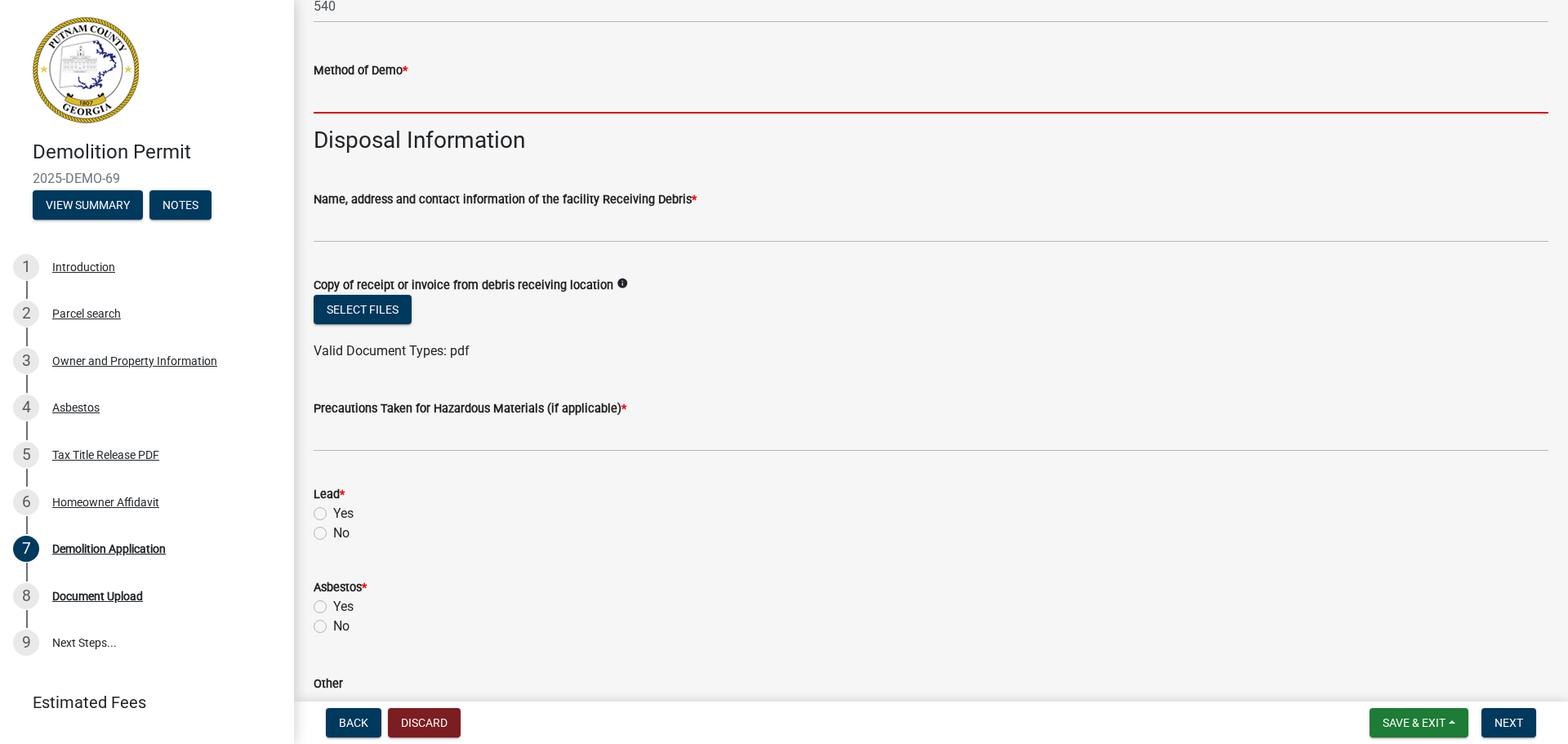
scroll to position [490, 0]
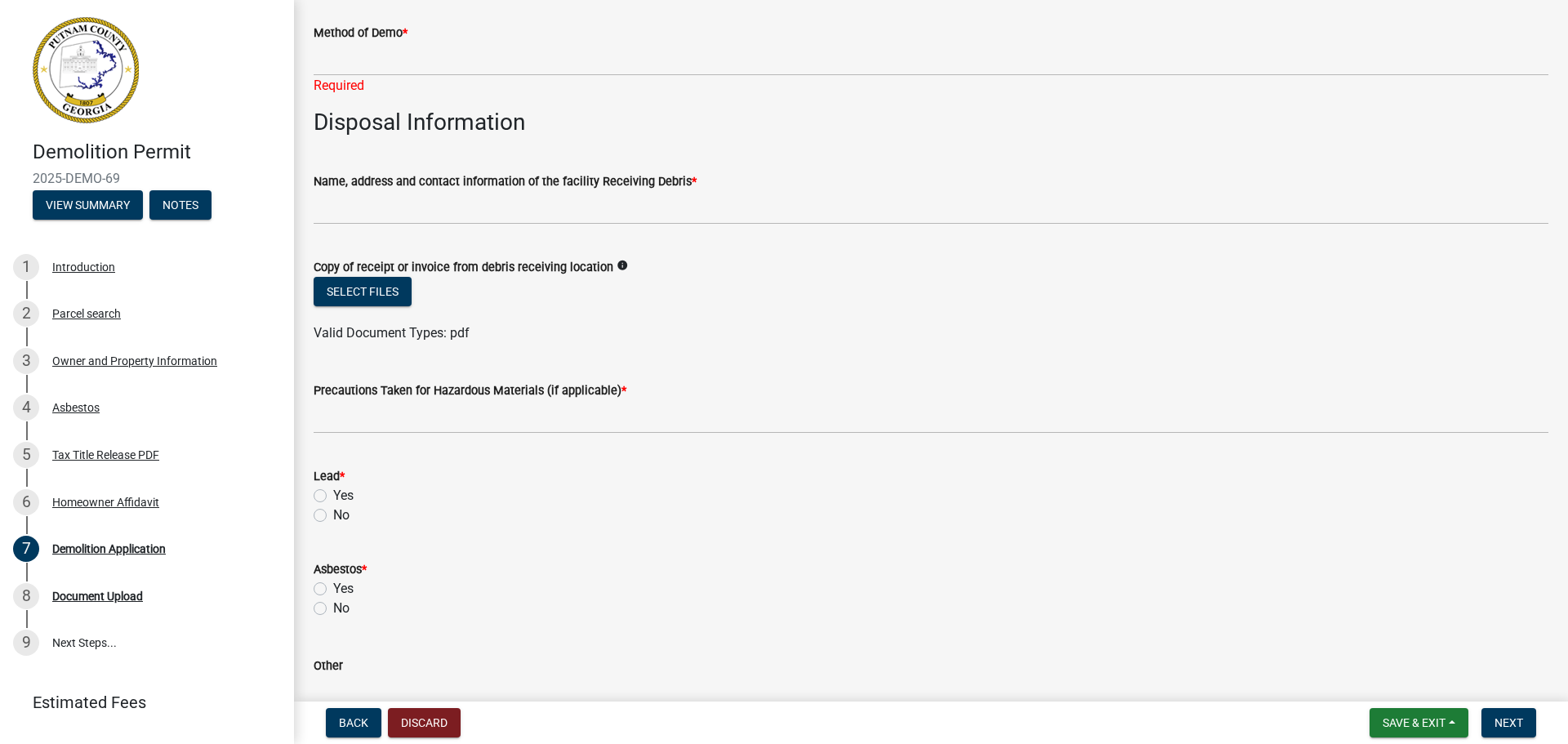
click at [316, 492] on div "Lead * Yes No" at bounding box center [931, 496] width 1235 height 59
click at [333, 518] on label "No" at bounding box center [341, 515] width 16 height 19
click at [333, 516] on input "No" at bounding box center [338, 510] width 11 height 11
radio input "true"
click at [333, 606] on label "No" at bounding box center [341, 608] width 16 height 19
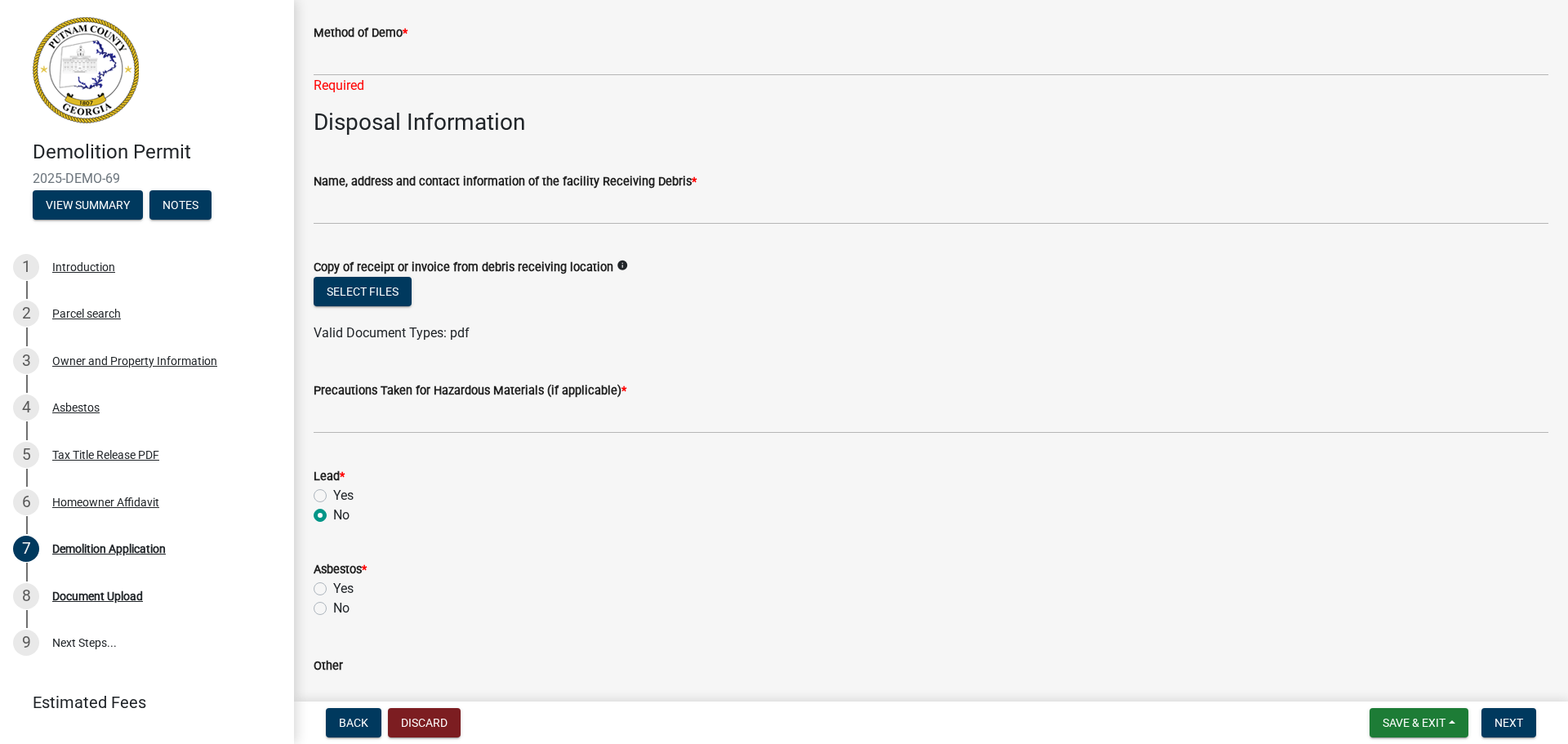
click at [333, 606] on input "No" at bounding box center [338, 603] width 11 height 11
radio input "true"
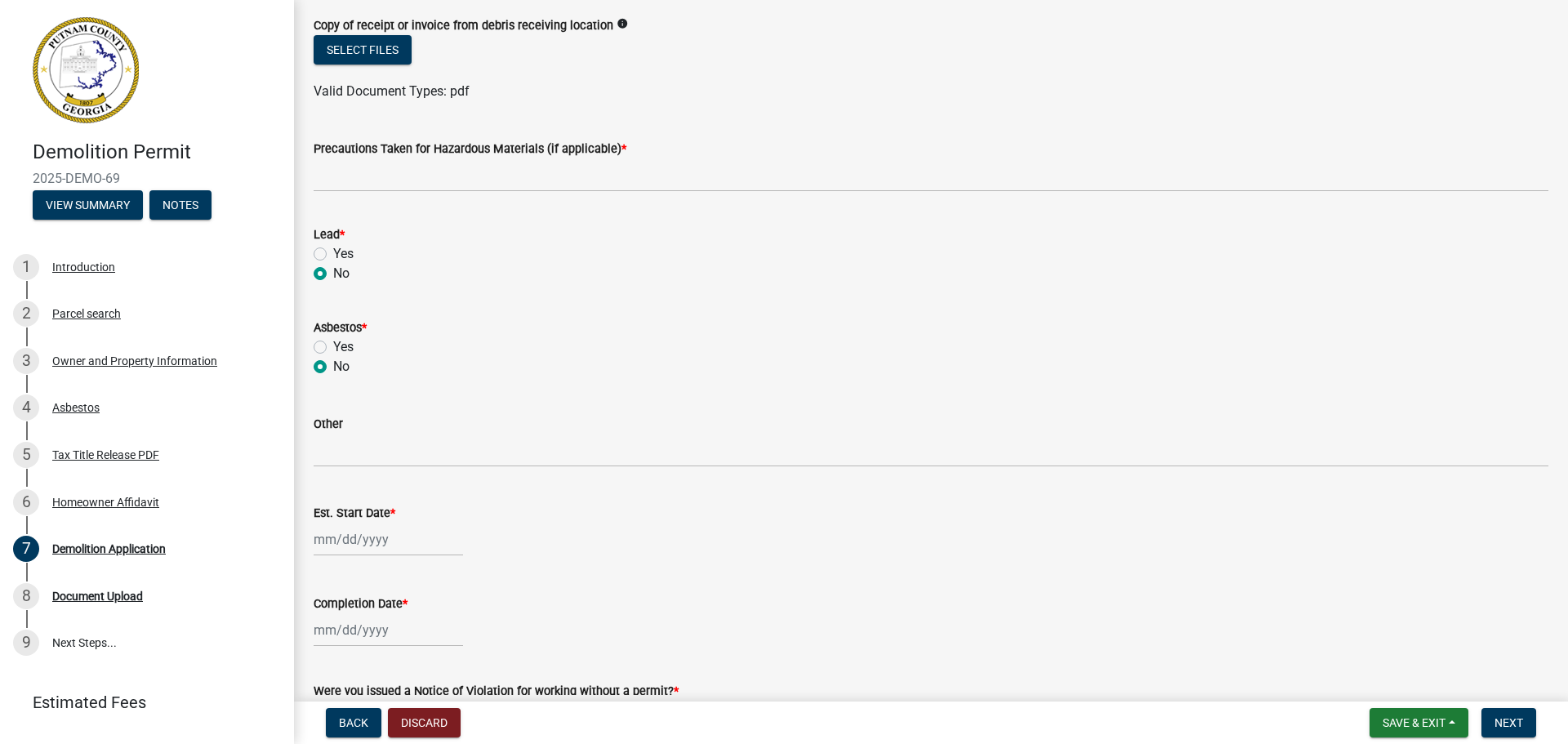
scroll to position [734, 0]
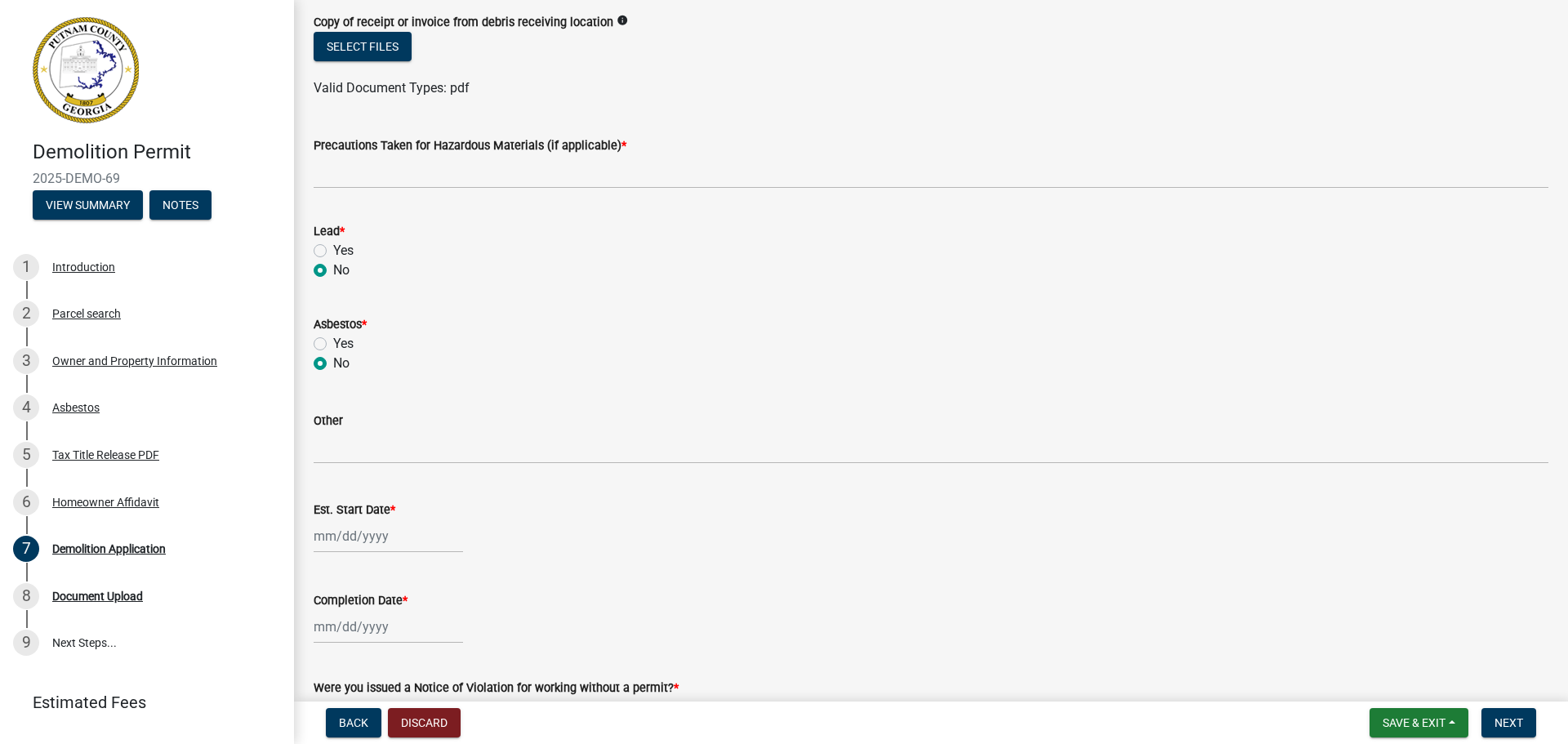
click at [656, 600] on div "Completion Date *" at bounding box center [931, 599] width 1235 height 19
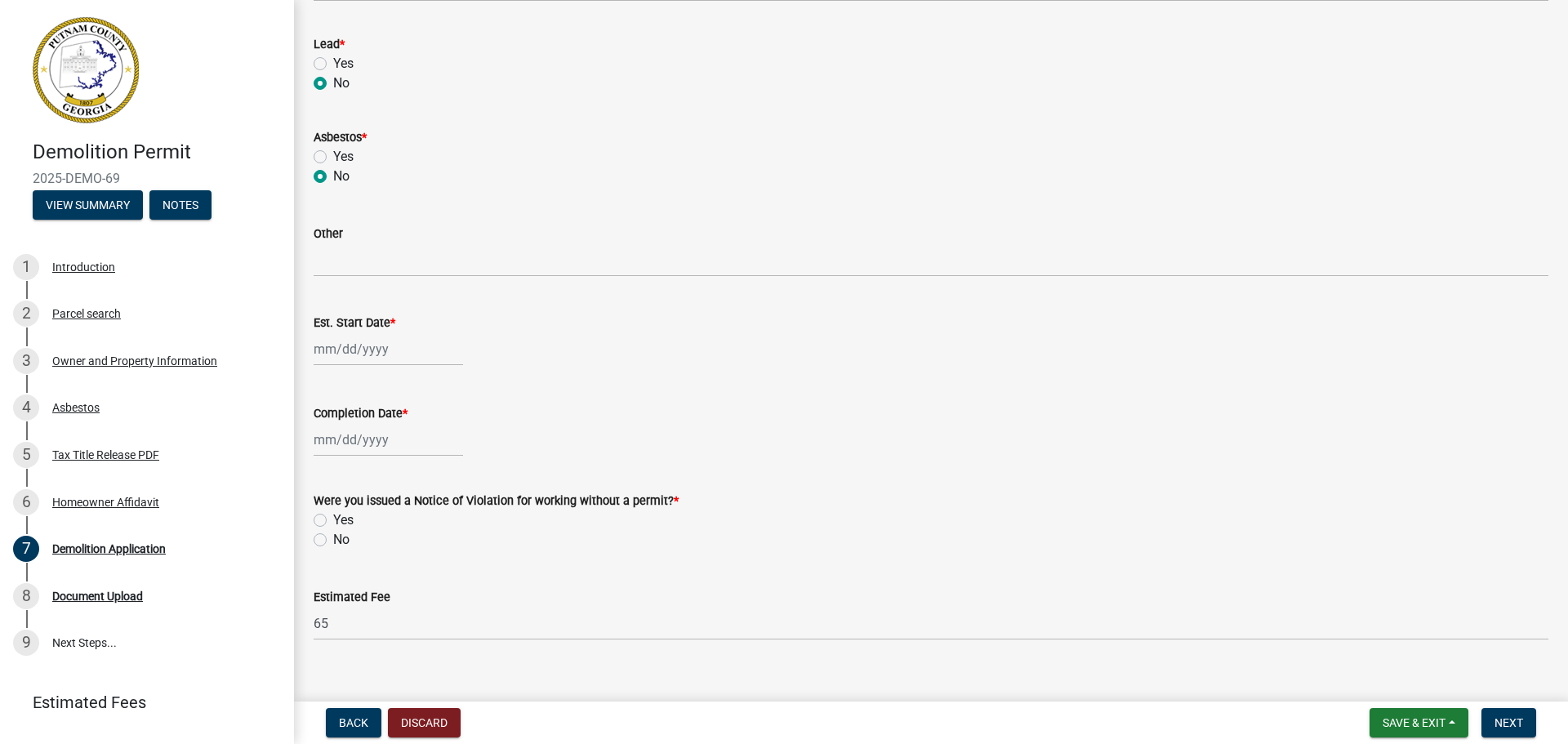
scroll to position [946, 0]
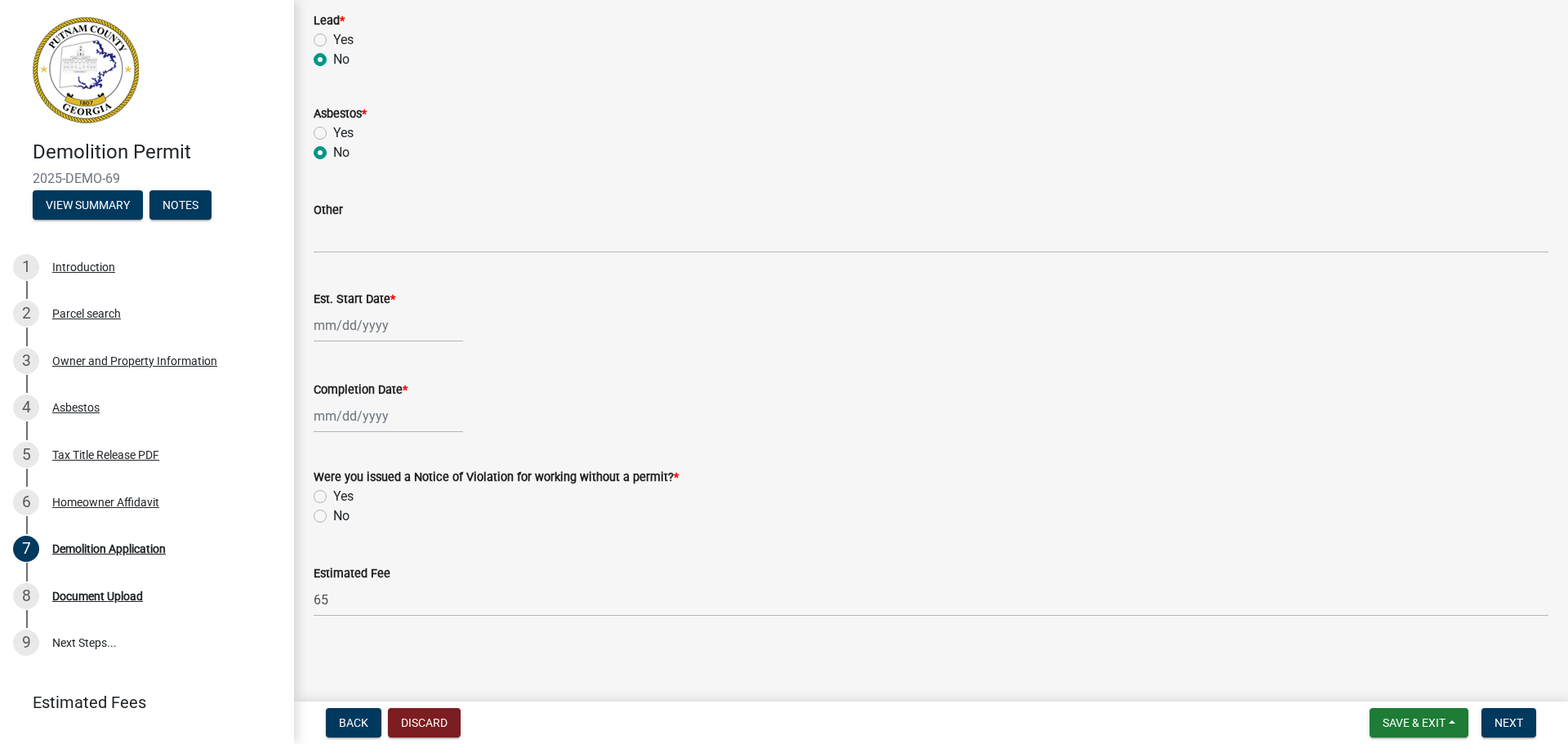
click at [333, 514] on label "No" at bounding box center [341, 516] width 16 height 19
click at [333, 514] on input "No" at bounding box center [338, 511] width 11 height 11
radio input "true"
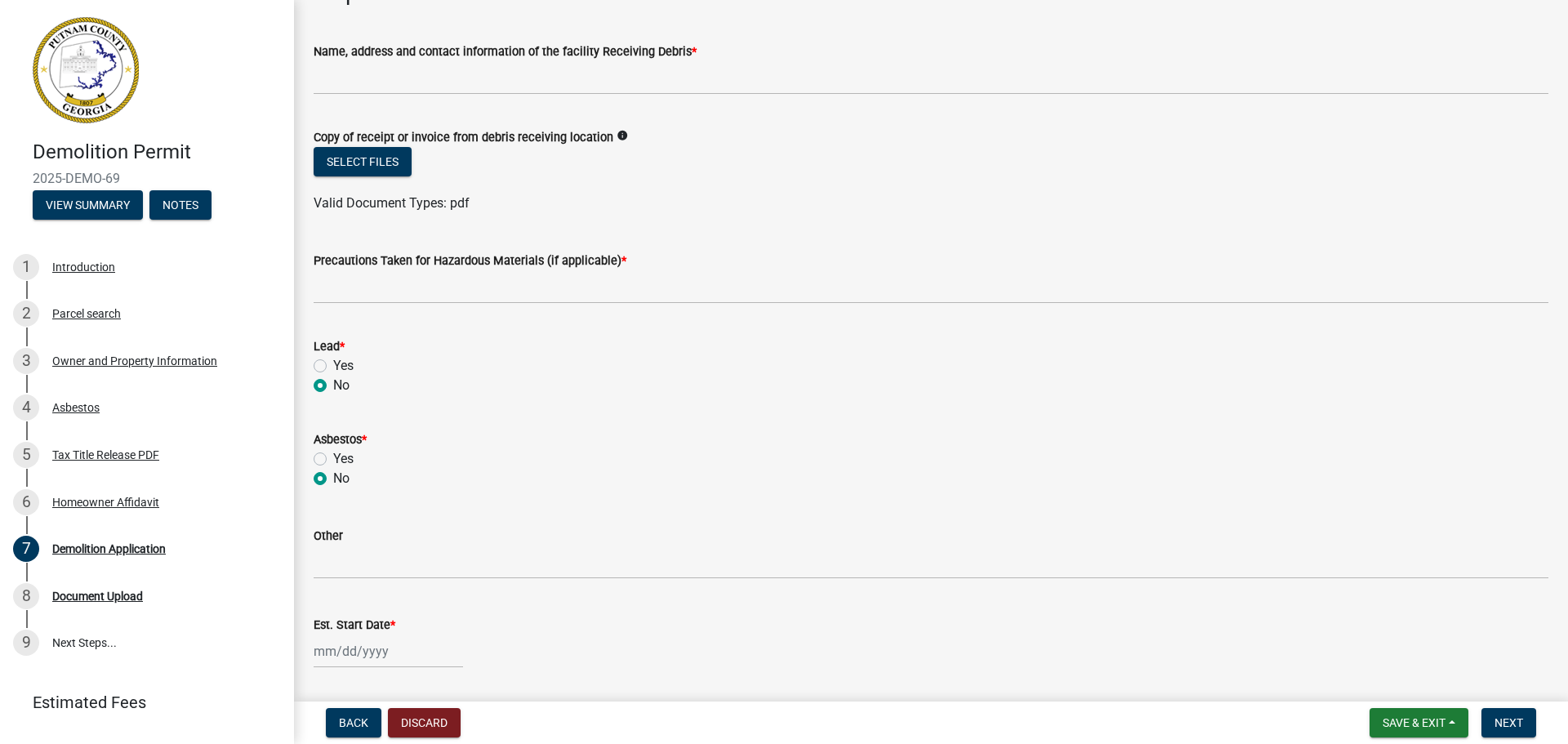
scroll to position [619, 0]
click at [616, 138] on icon "info" at bounding box center [622, 137] width 12 height 12
click at [609, 164] on div "Select files" at bounding box center [931, 164] width 1235 height 34
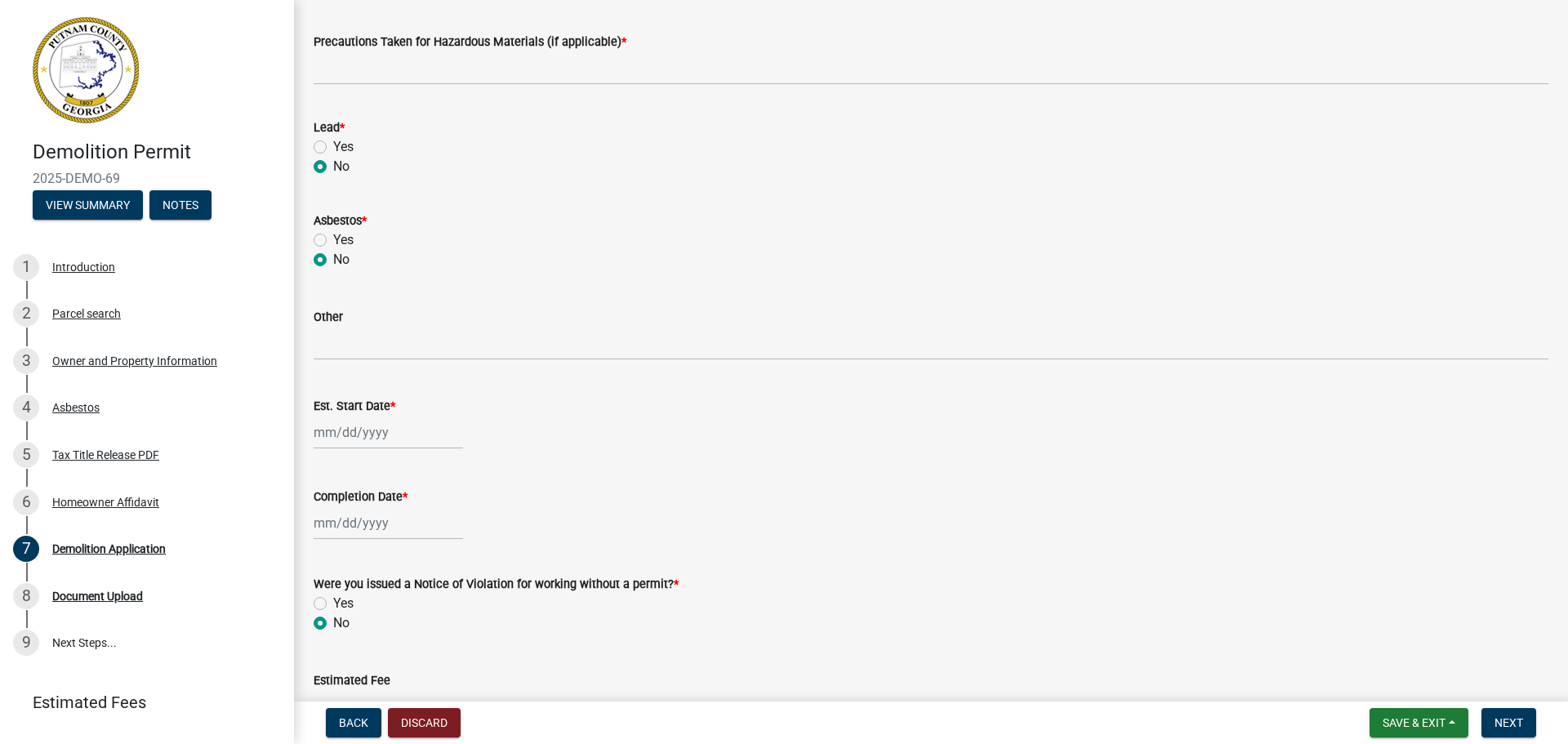
scroll to position [863, 0]
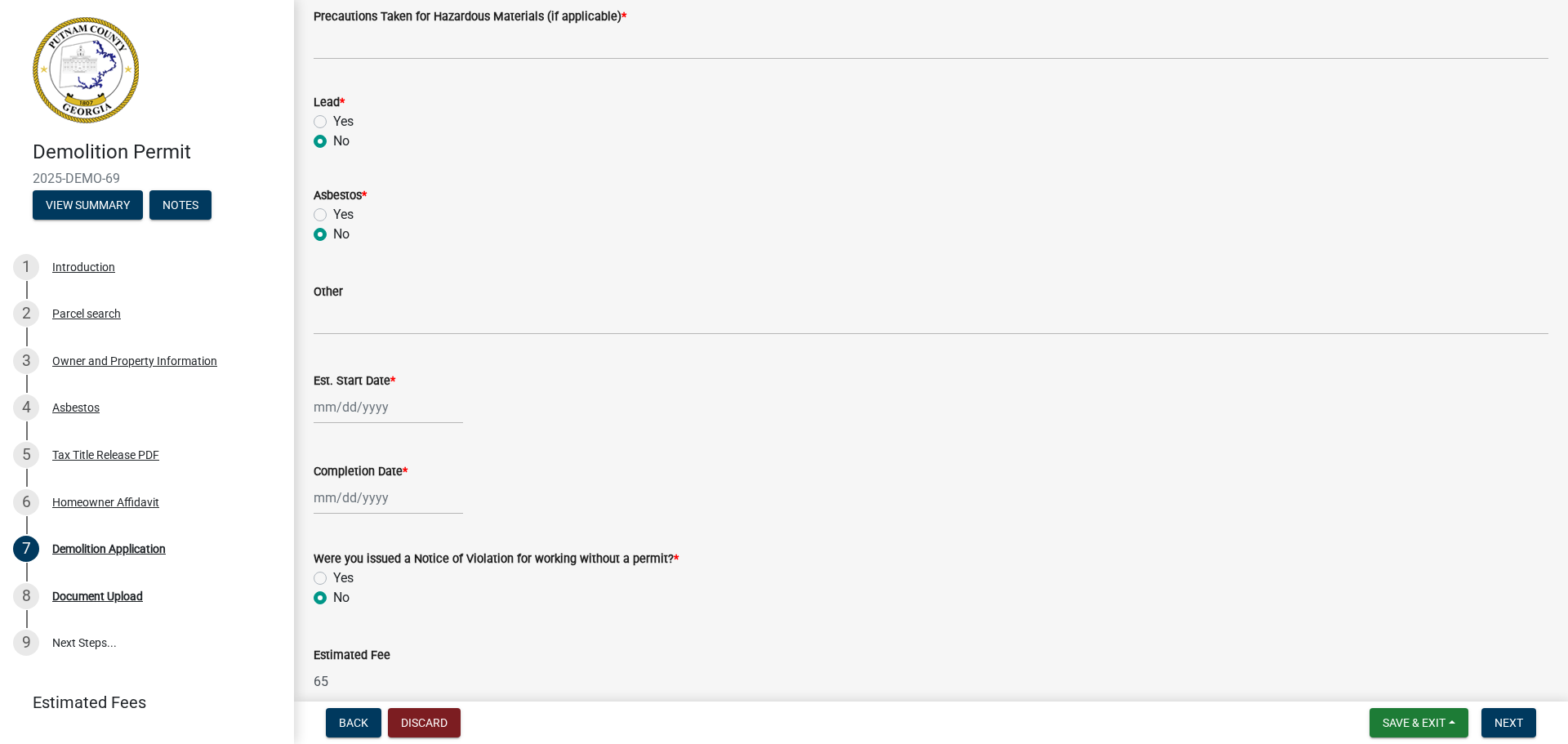
click at [323, 413] on div at bounding box center [388, 406] width 149 height 34
select select "10"
select select "2025"
click at [355, 574] on div "21" at bounding box center [355, 572] width 26 height 26
type input "[DATE]"
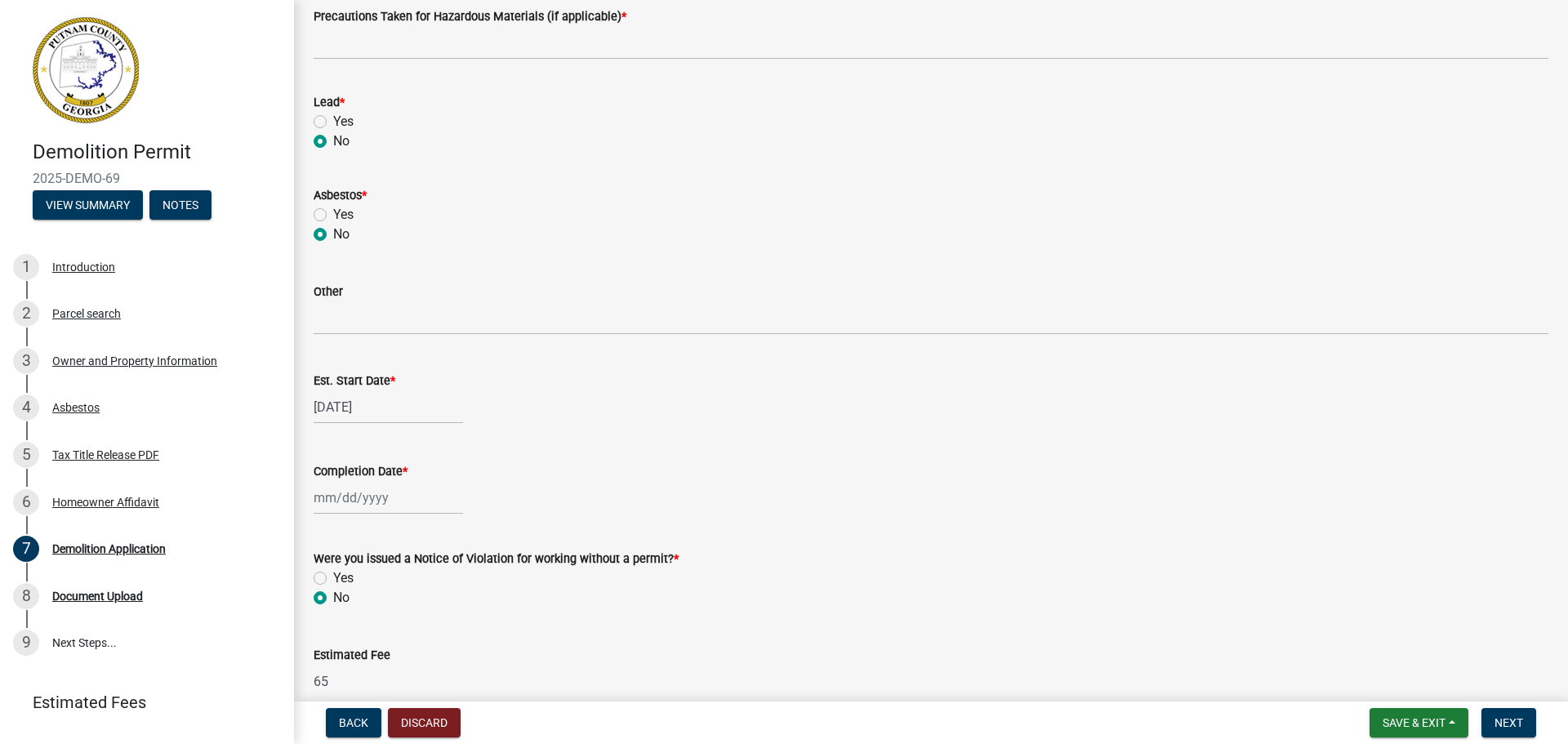
select select "10"
select select "2025"
click at [372, 499] on div "[PERSON_NAME] Feb Mar Apr [PERSON_NAME][DATE] Oct Nov [DATE] 1526 1527 1528 152…" at bounding box center [388, 498] width 149 height 34
click at [487, 281] on span "Next month" at bounding box center [486, 279] width 13 height 13
select select "11"
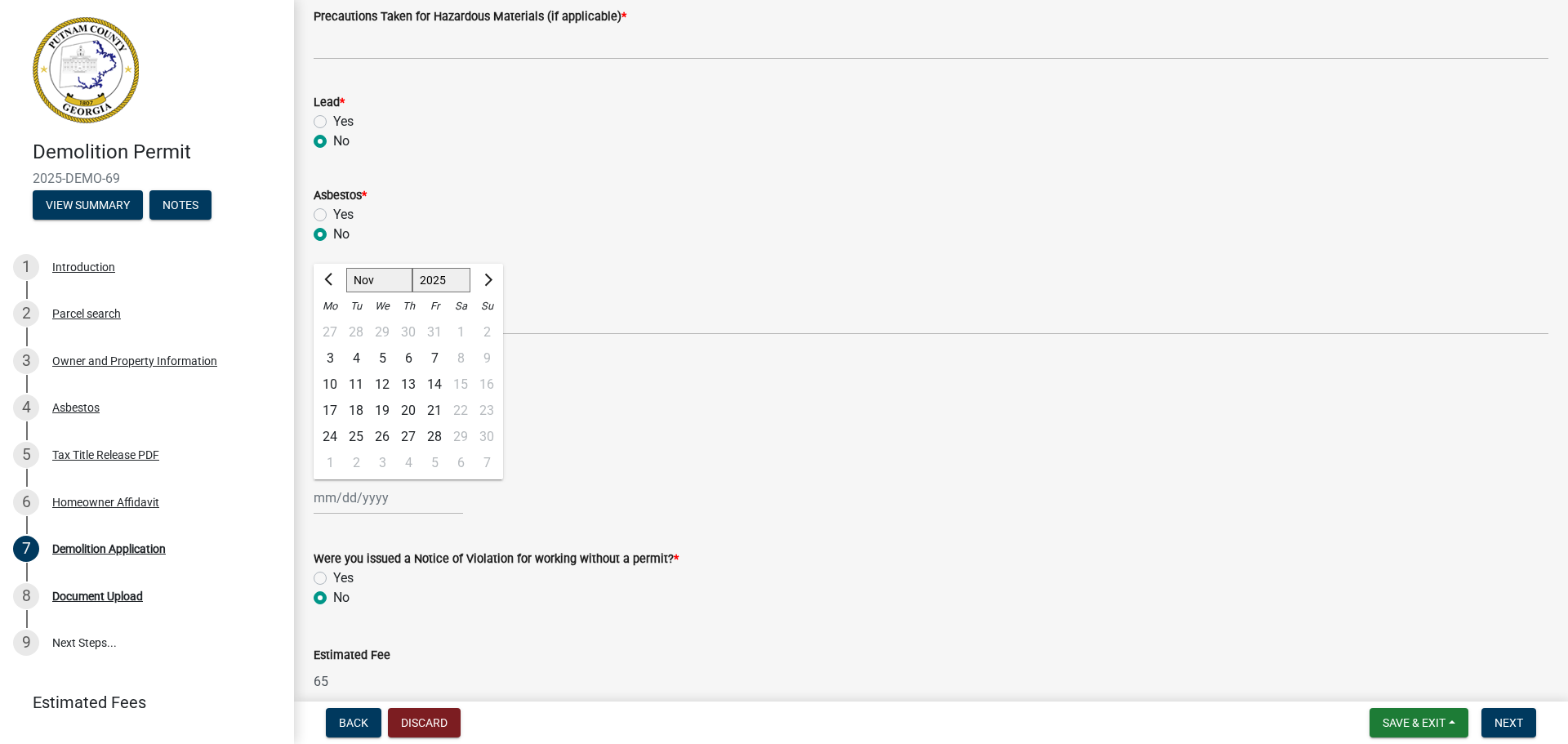
click at [356, 353] on div "4" at bounding box center [355, 358] width 26 height 26
type input "[DATE]"
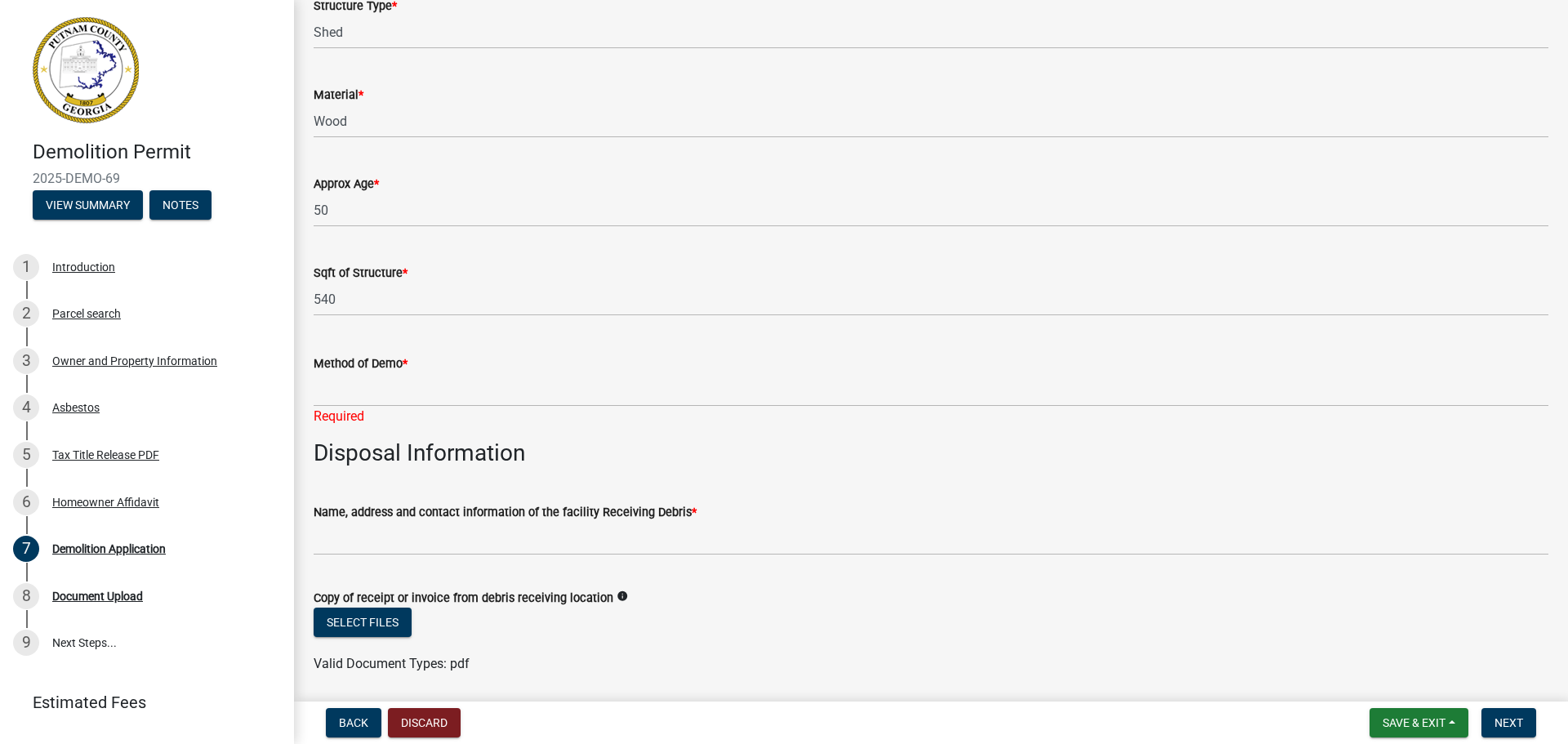
scroll to position [129, 0]
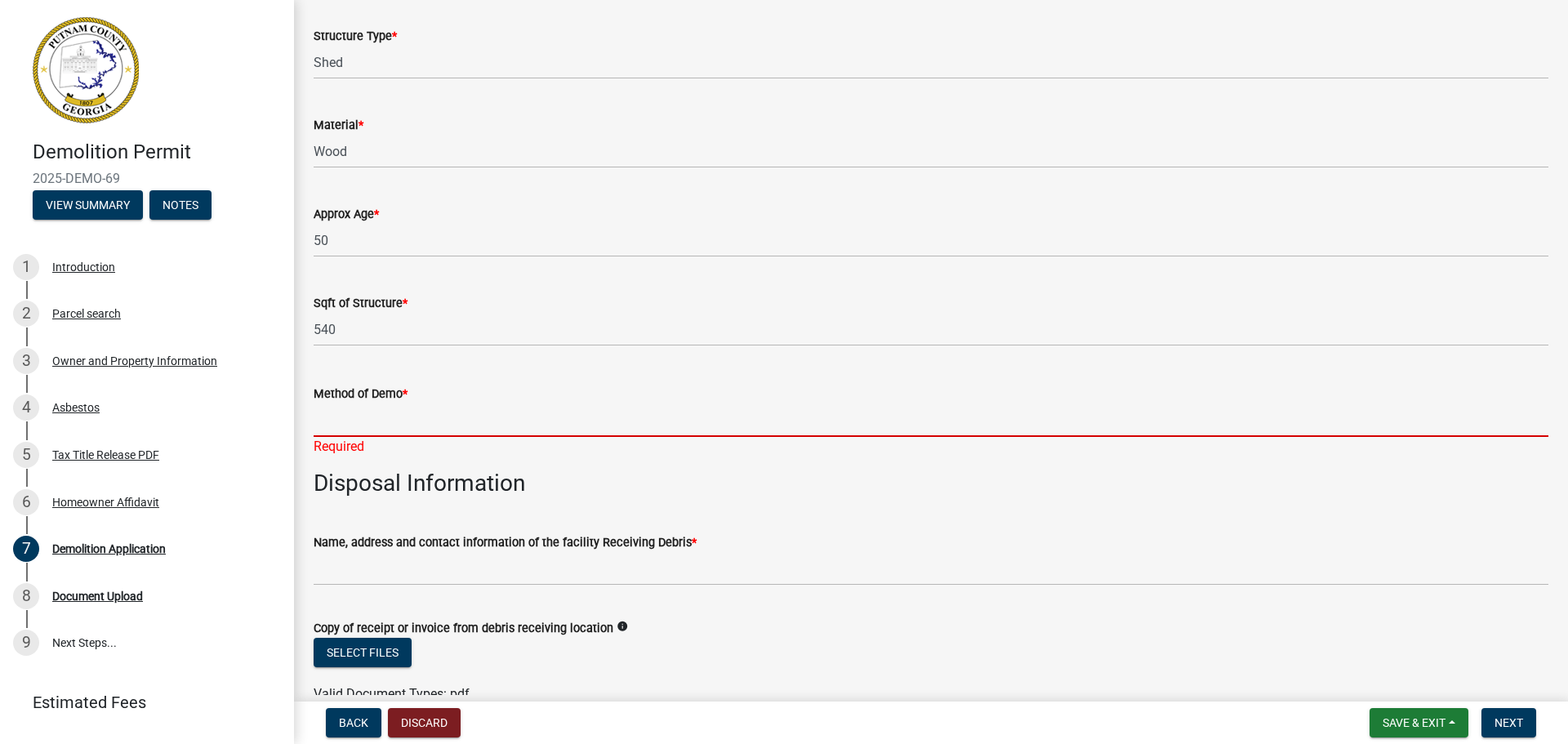
click at [428, 428] on input "Method of Demo *" at bounding box center [931, 420] width 1235 height 34
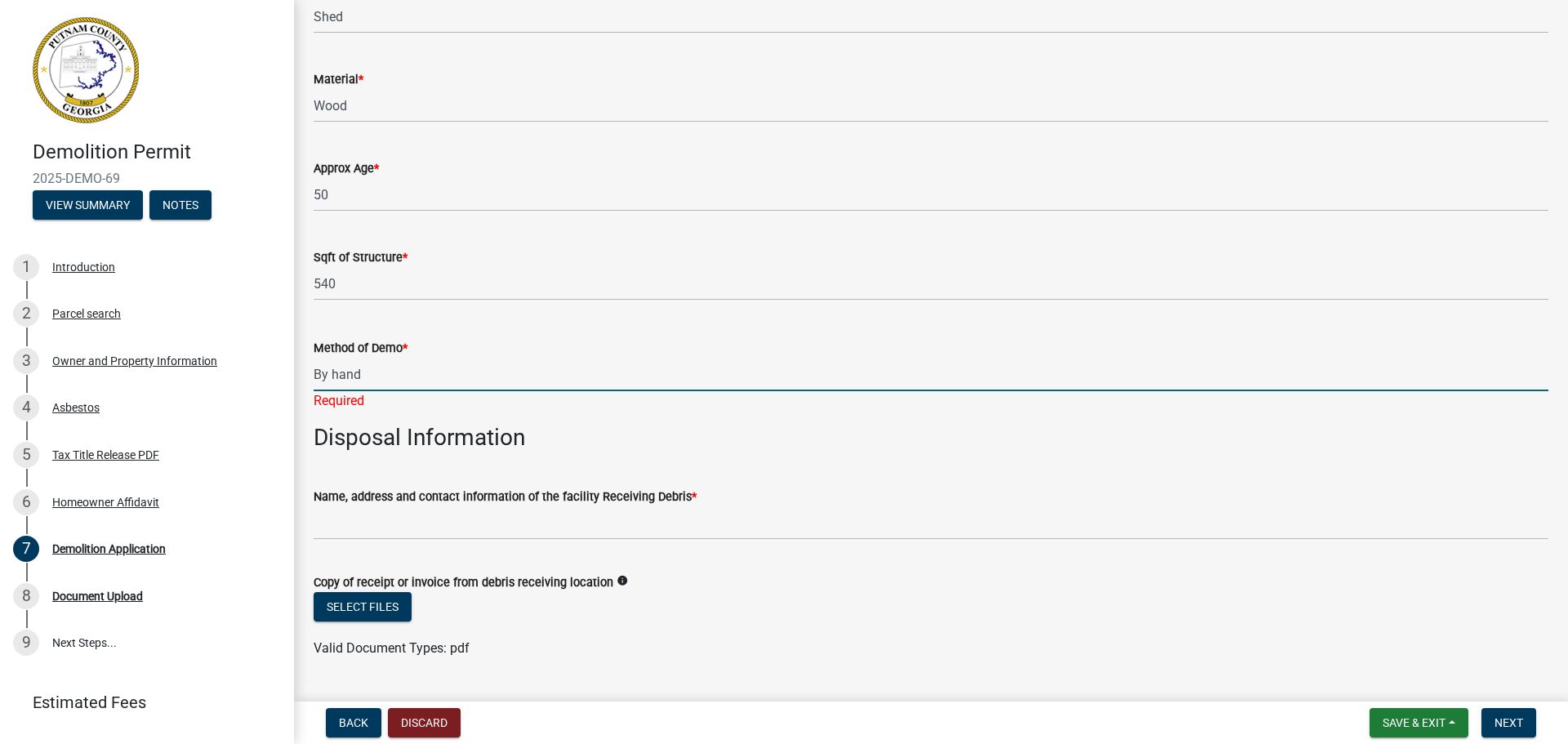
scroll to position [210, 0]
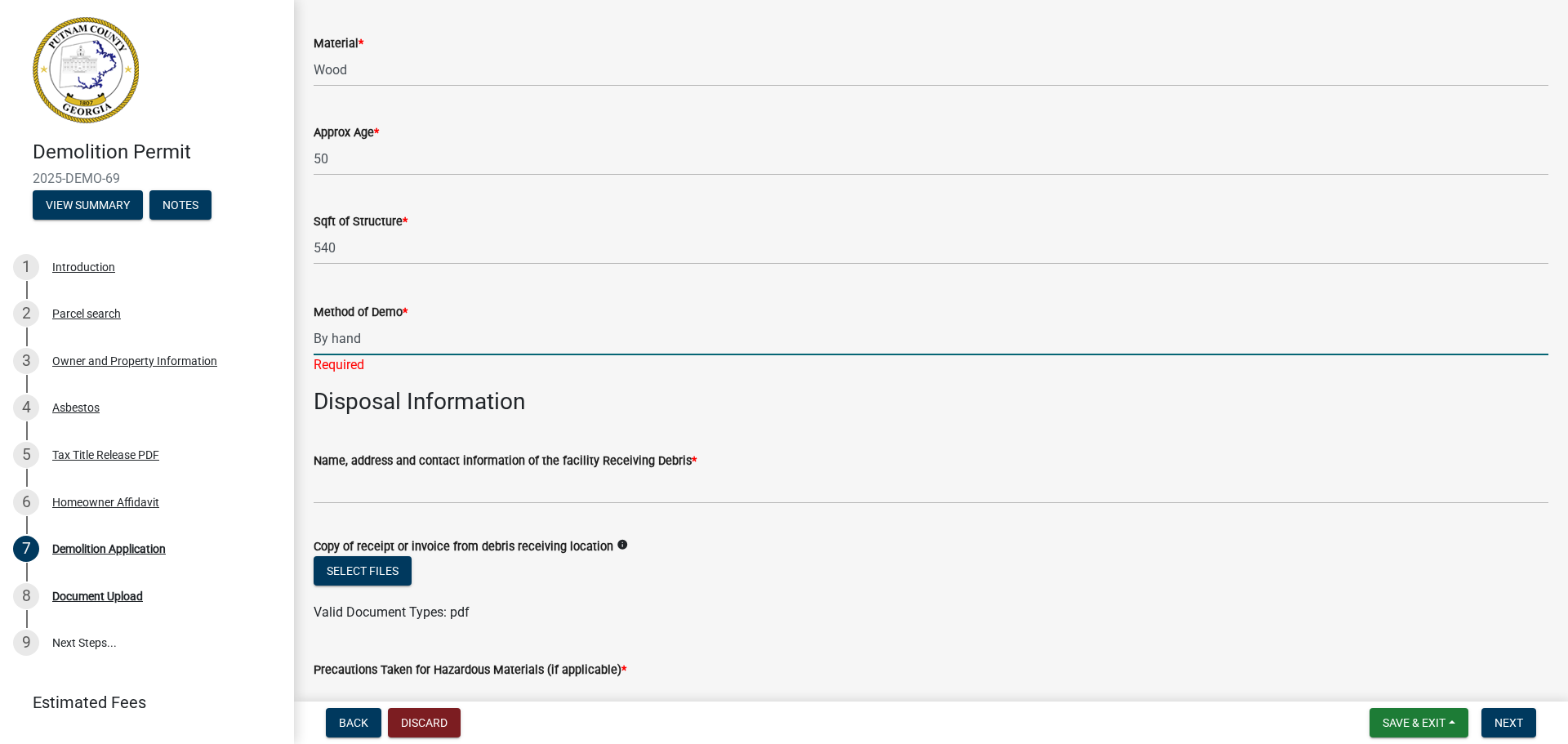
type input "By hand"
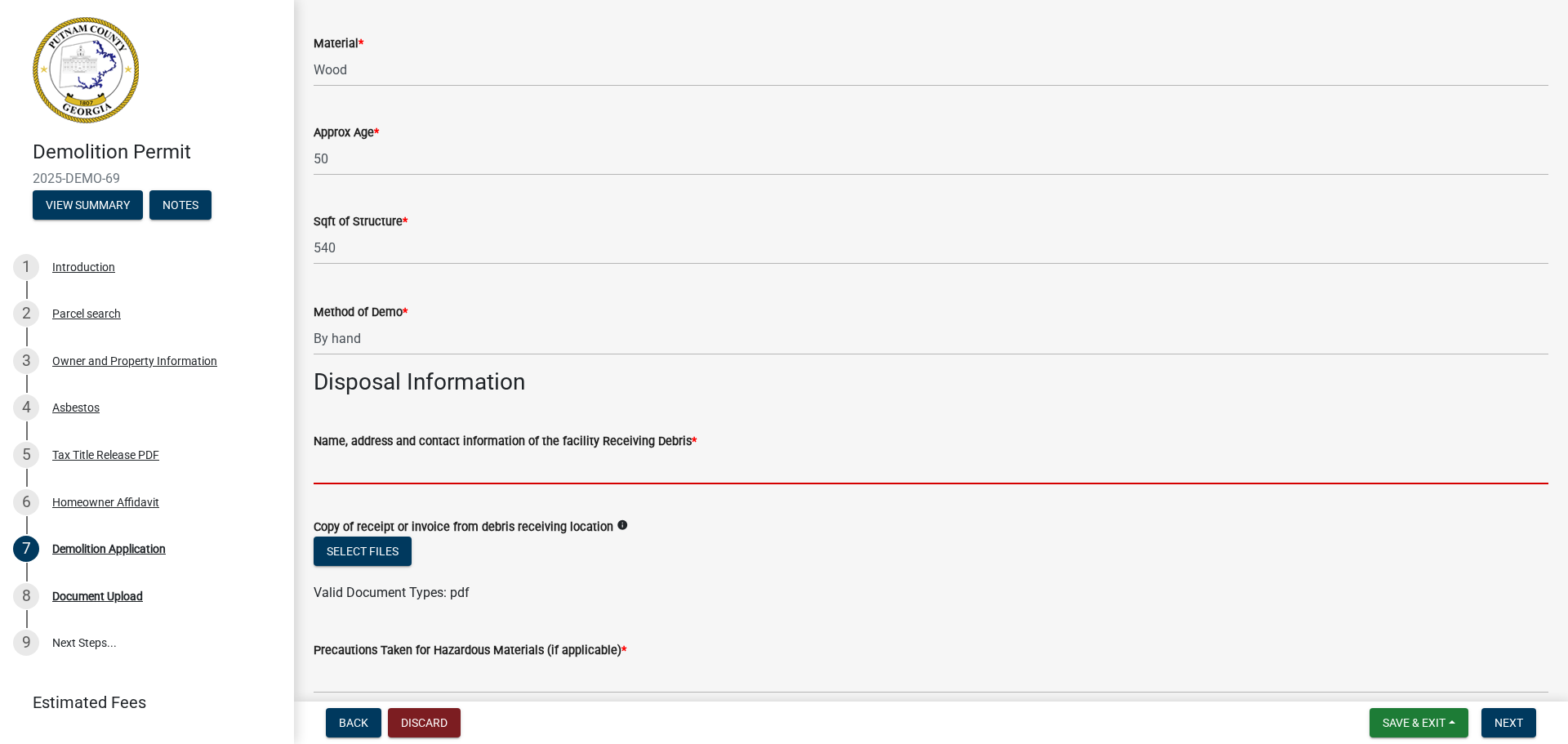
click at [376, 484] on input "Name, address and contact information of the facility Receiving Debris *" at bounding box center [931, 468] width 1235 height 34
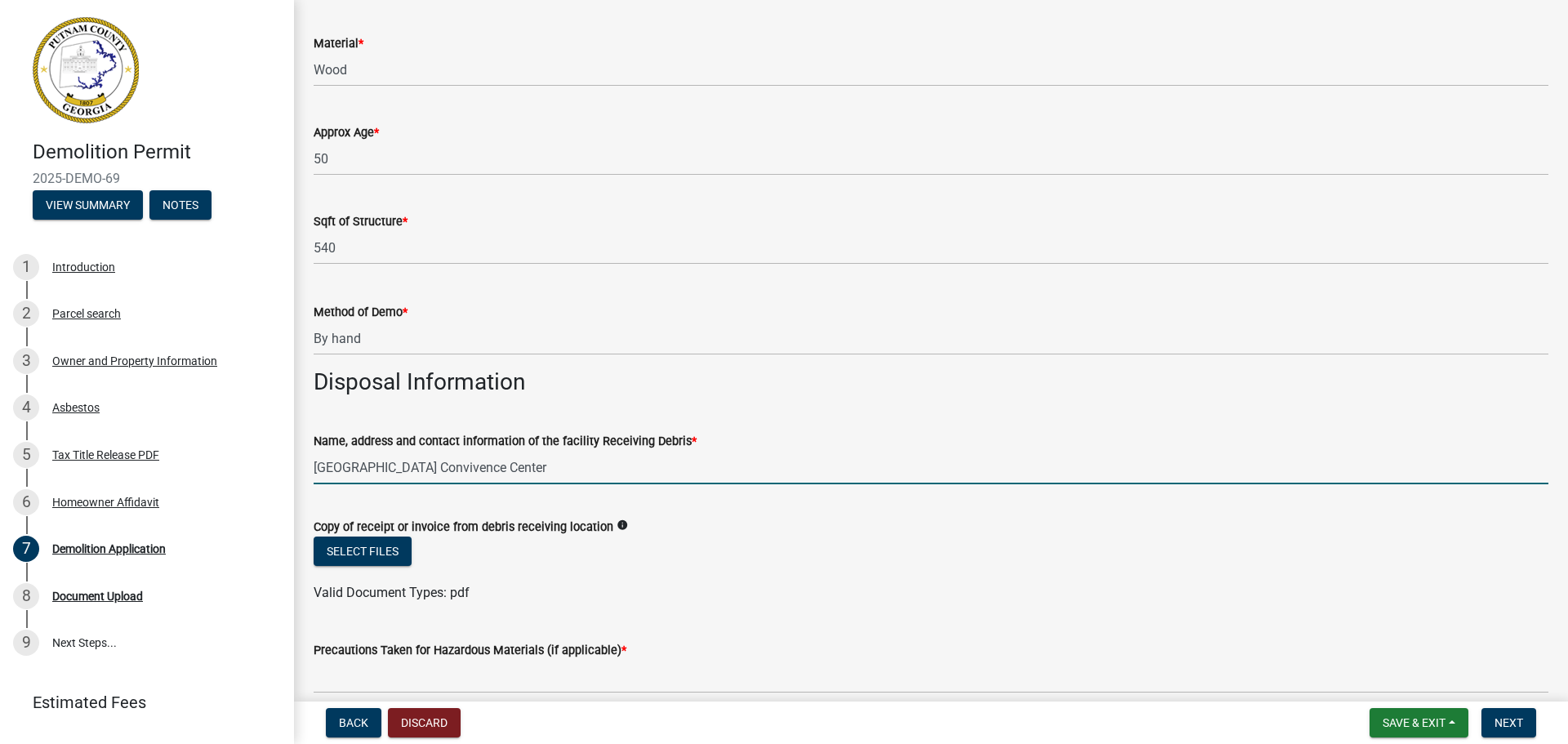
click at [444, 466] on input "[GEOGRAPHIC_DATA] Convivence Center" at bounding box center [931, 468] width 1235 height 34
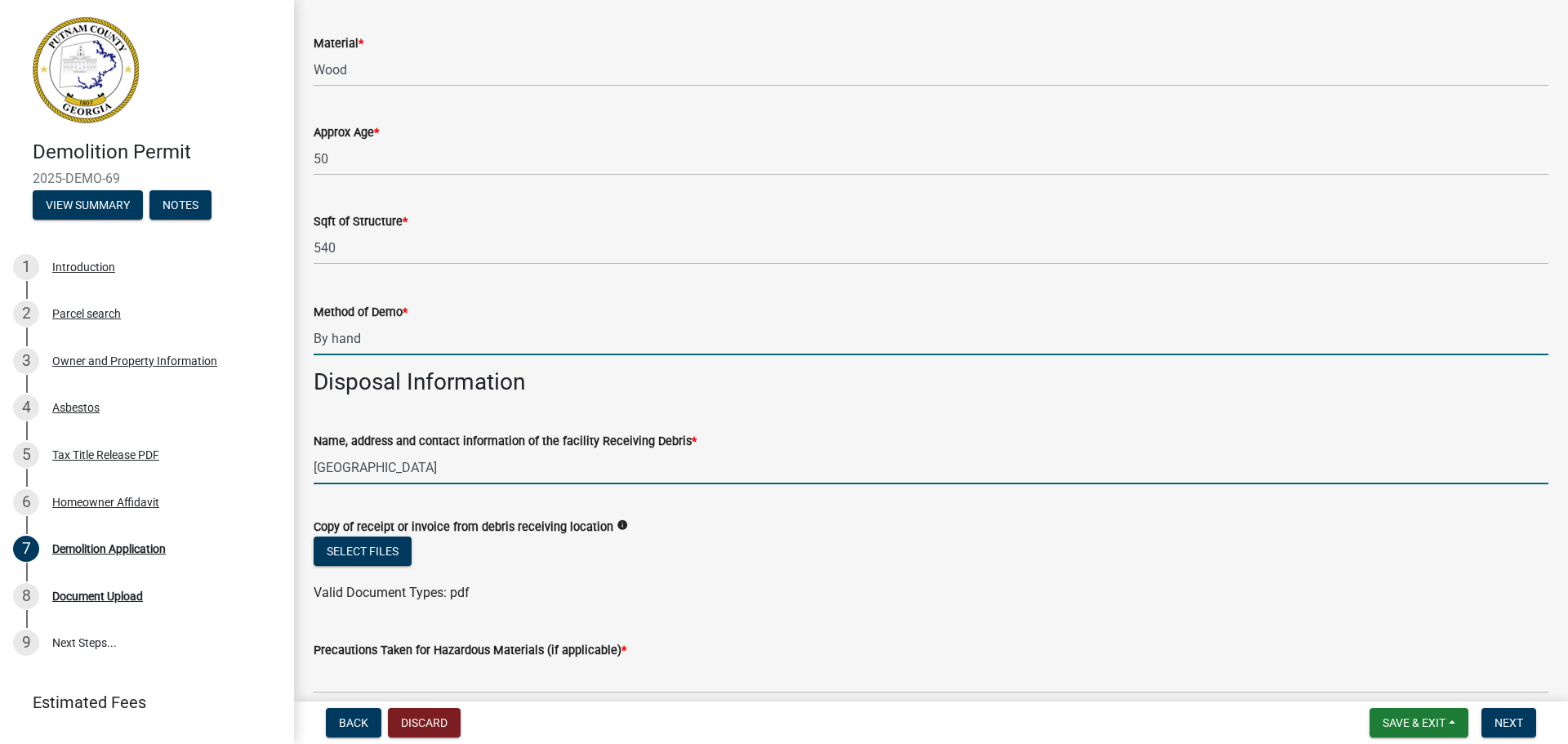
drag, startPoint x: 426, startPoint y: 470, endPoint x: 996, endPoint y: 333, distance: 586.2
click at [993, 334] on input "By hand" at bounding box center [931, 339] width 1235 height 34
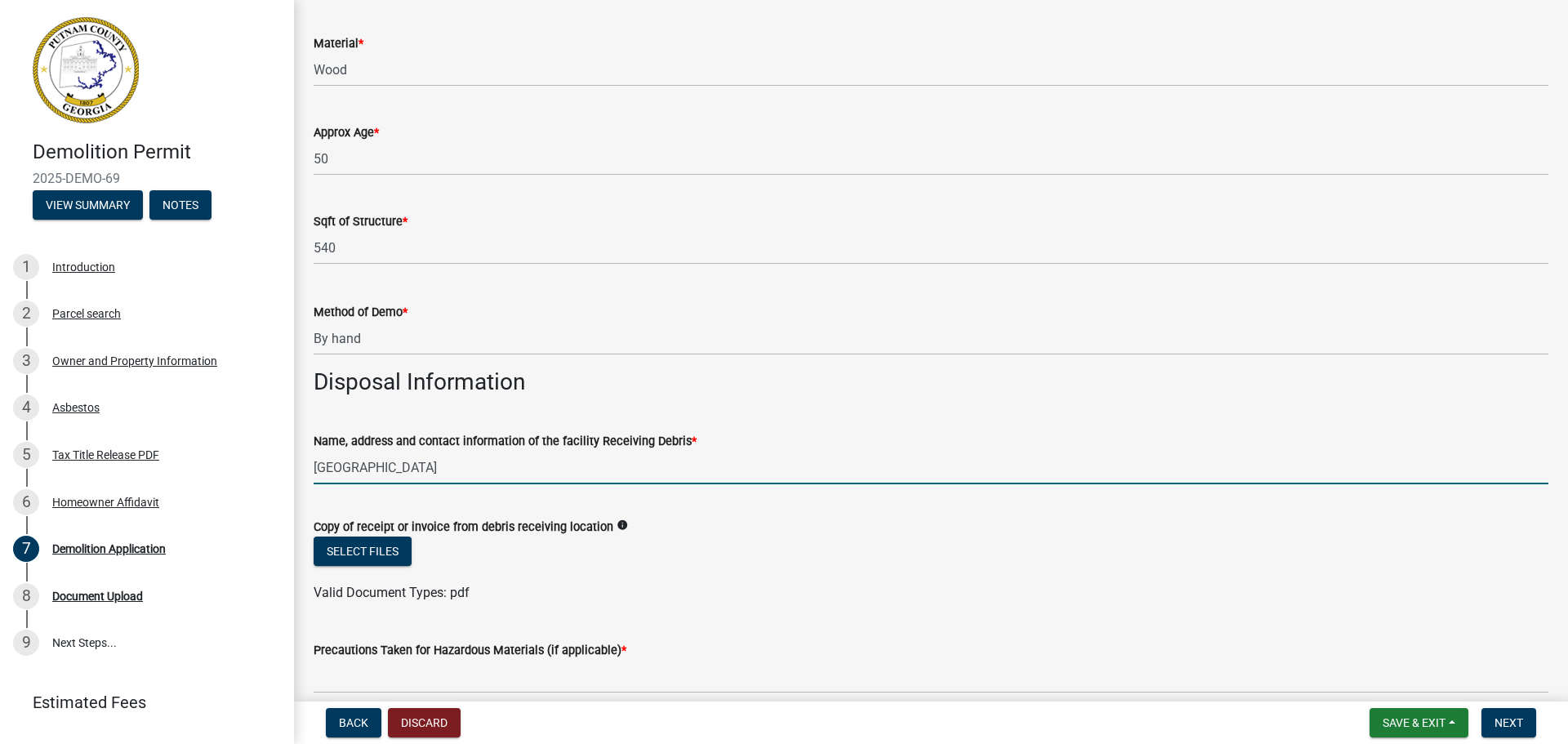
click at [560, 474] on input "[GEOGRAPHIC_DATA]" at bounding box center [931, 468] width 1235 height 34
click at [473, 468] on input "[GEOGRAPHIC_DATA]" at bounding box center [931, 468] width 1235 height 34
click at [534, 462] on input "Putnam County Convenience Center" at bounding box center [931, 468] width 1235 height 34
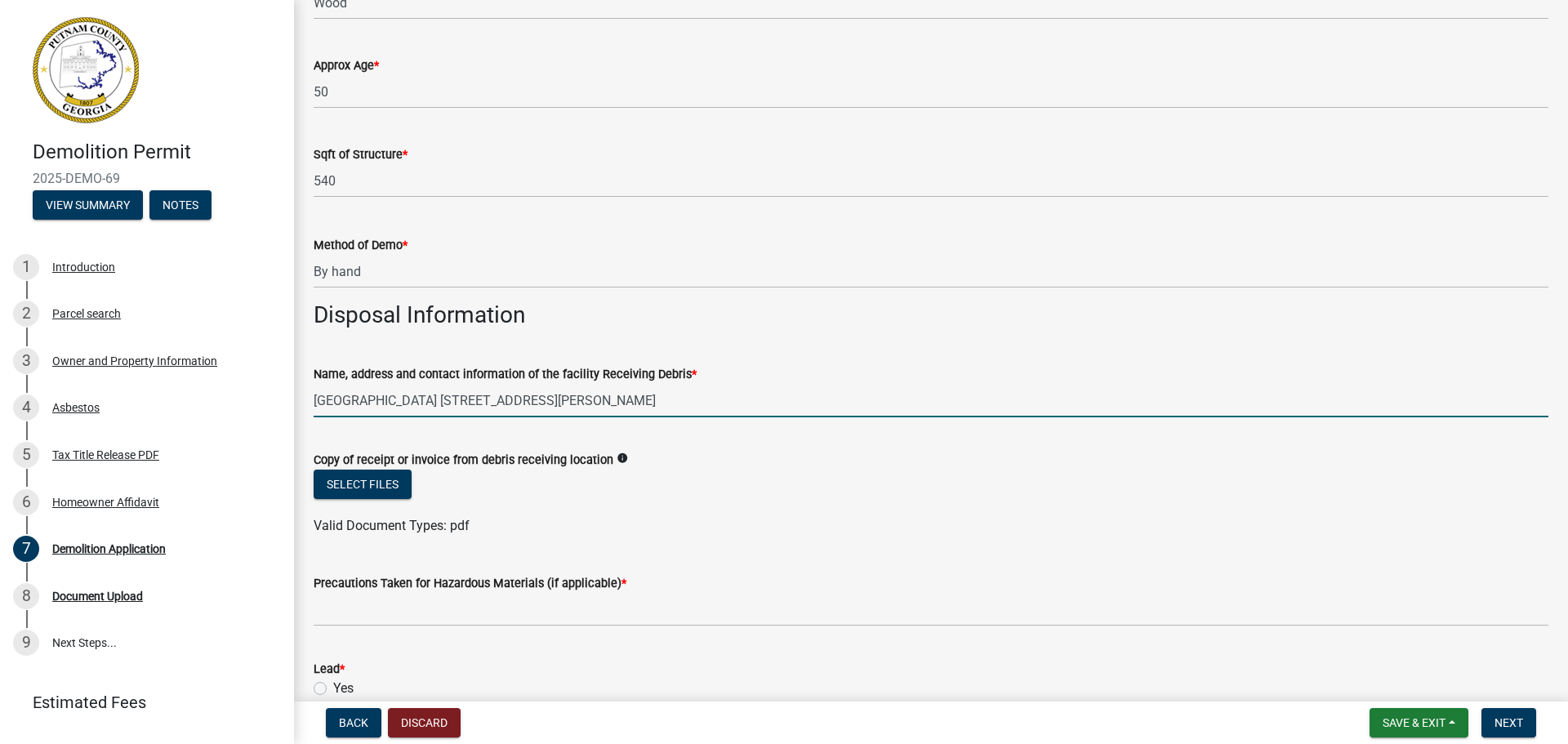
scroll to position [273, 0]
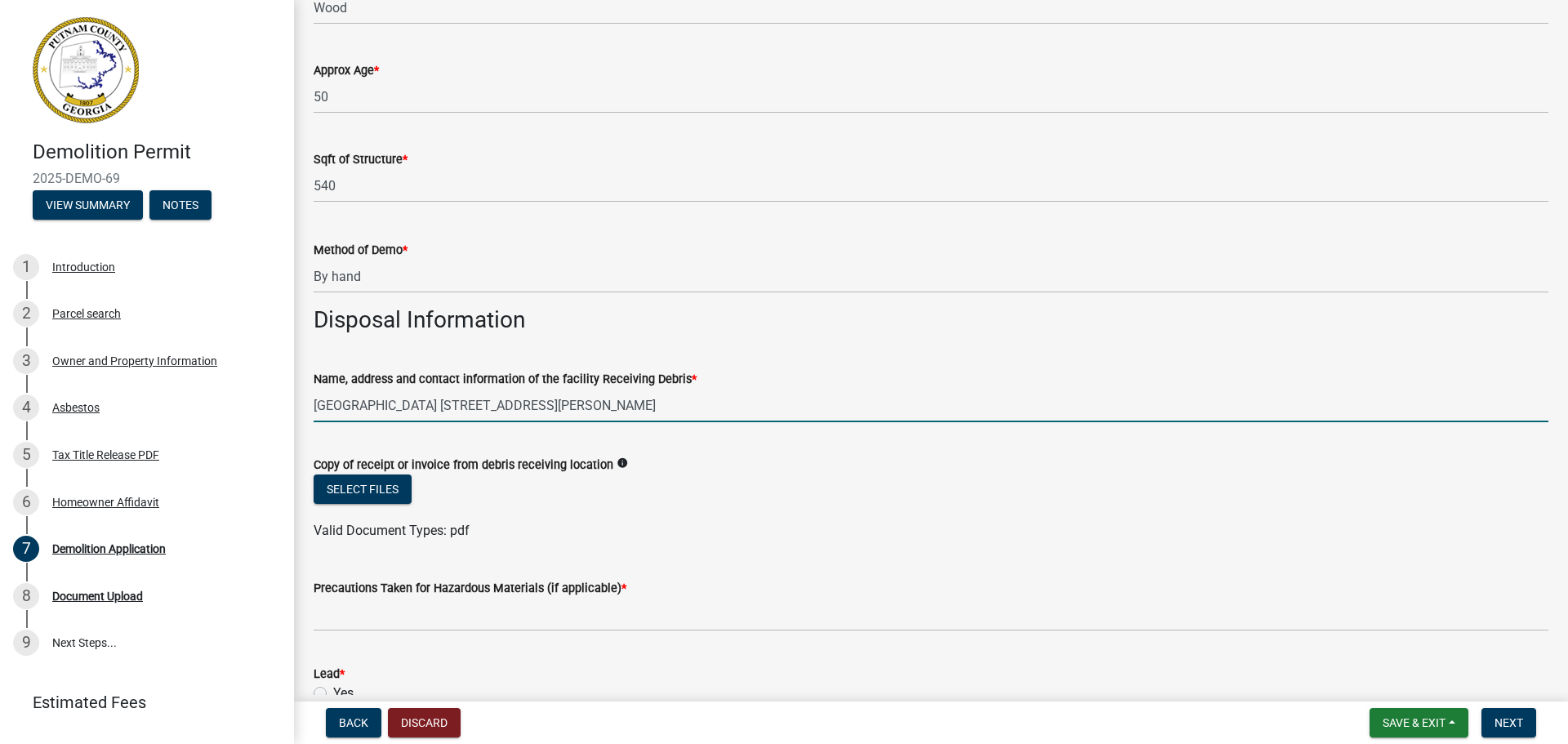
type input "[GEOGRAPHIC_DATA] [STREET_ADDRESS][PERSON_NAME]"
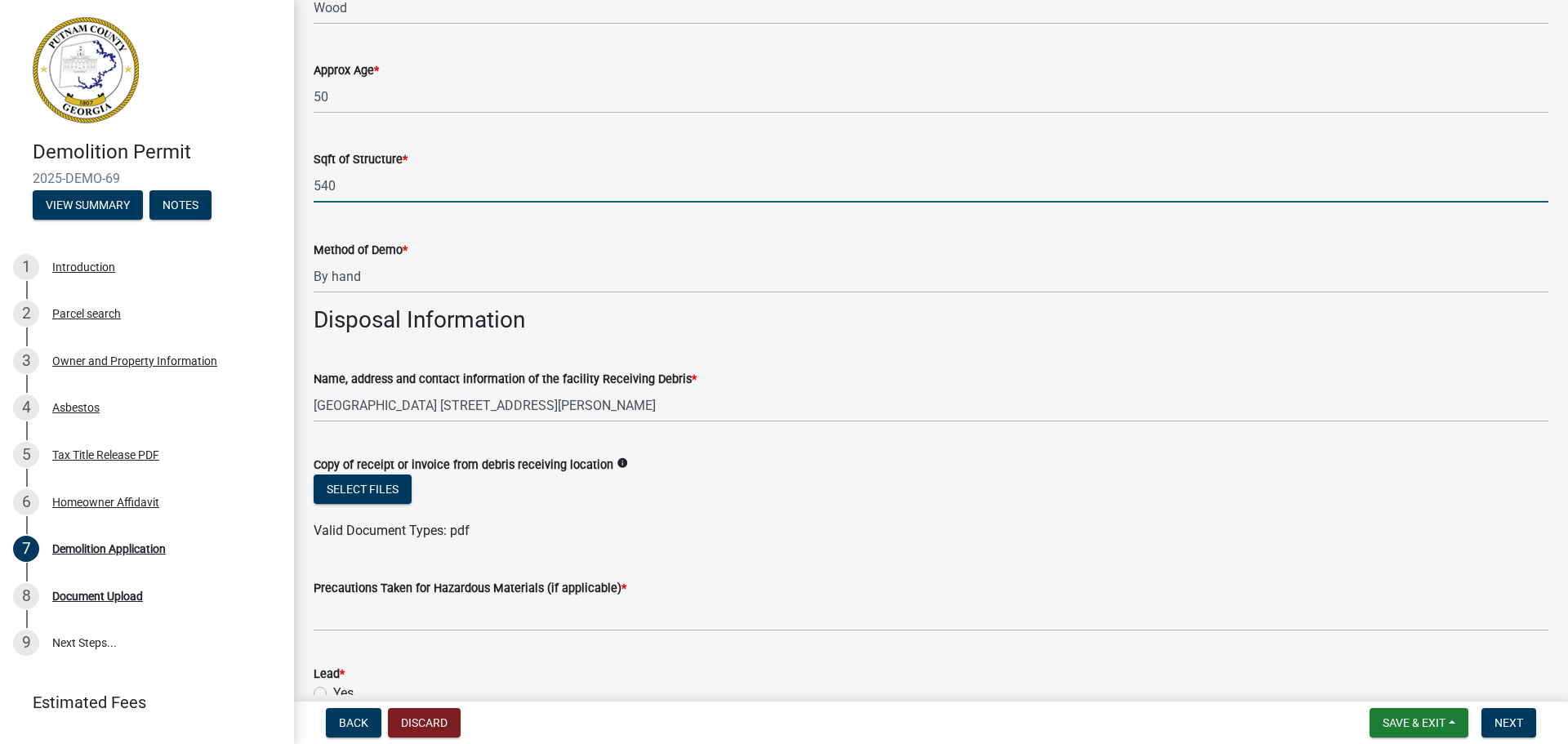
drag, startPoint x: 357, startPoint y: 183, endPoint x: 319, endPoint y: 183, distance: 38.0
click at [321, 183] on input "540" at bounding box center [931, 185] width 1235 height 34
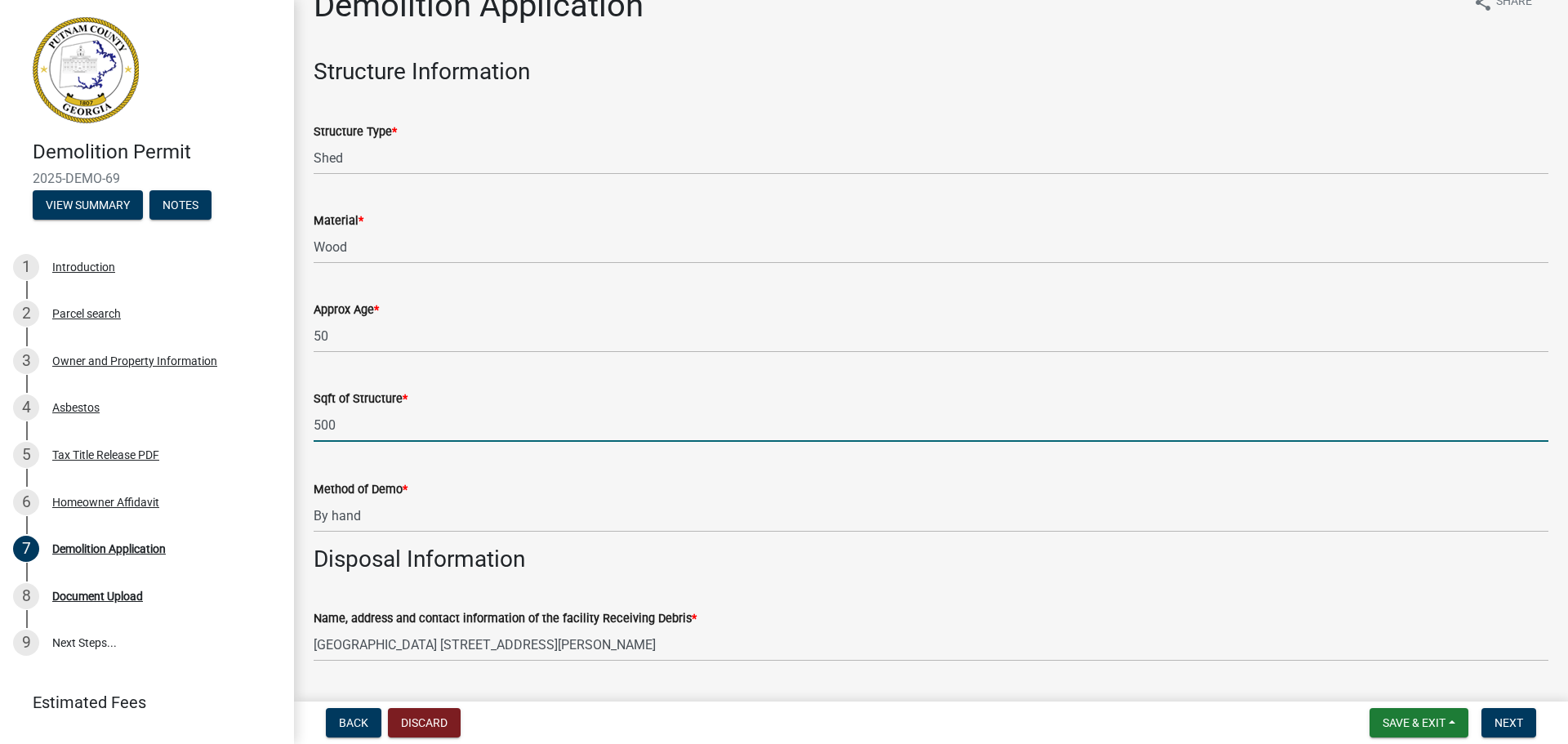
scroll to position [28, 0]
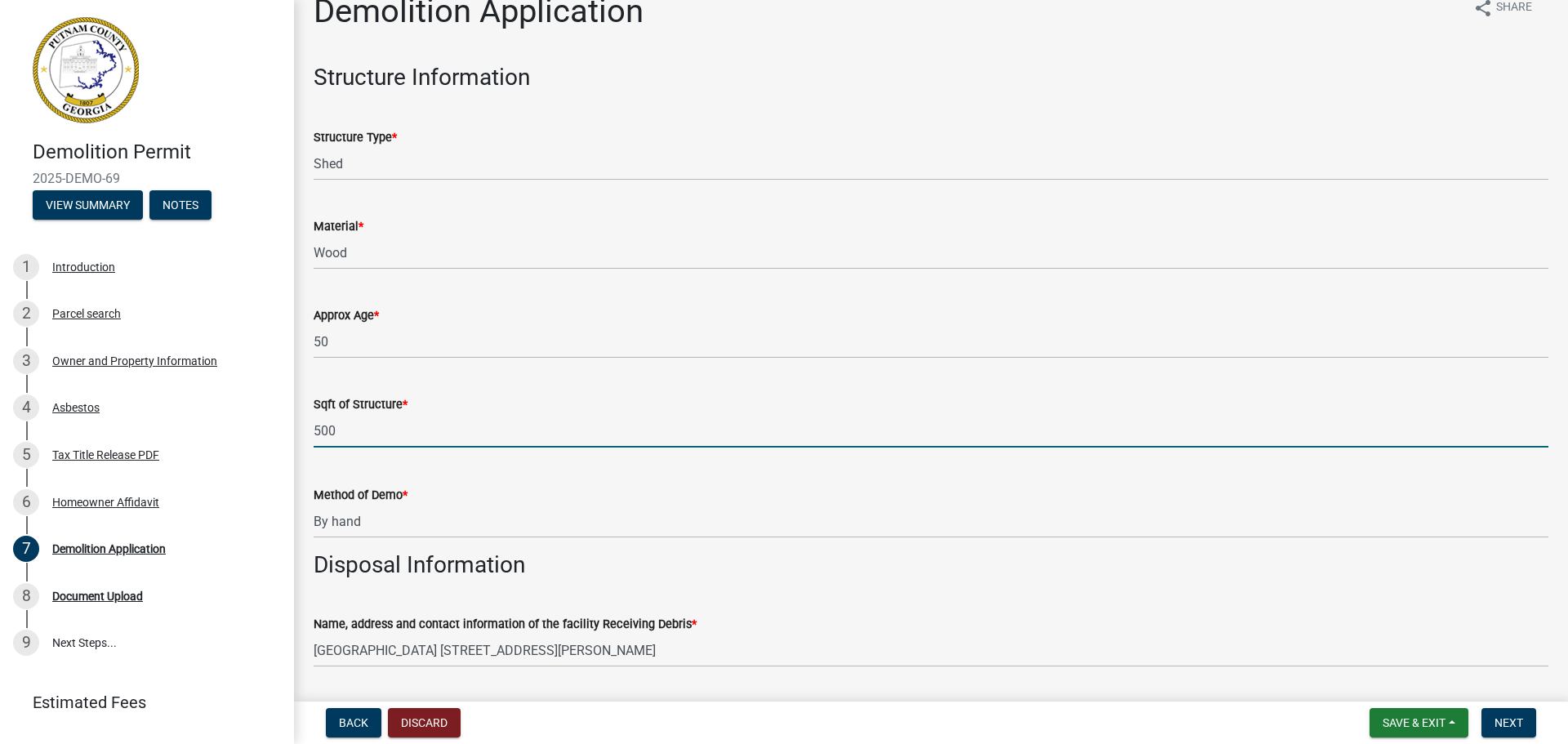
drag, startPoint x: 343, startPoint y: 425, endPoint x: 322, endPoint y: 425, distance: 21.0
click at [322, 425] on input "500" at bounding box center [931, 431] width 1235 height 34
click at [310, 427] on div "Sqft of Structure * 500" at bounding box center [931, 409] width 1259 height 76
click at [347, 434] on input "500" at bounding box center [931, 431] width 1235 height 34
type input "5"
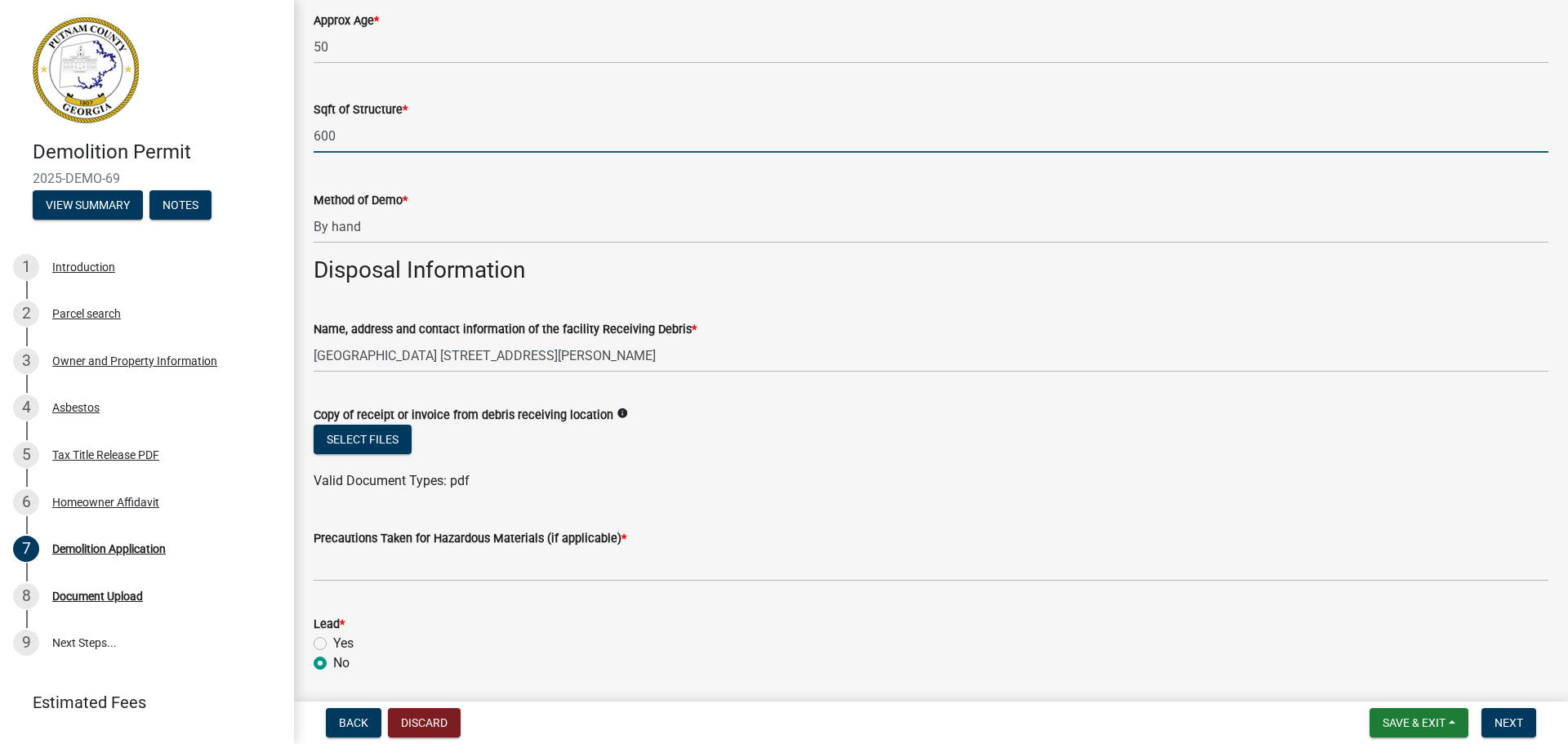
scroll to position [273, 0]
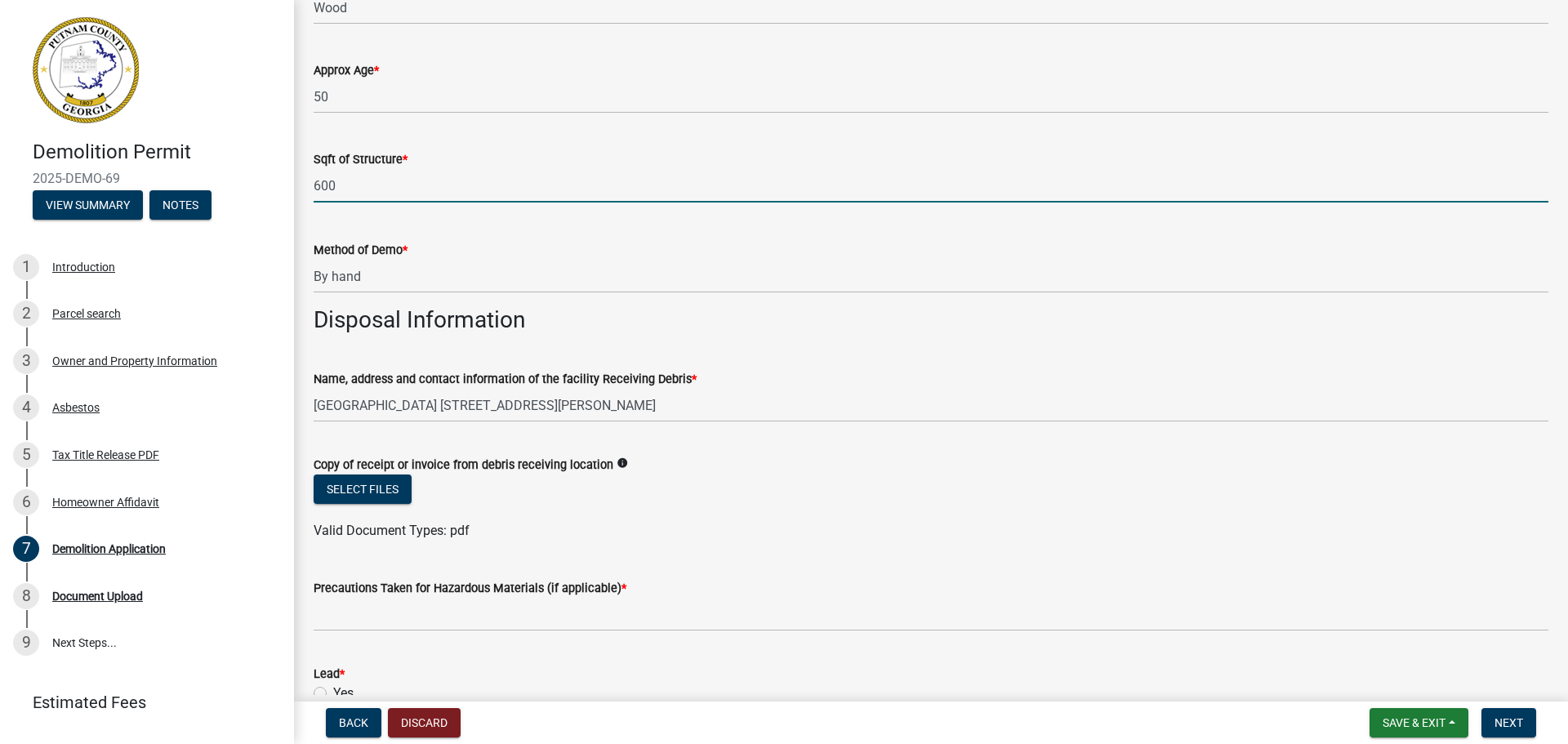
drag, startPoint x: 343, startPoint y: 182, endPoint x: 290, endPoint y: 183, distance: 53.0
click at [286, 183] on div "Demolition Permit 2025-DEMO-69 View Summary Notes 1 Introduction 2 Parcel searc…" at bounding box center [784, 372] width 1568 height 744
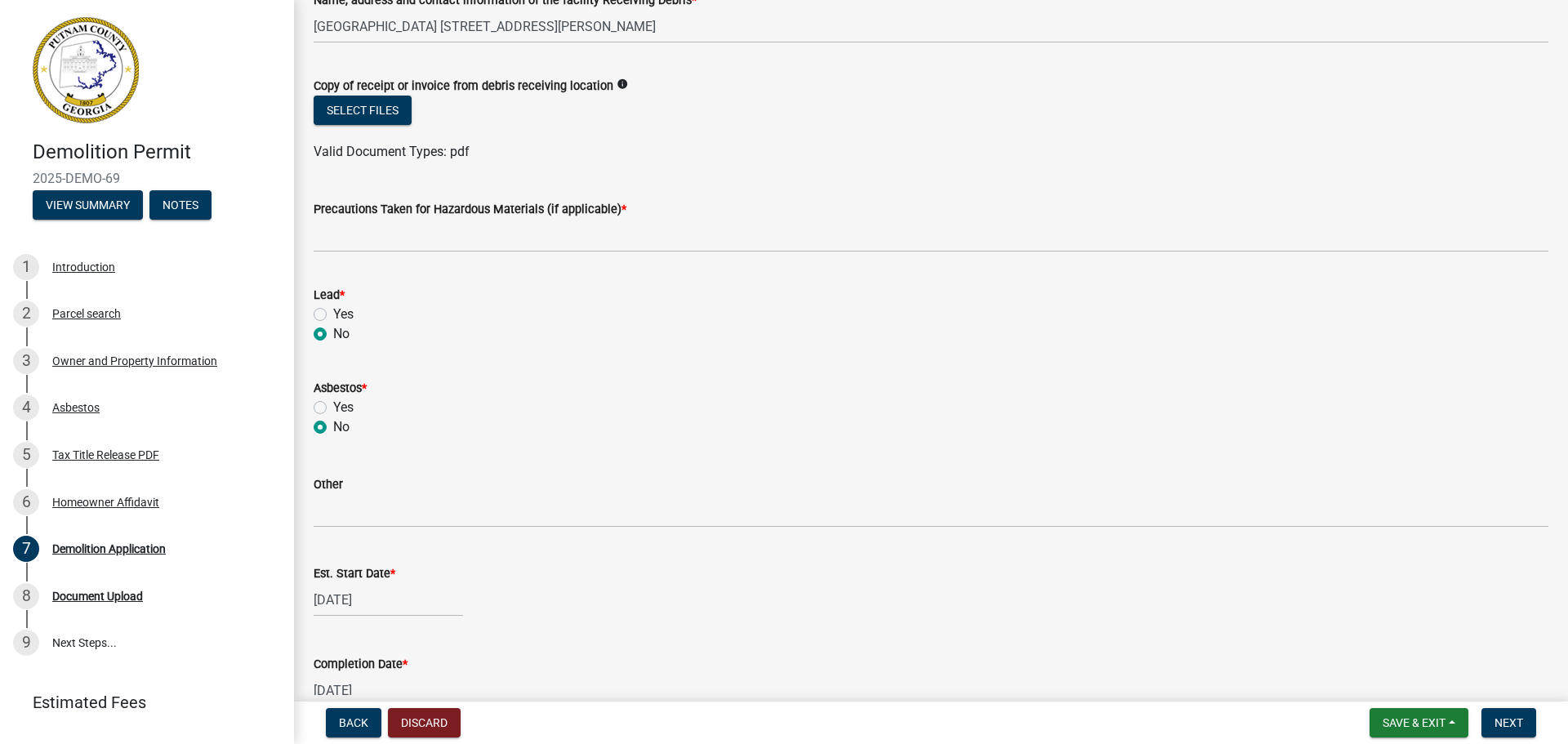
scroll to position [681, 0]
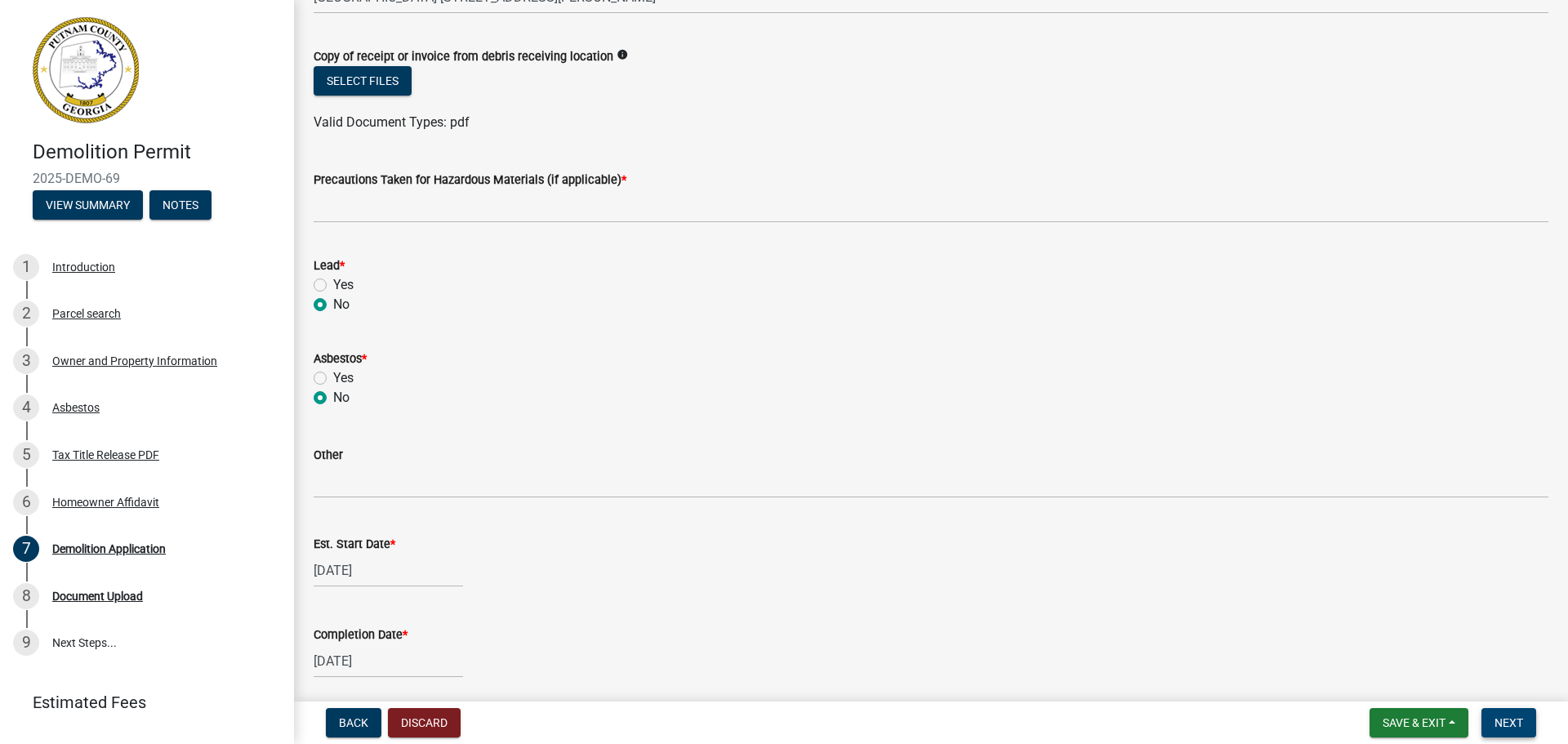
type input "540"
click at [1508, 719] on span "Next" at bounding box center [1508, 722] width 28 height 13
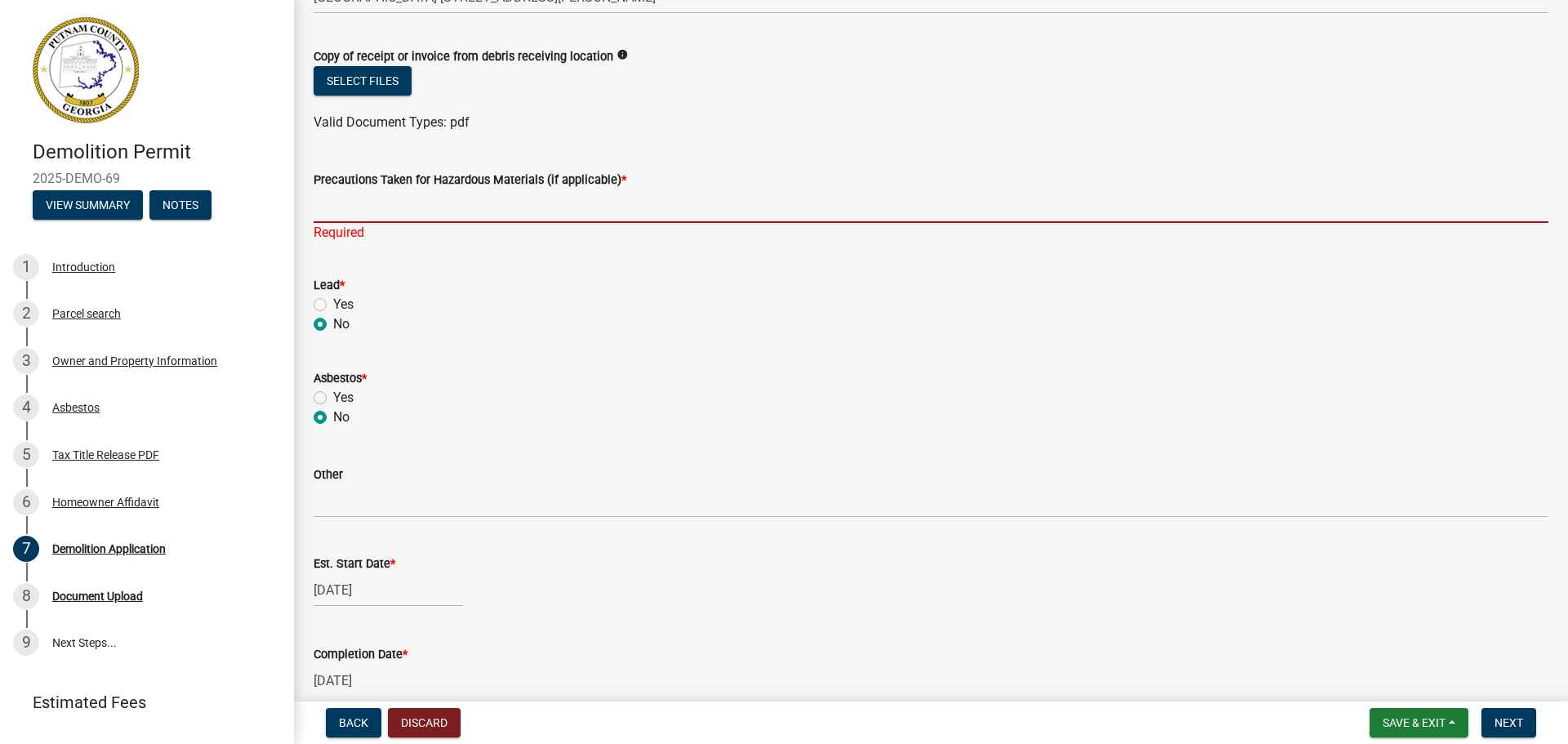
click at [403, 203] on input "Precautions Taken for Hazardous Materials (if applicable) *" at bounding box center [931, 206] width 1235 height 34
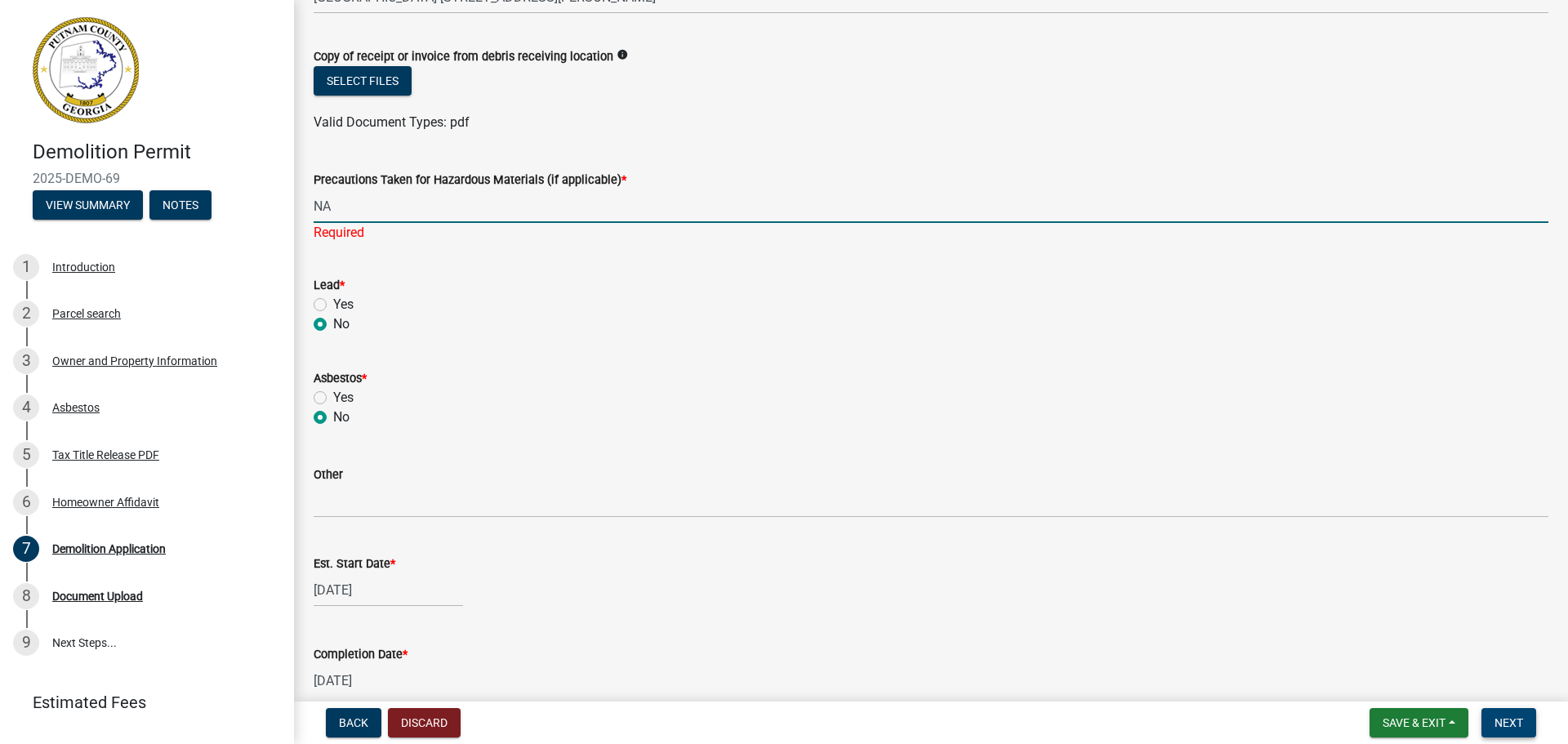
type input "NA"
click at [1510, 719] on span "Next" at bounding box center [1508, 722] width 28 height 13
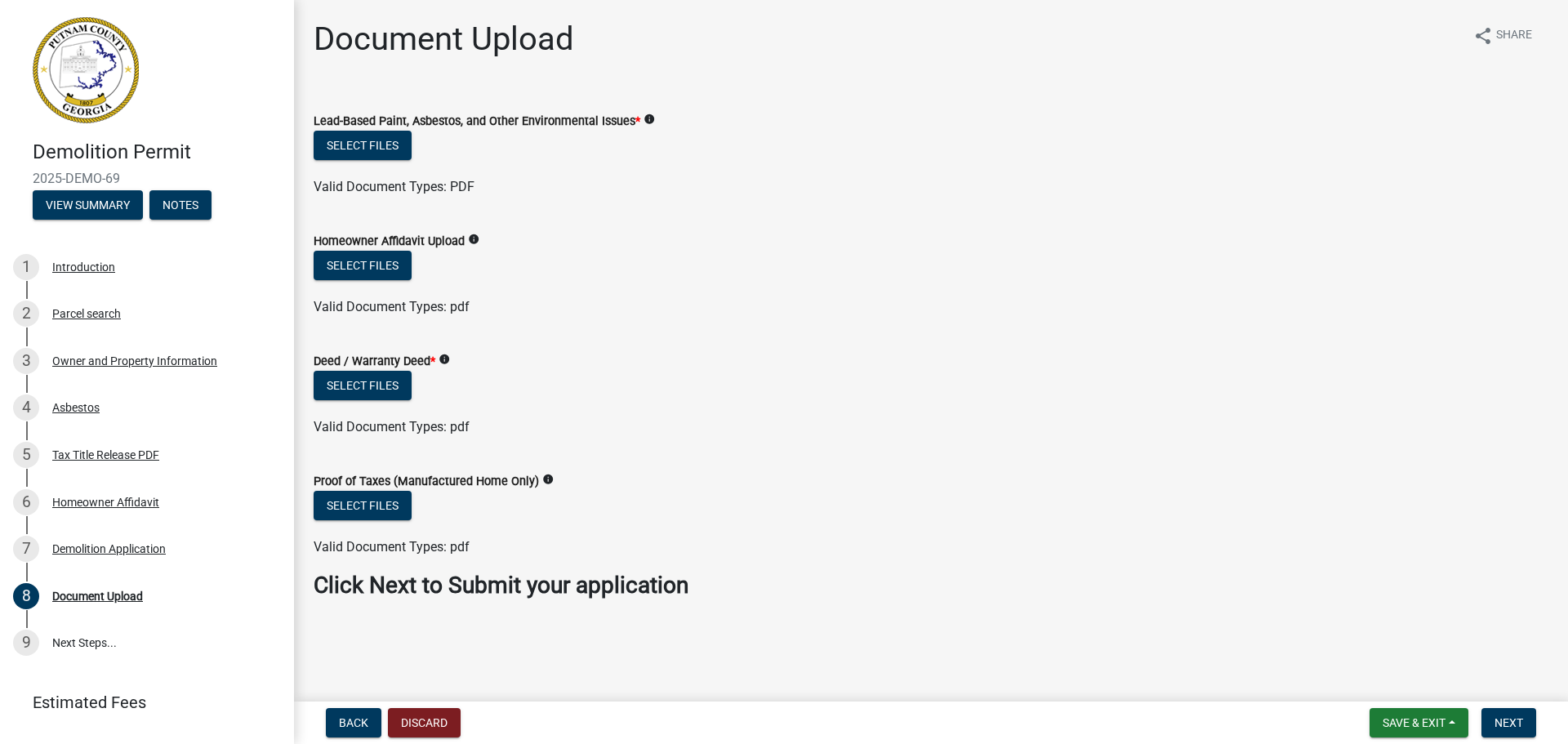
click at [441, 358] on icon "info" at bounding box center [444, 359] width 12 height 12
click at [895, 372] on div "Select files" at bounding box center [931, 387] width 1235 height 34
click at [343, 717] on span "Back" at bounding box center [353, 722] width 29 height 13
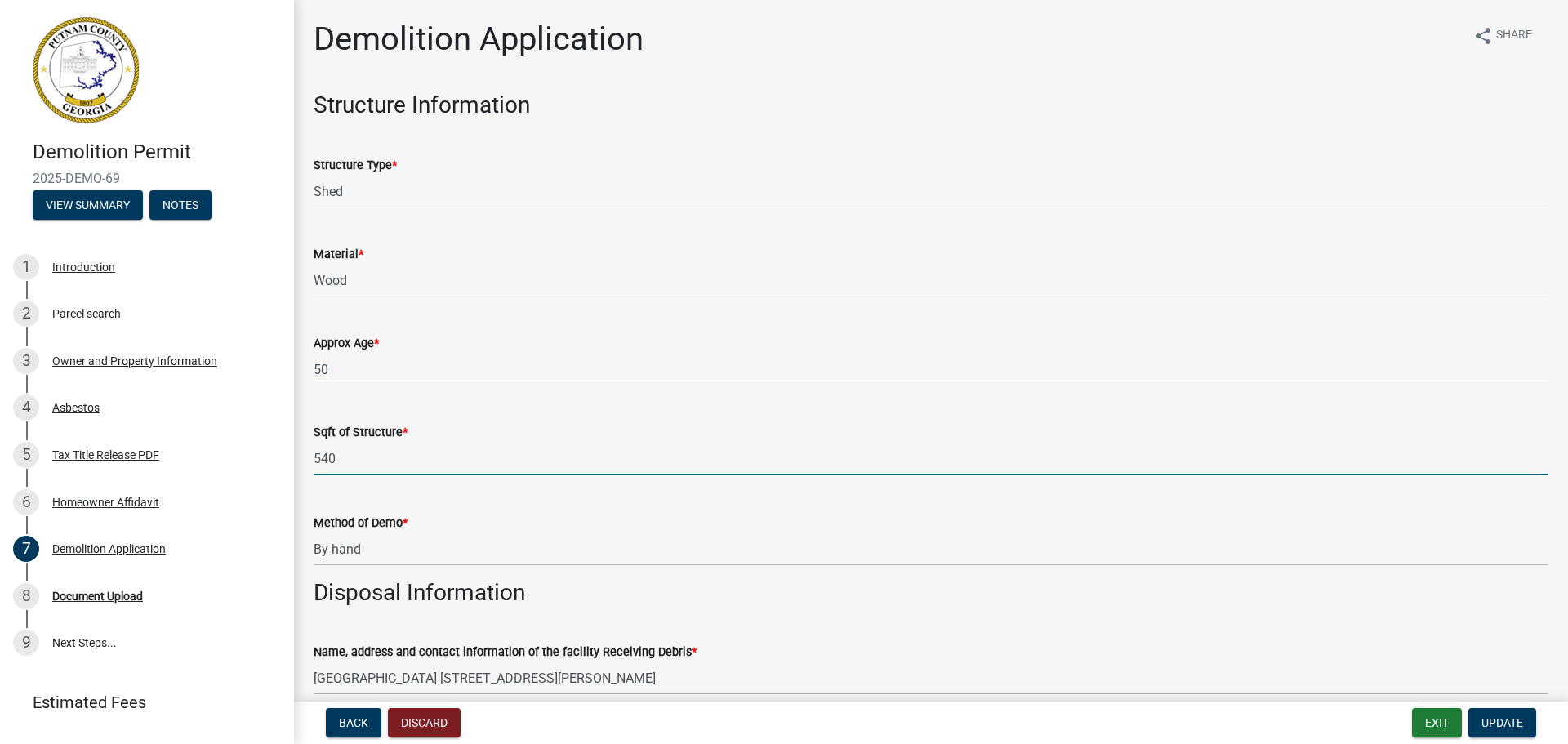
drag, startPoint x: 368, startPoint y: 460, endPoint x: 292, endPoint y: 461, distance: 76.0
click at [292, 461] on div "Demolition Permit 2025-DEMO-69 View Summary Notes 1 Introduction 2 Parcel searc…" at bounding box center [784, 372] width 1568 height 744
click at [480, 456] on input "128" at bounding box center [931, 458] width 1235 height 34
type input "128"
click at [1508, 726] on span "Update" at bounding box center [1502, 722] width 42 height 13
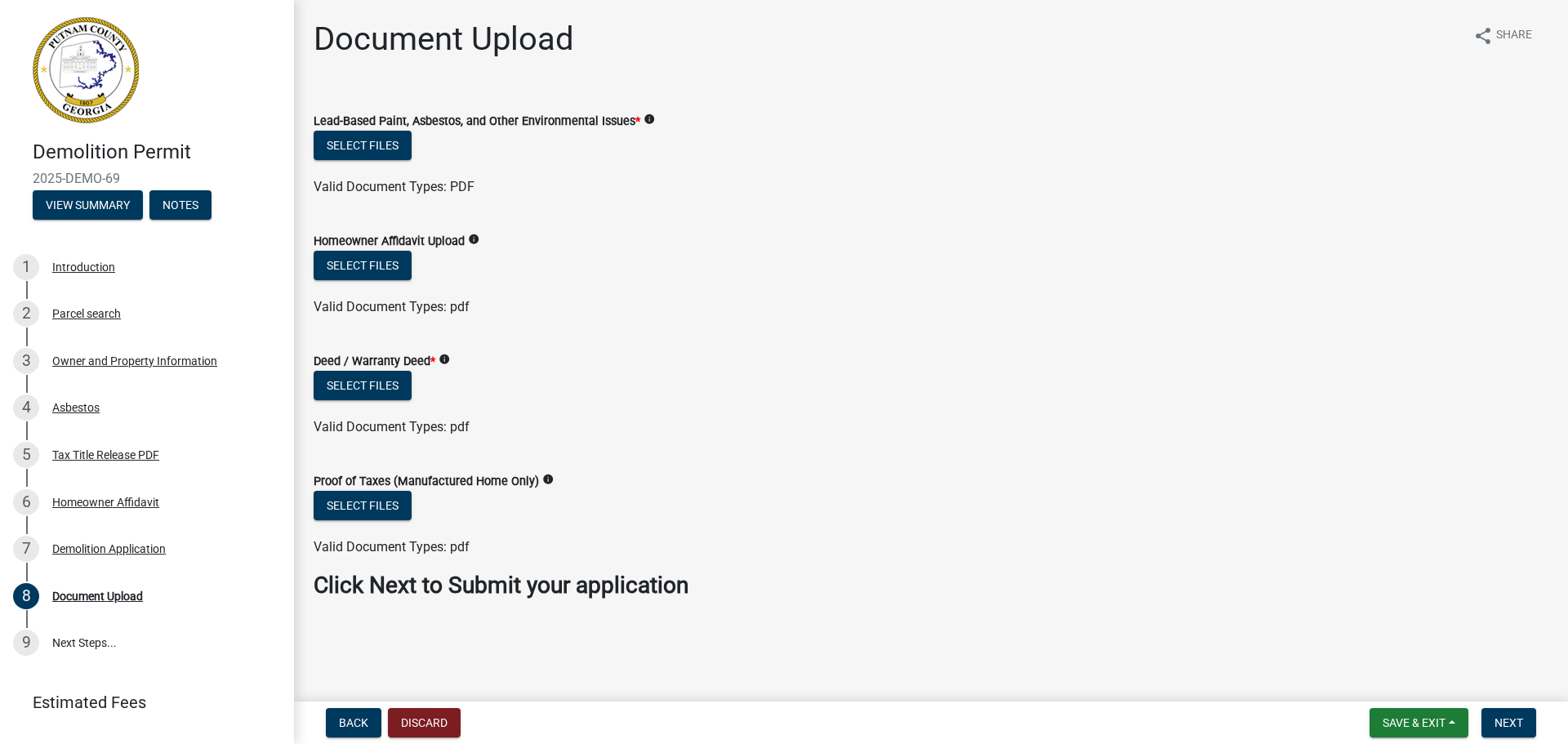
click at [516, 401] on div "Select files" at bounding box center [931, 387] width 1235 height 34
click at [1397, 719] on span "Save & Exit" at bounding box center [1414, 722] width 63 height 13
click at [1393, 678] on button "Save & Exit" at bounding box center [1403, 680] width 131 height 39
